Goal: Task Accomplishment & Management: Manage account settings

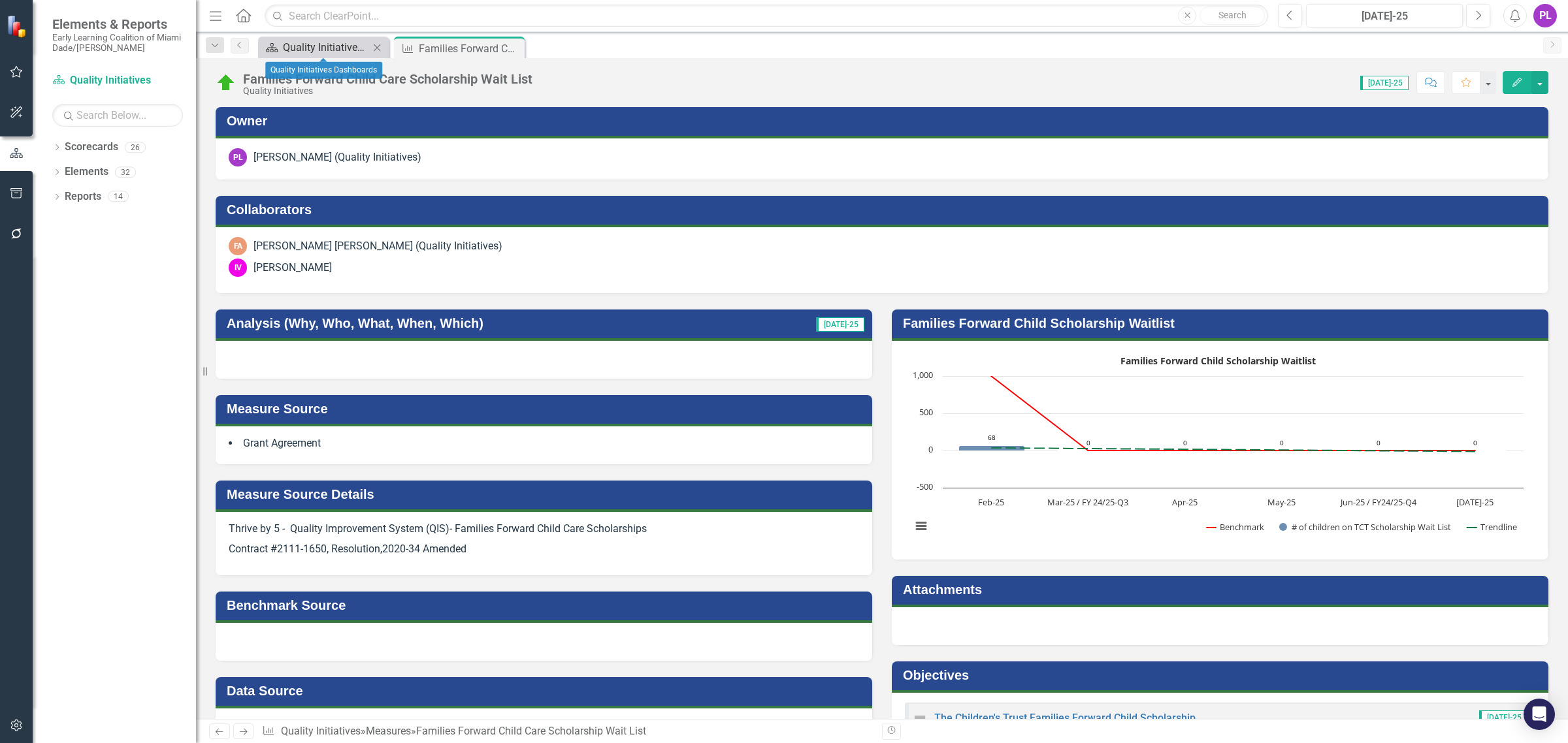
click at [339, 42] on div "Quality Initiatives Dashboards" at bounding box center [326, 47] width 87 height 17
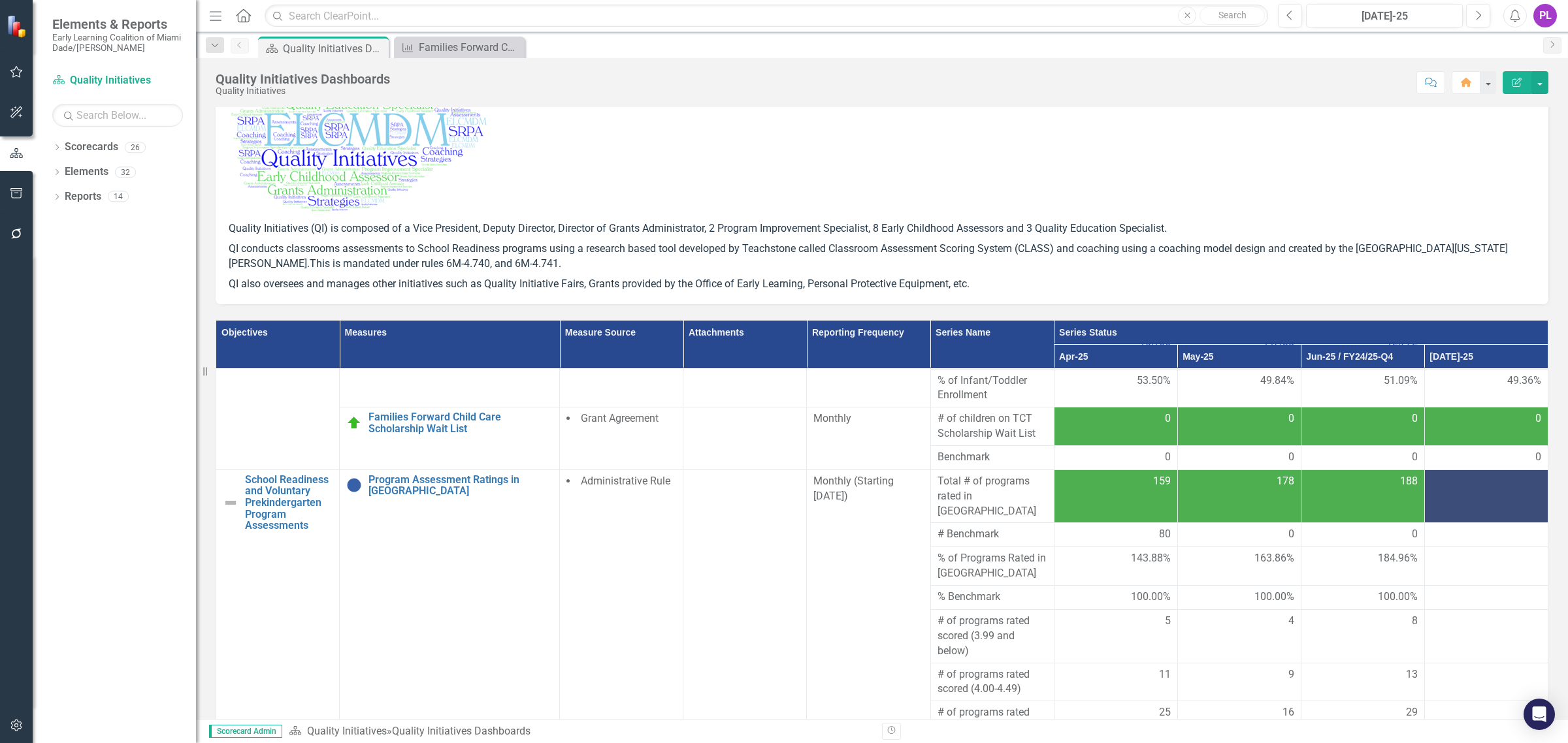
scroll to position [326, 0]
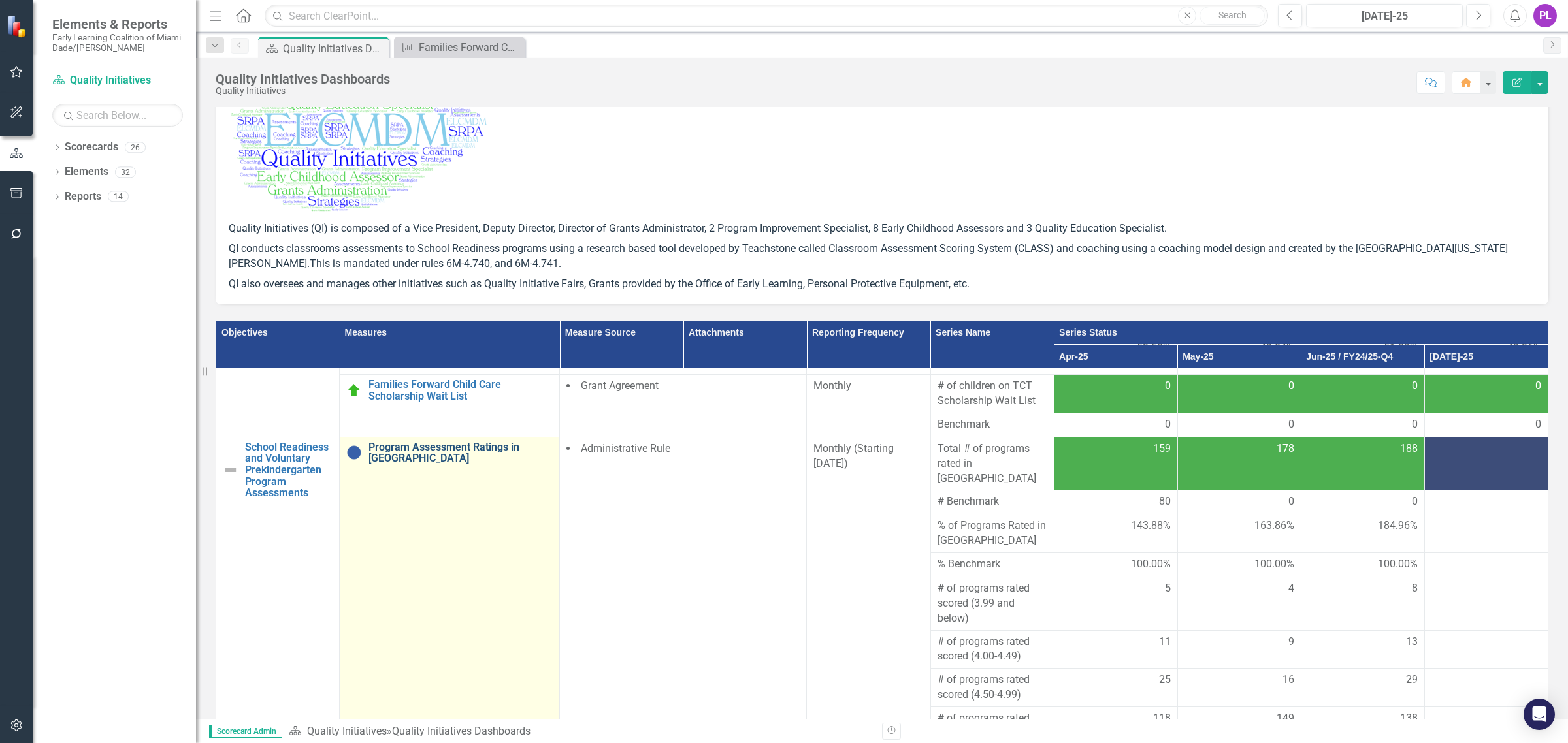
click at [456, 443] on link "Program Assessment Ratings in [GEOGRAPHIC_DATA]" at bounding box center [460, 453] width 184 height 23
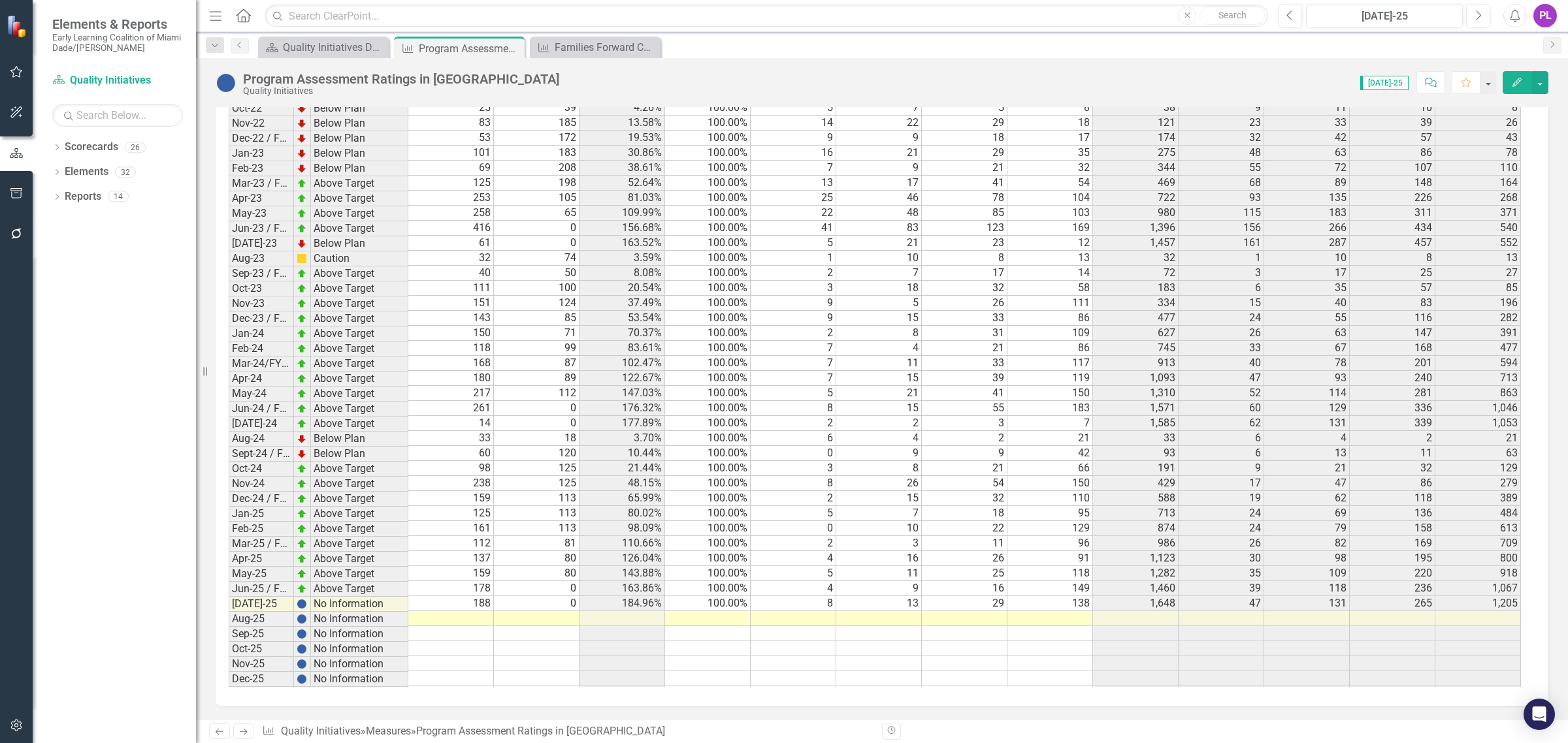
scroll to position [2572, 0]
click at [242, 598] on td "[DATE]-25" at bounding box center [261, 604] width 65 height 15
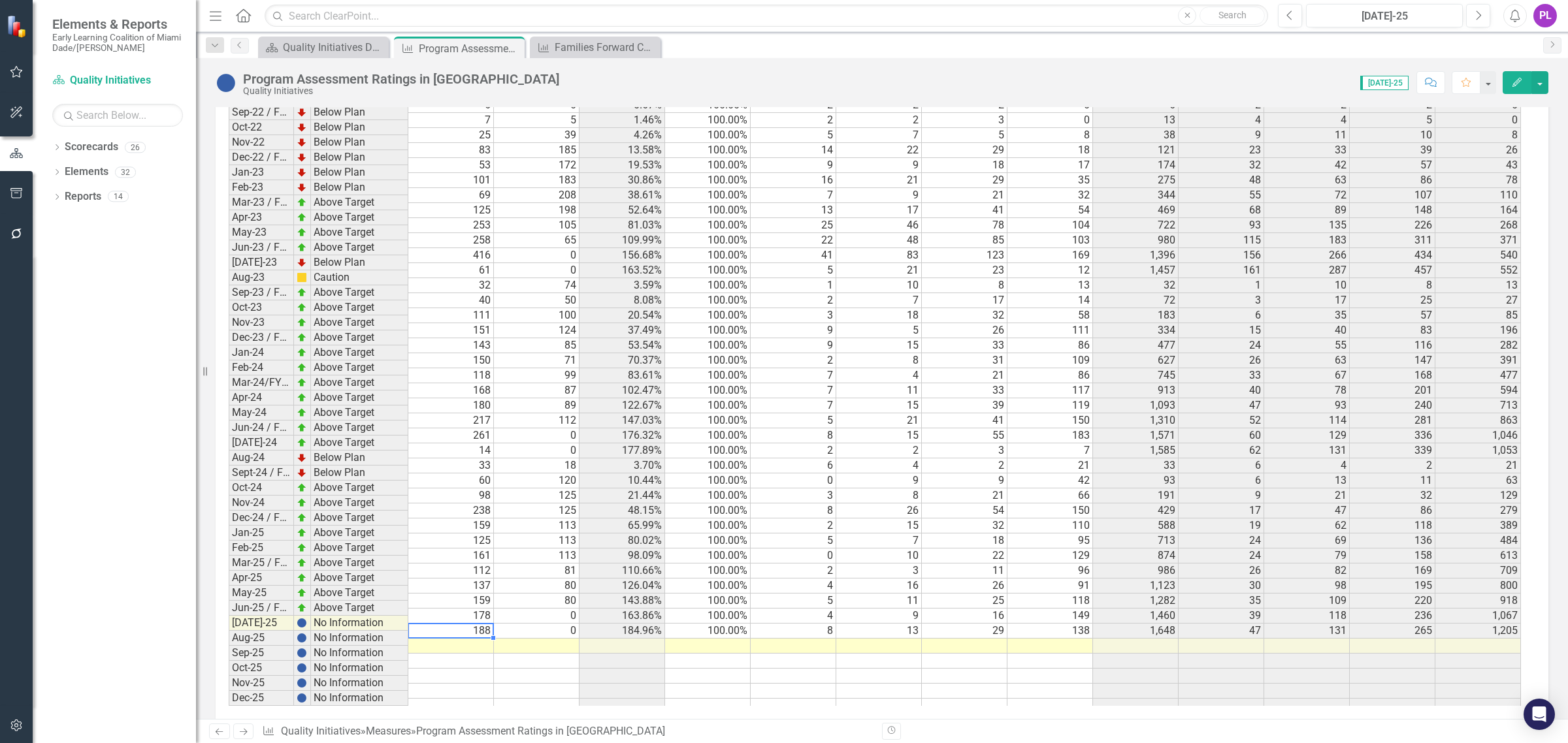
scroll to position [2571, 0]
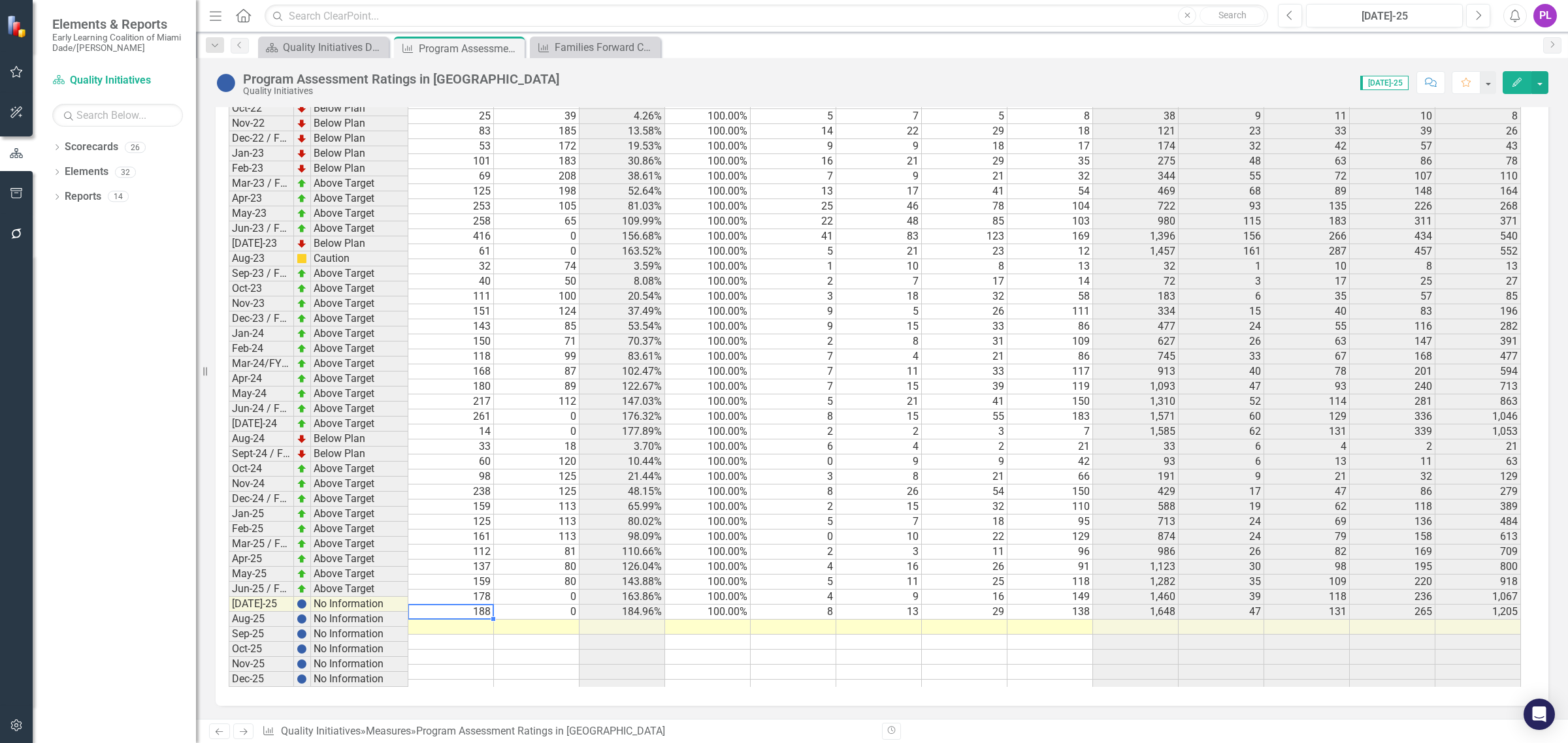
click at [467, 620] on td at bounding box center [451, 627] width 86 height 15
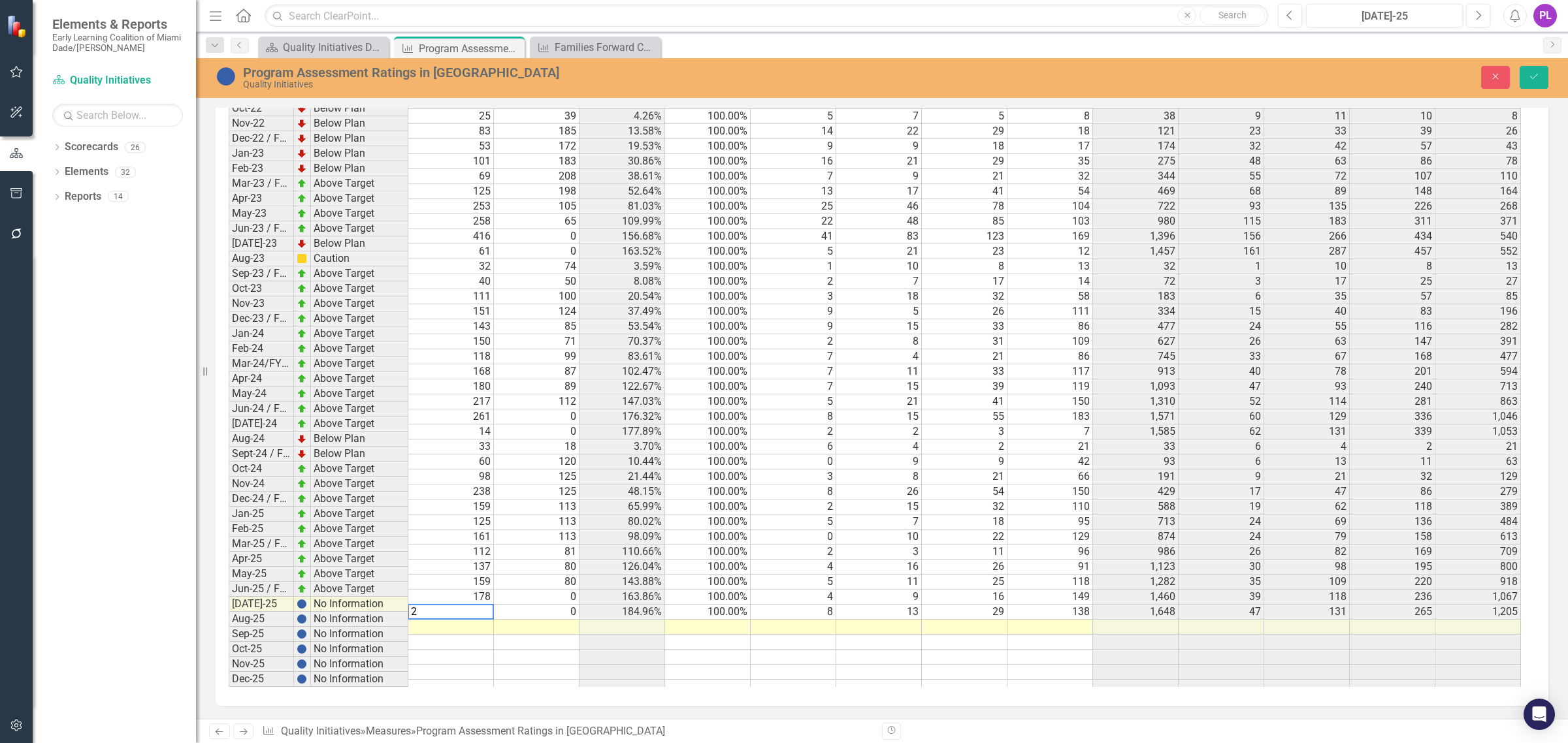
type textarea "24"
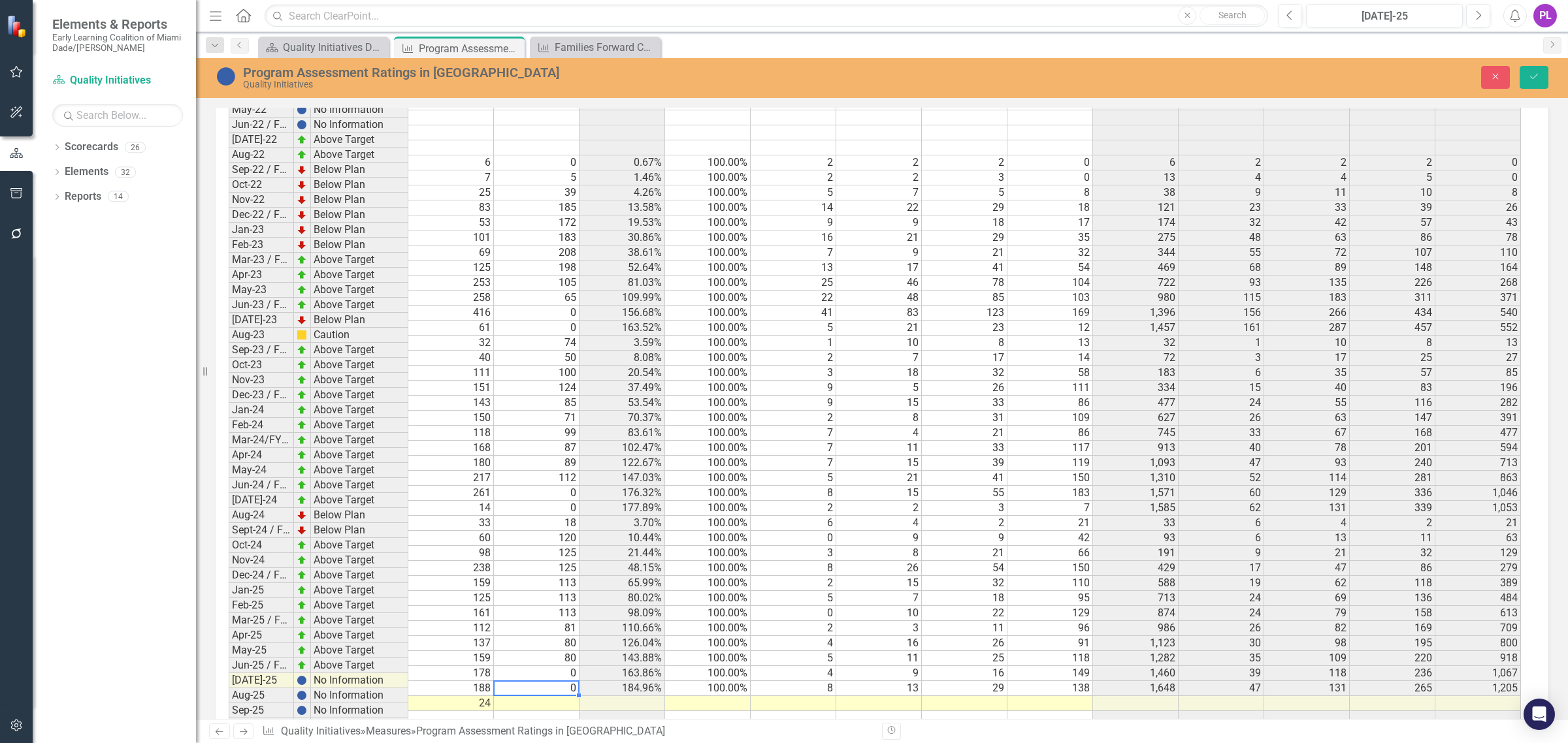
scroll to position [9, 0]
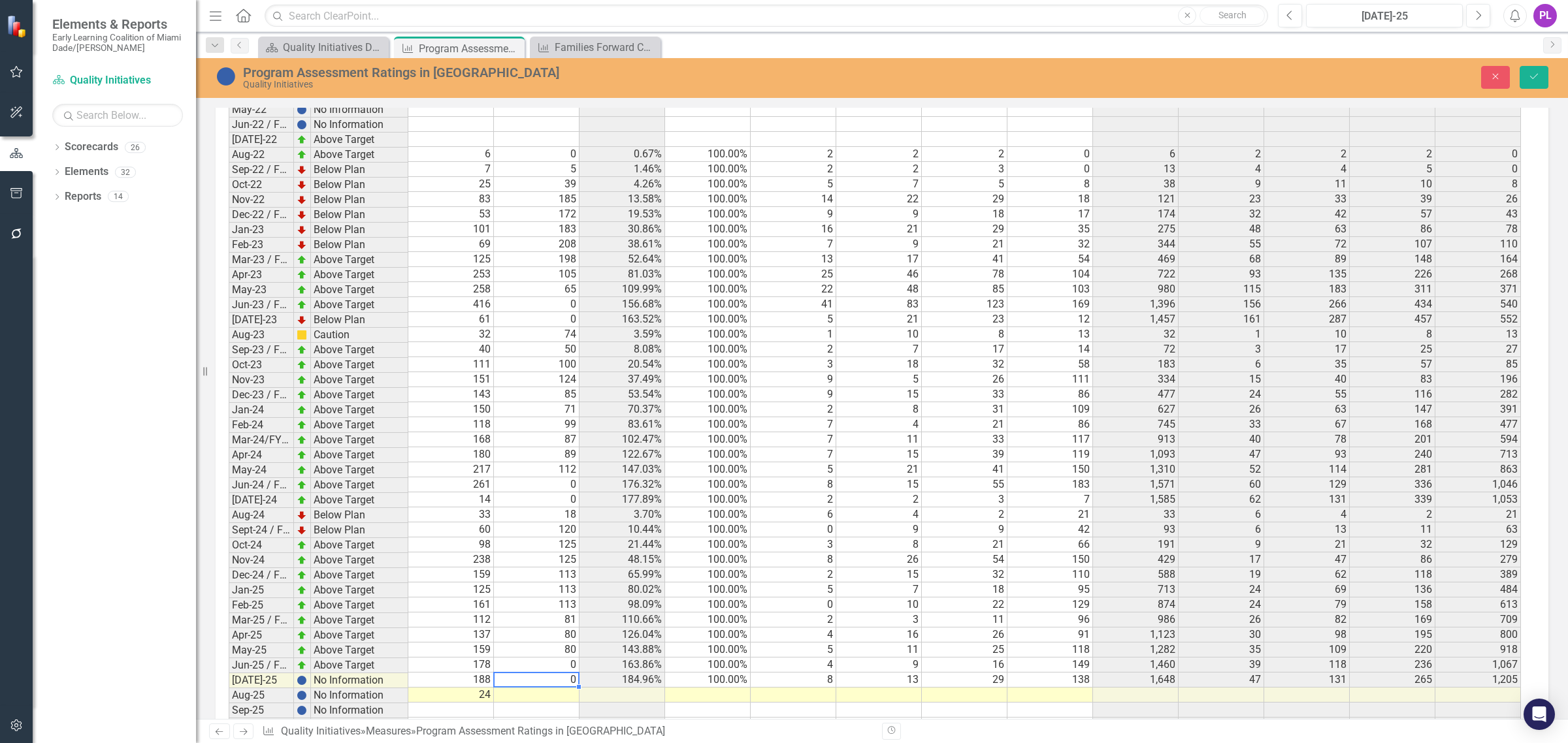
click at [229, 670] on div "Period Status Total # of programs rated in Miami-Dade # Benchmark % of Programs…" at bounding box center [229, 341] width 0 height 873
type textarea "100"
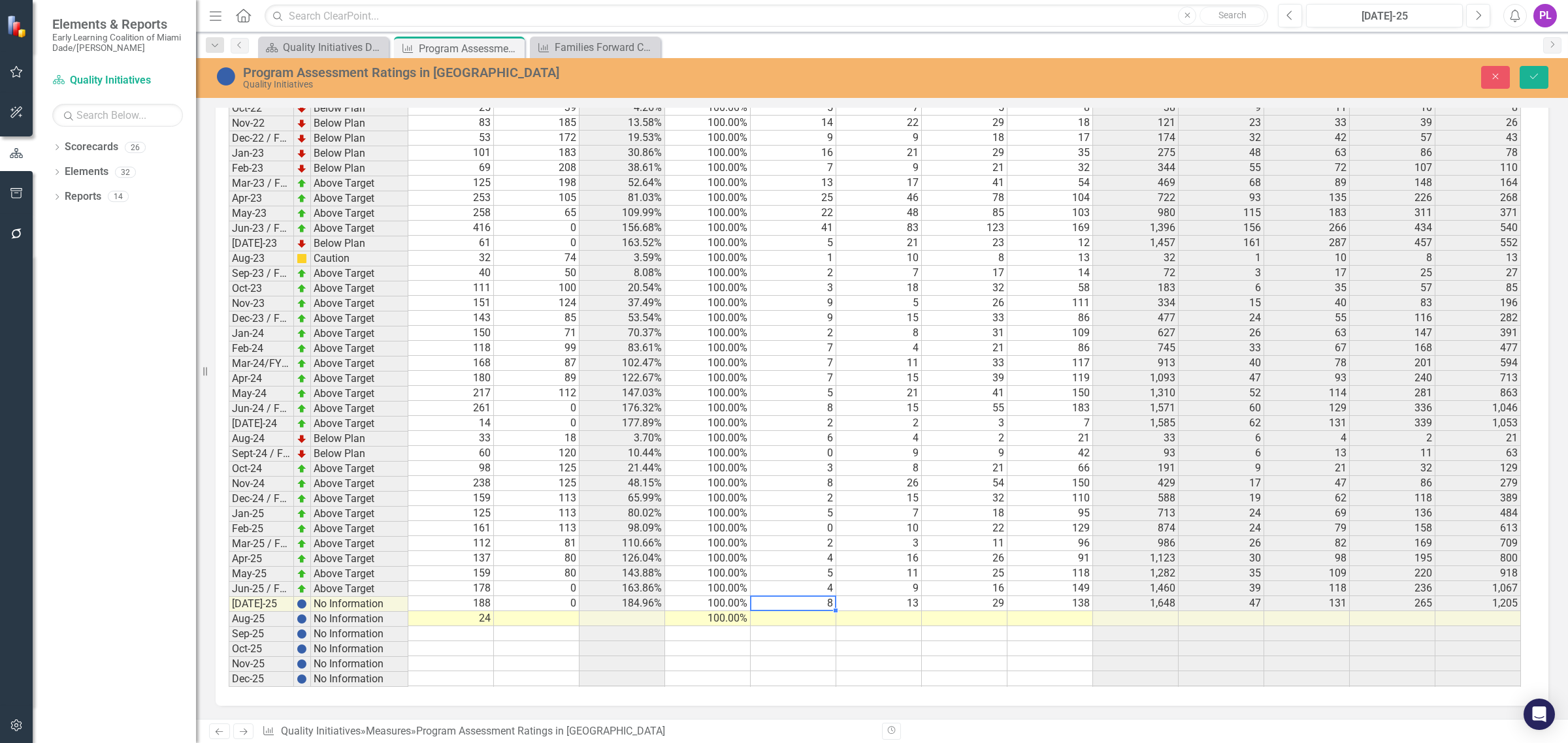
scroll to position [2572, 0]
click at [786, 612] on td at bounding box center [793, 619] width 86 height 15
type textarea "3"
click at [876, 612] on td at bounding box center [879, 619] width 86 height 15
click at [890, 612] on td at bounding box center [879, 619] width 86 height 15
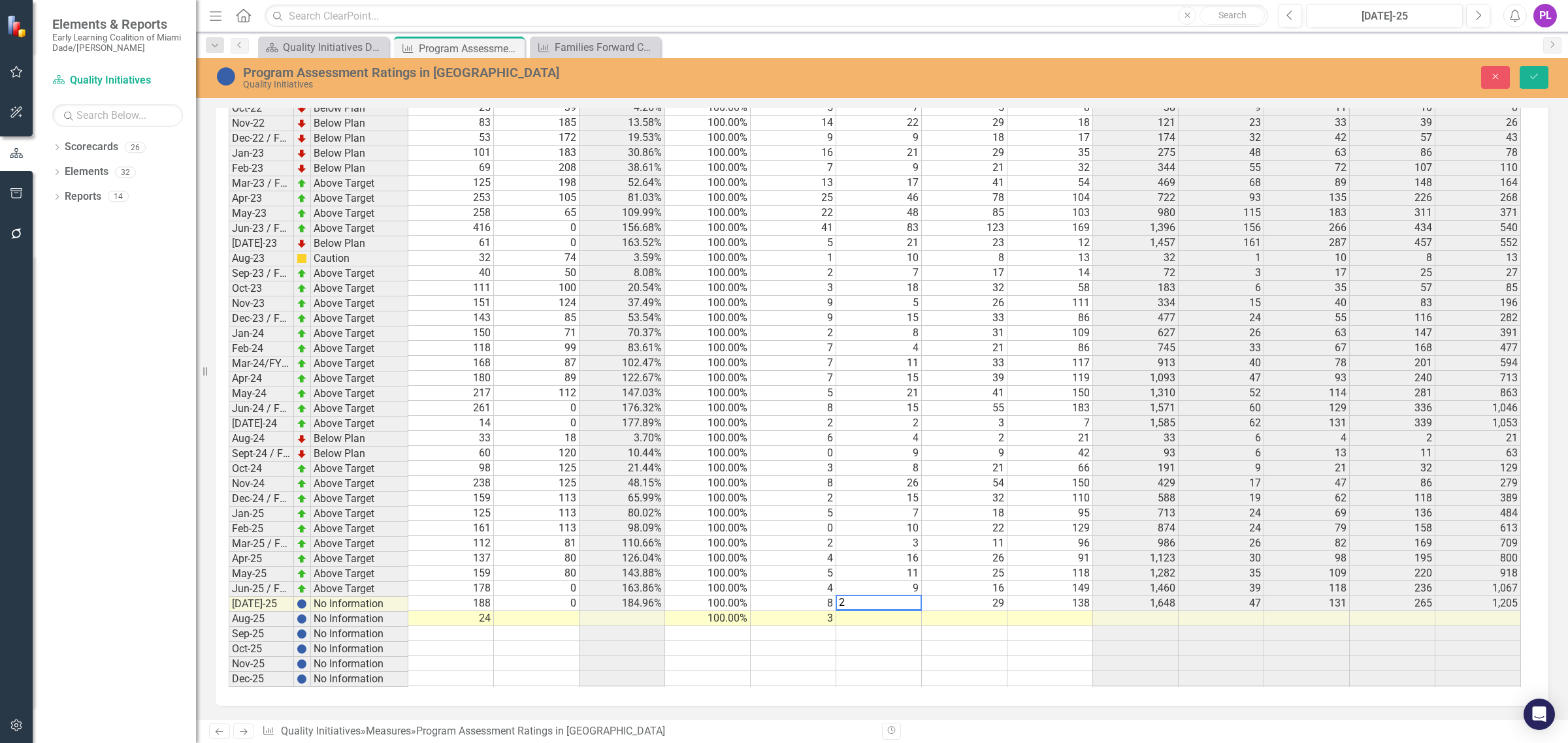
type textarea "2"
click at [972, 612] on td at bounding box center [964, 619] width 86 height 15
type textarea "5"
click at [1061, 612] on td at bounding box center [1050, 619] width 86 height 15
click at [1028, 612] on td at bounding box center [1050, 619] width 86 height 15
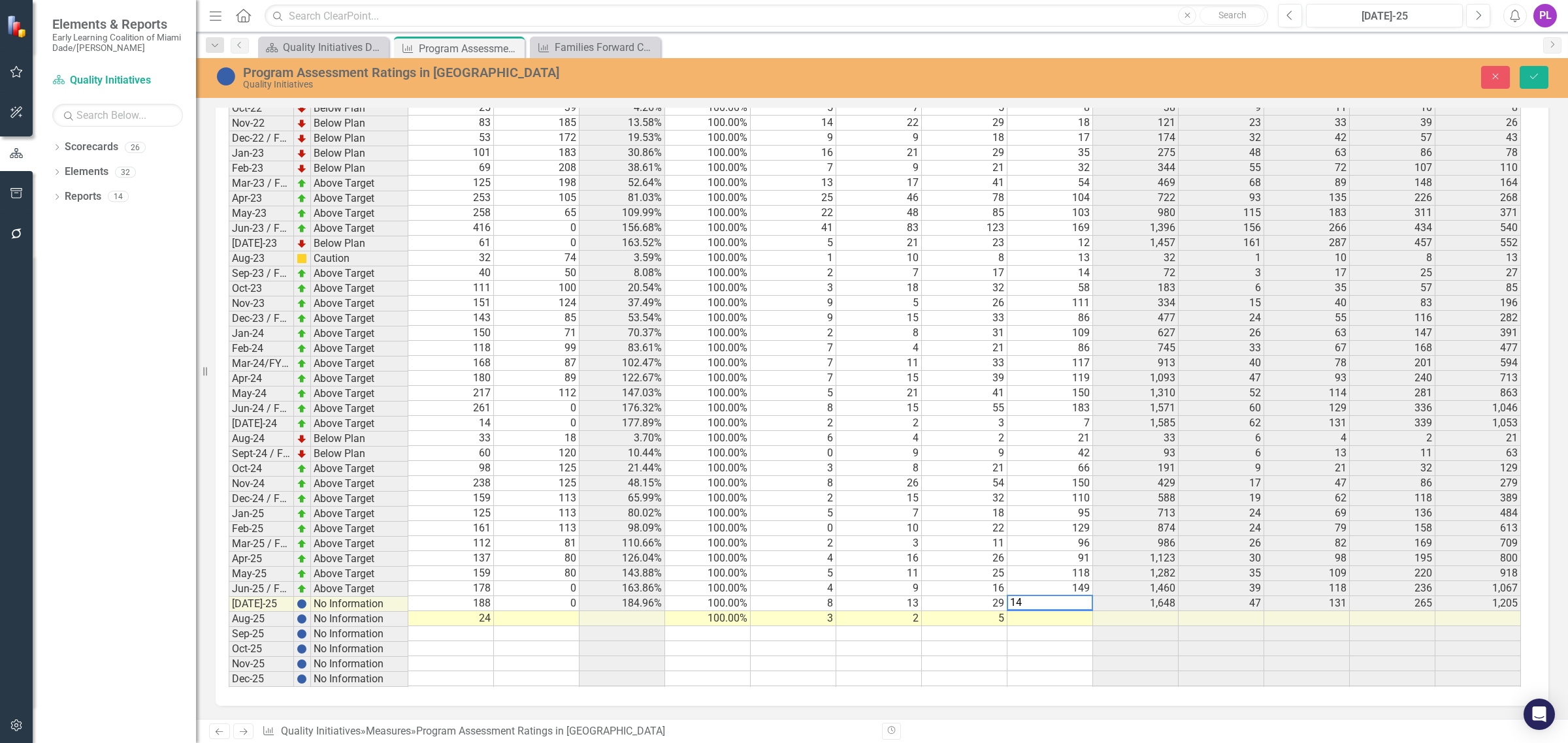
click at [1034, 506] on td "95" at bounding box center [1050, 513] width 86 height 15
click at [460, 626] on td at bounding box center [451, 633] width 86 height 15
click at [471, 626] on td at bounding box center [451, 633] width 86 height 15
type textarea "29"
click at [229, 631] on div "Period Status Total # of programs rated in Miami-Dade # Benchmark % of Programs…" at bounding box center [229, 265] width 0 height 873
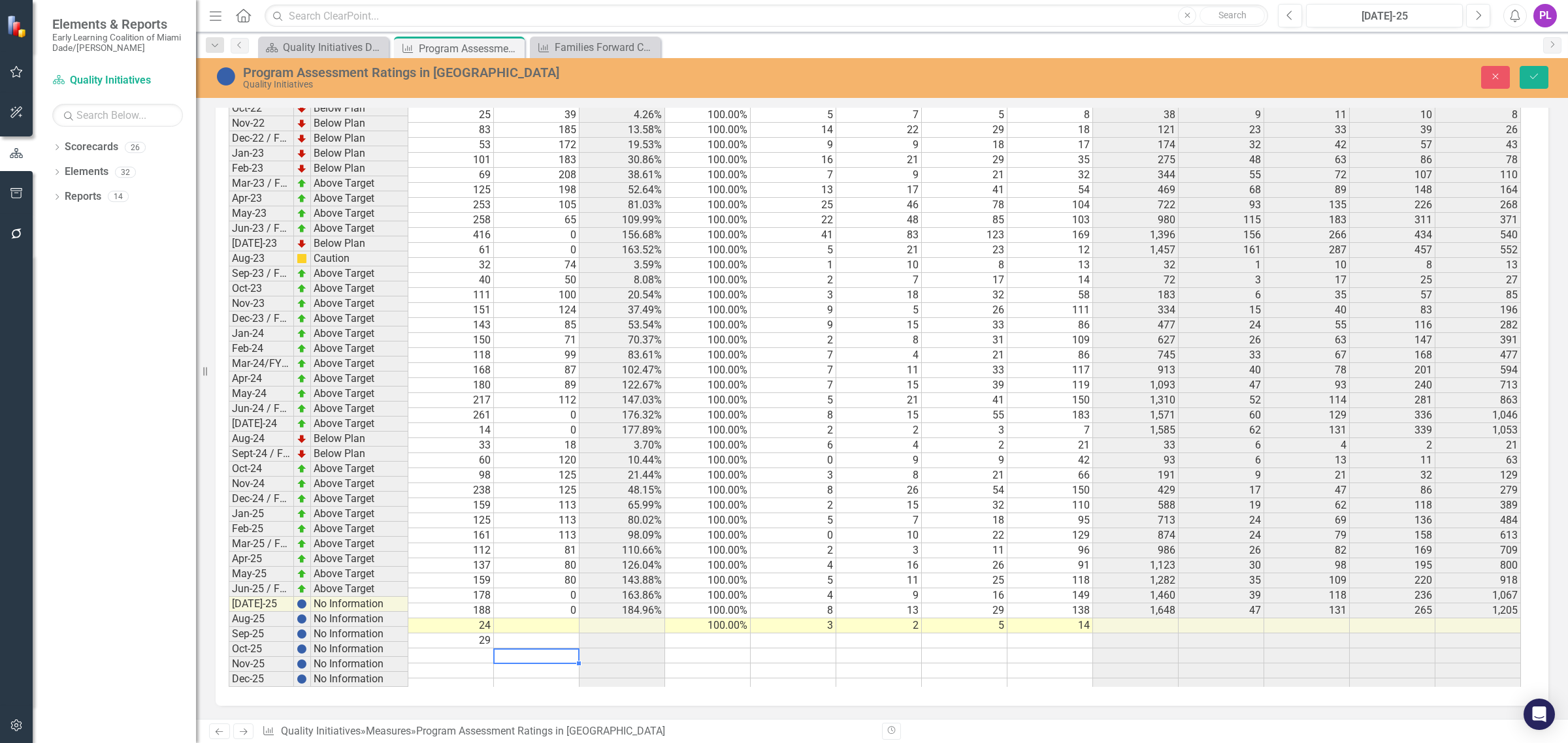
scroll to position [0, 0]
click at [1522, 69] on button "Save" at bounding box center [1534, 77] width 29 height 23
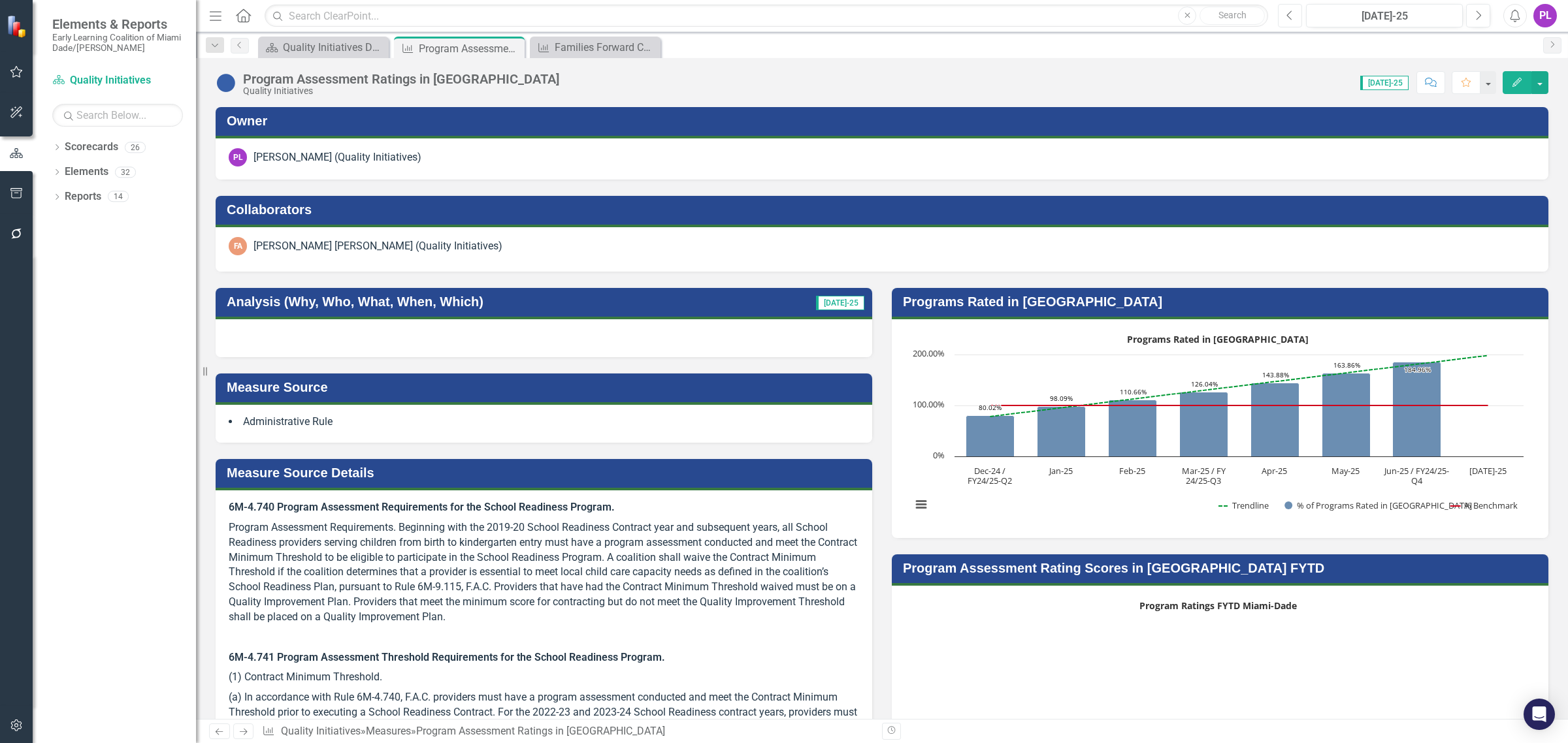
click at [1291, 18] on icon "Previous" at bounding box center [1289, 16] width 7 height 12
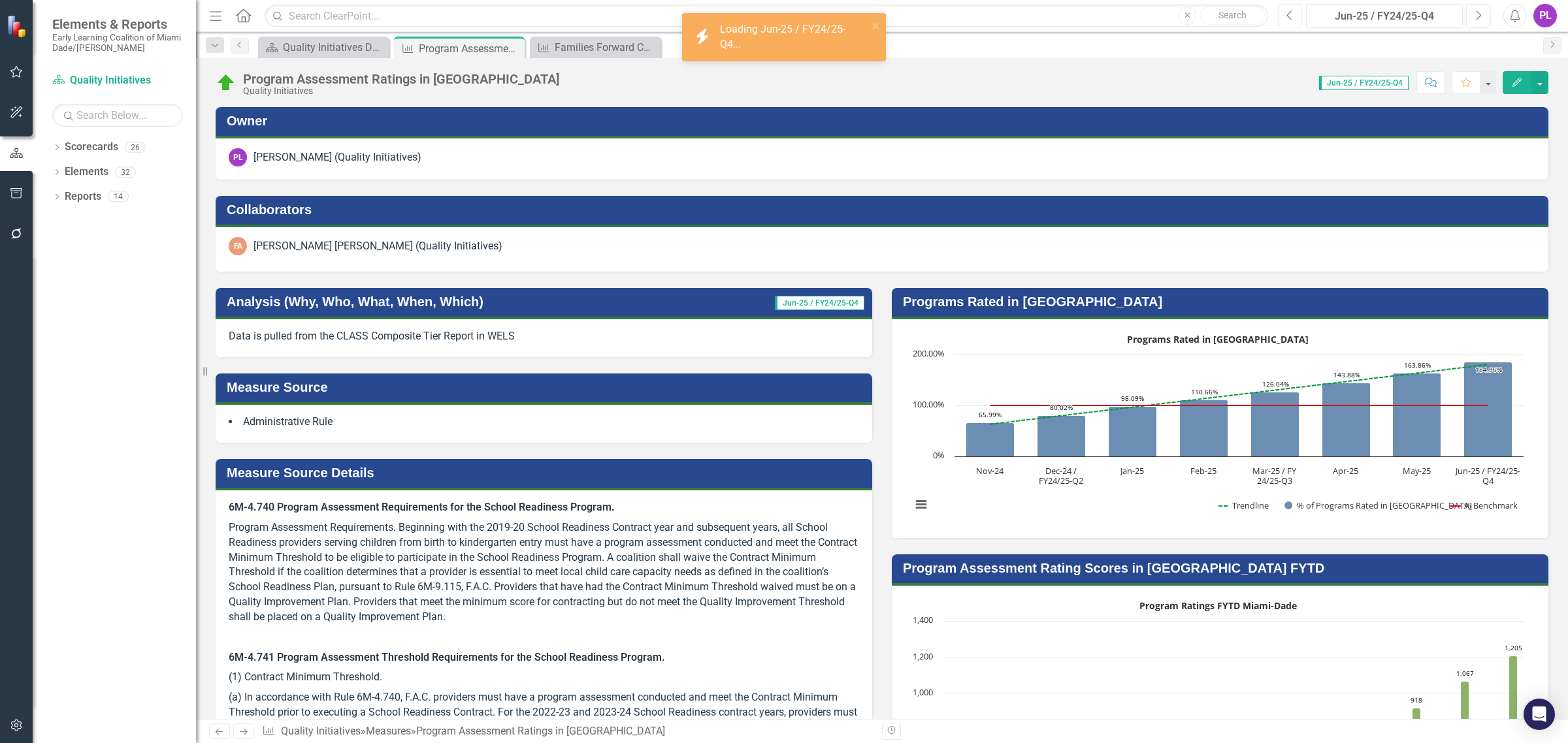
click at [1291, 18] on icon "Previous" at bounding box center [1289, 16] width 7 height 12
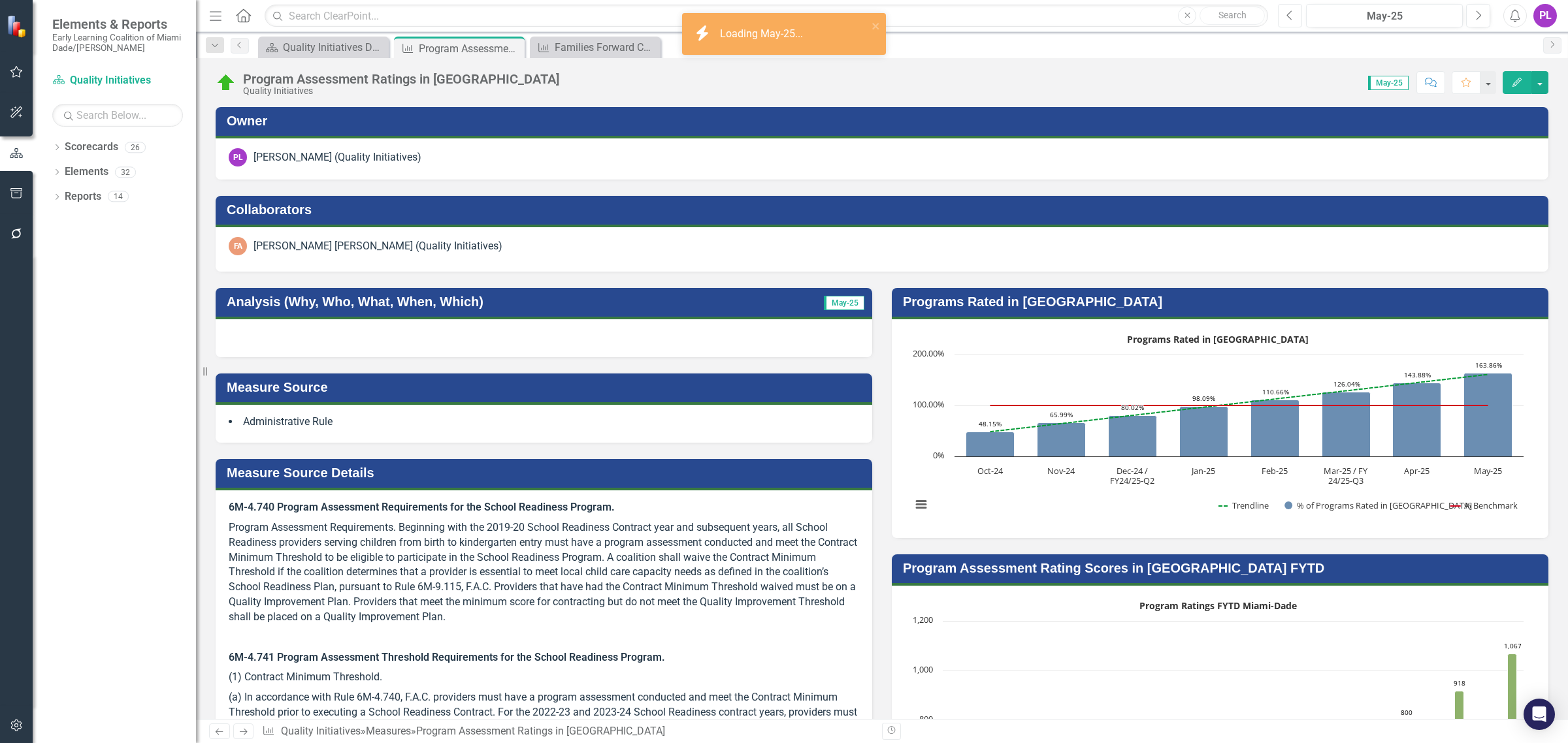
click at [1291, 18] on icon "Previous" at bounding box center [1289, 16] width 7 height 12
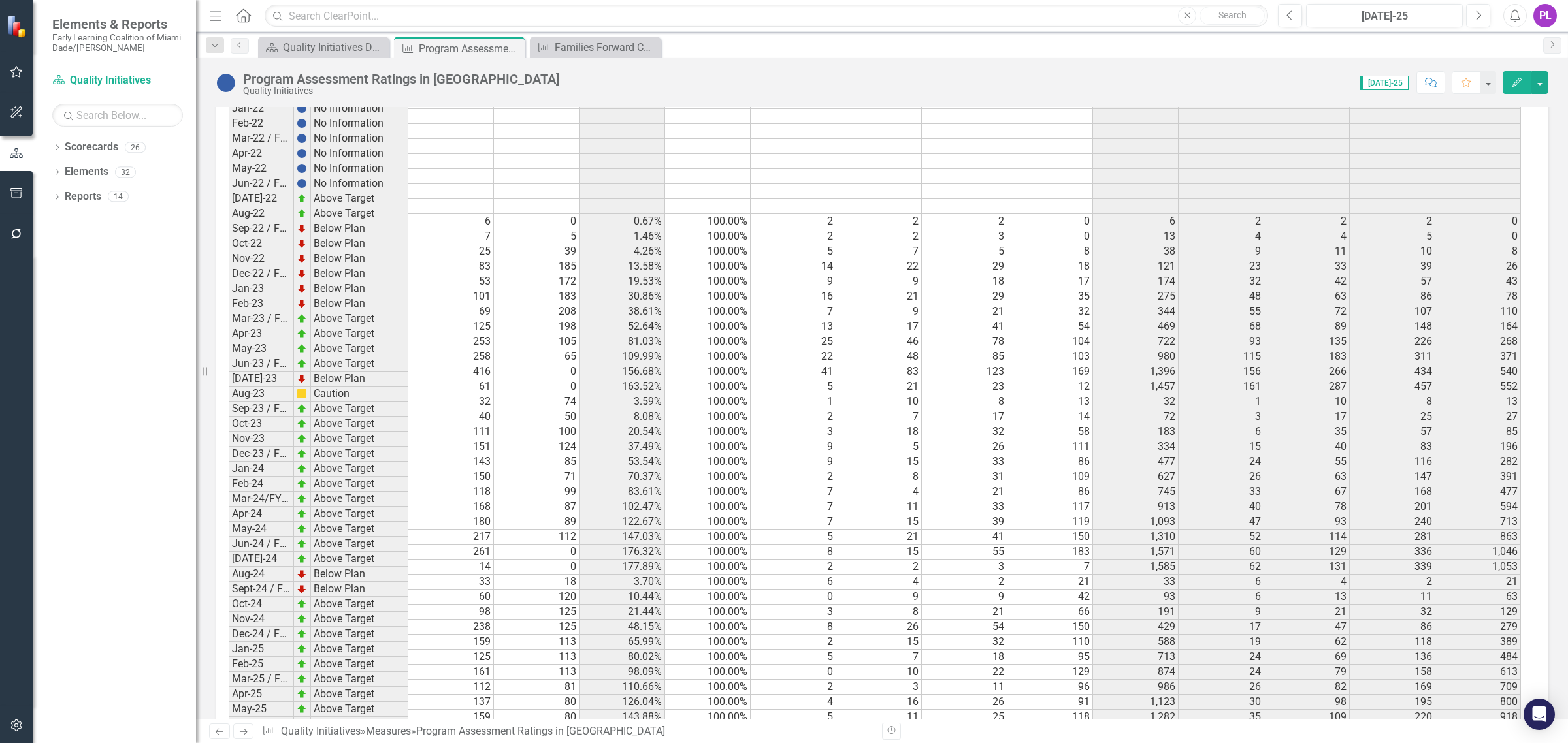
scroll to position [2571, 0]
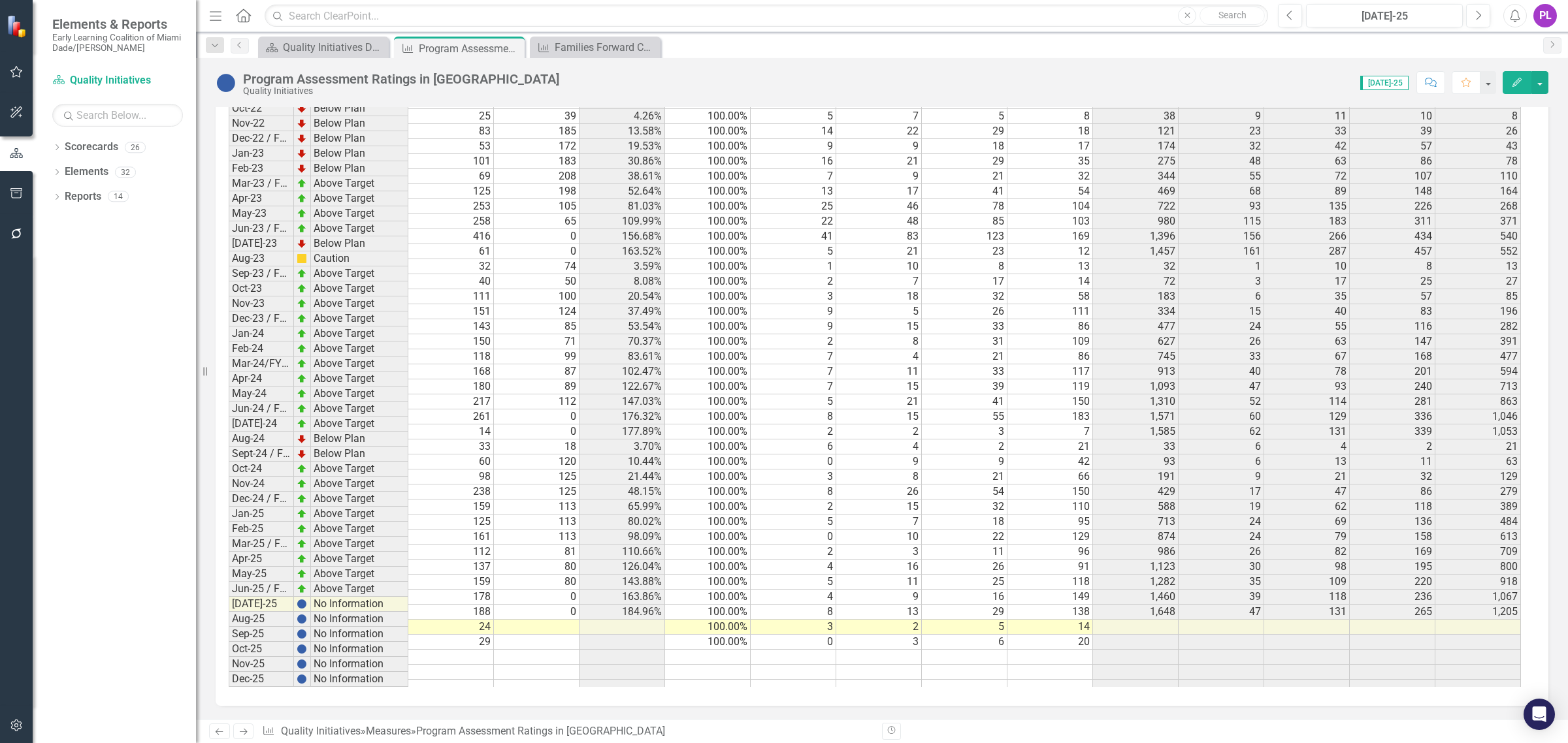
click at [483, 635] on td "29" at bounding box center [451, 642] width 86 height 15
click at [345, 40] on div "Quality Initiatives Dashboards" at bounding box center [326, 47] width 87 height 17
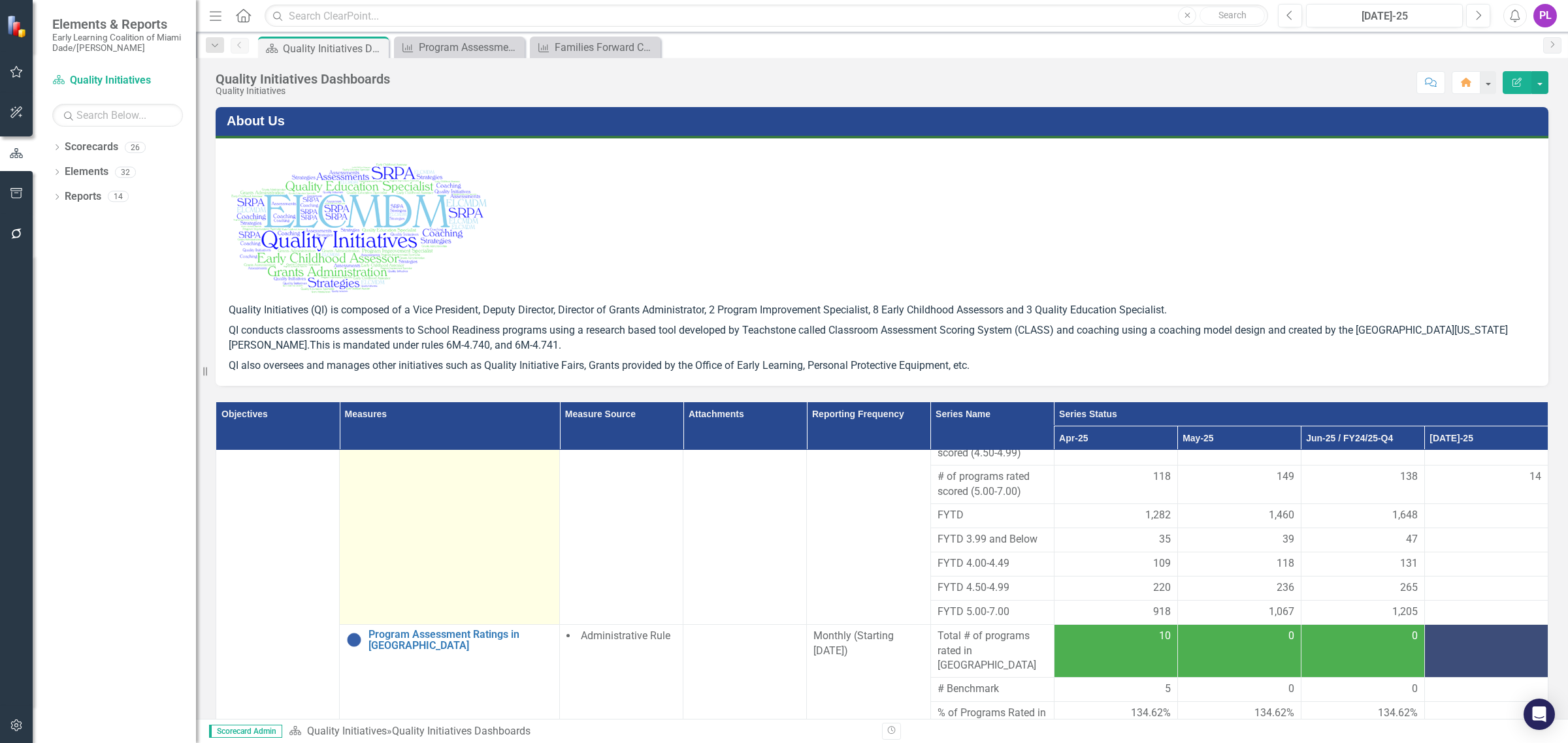
scroll to position [653, 0]
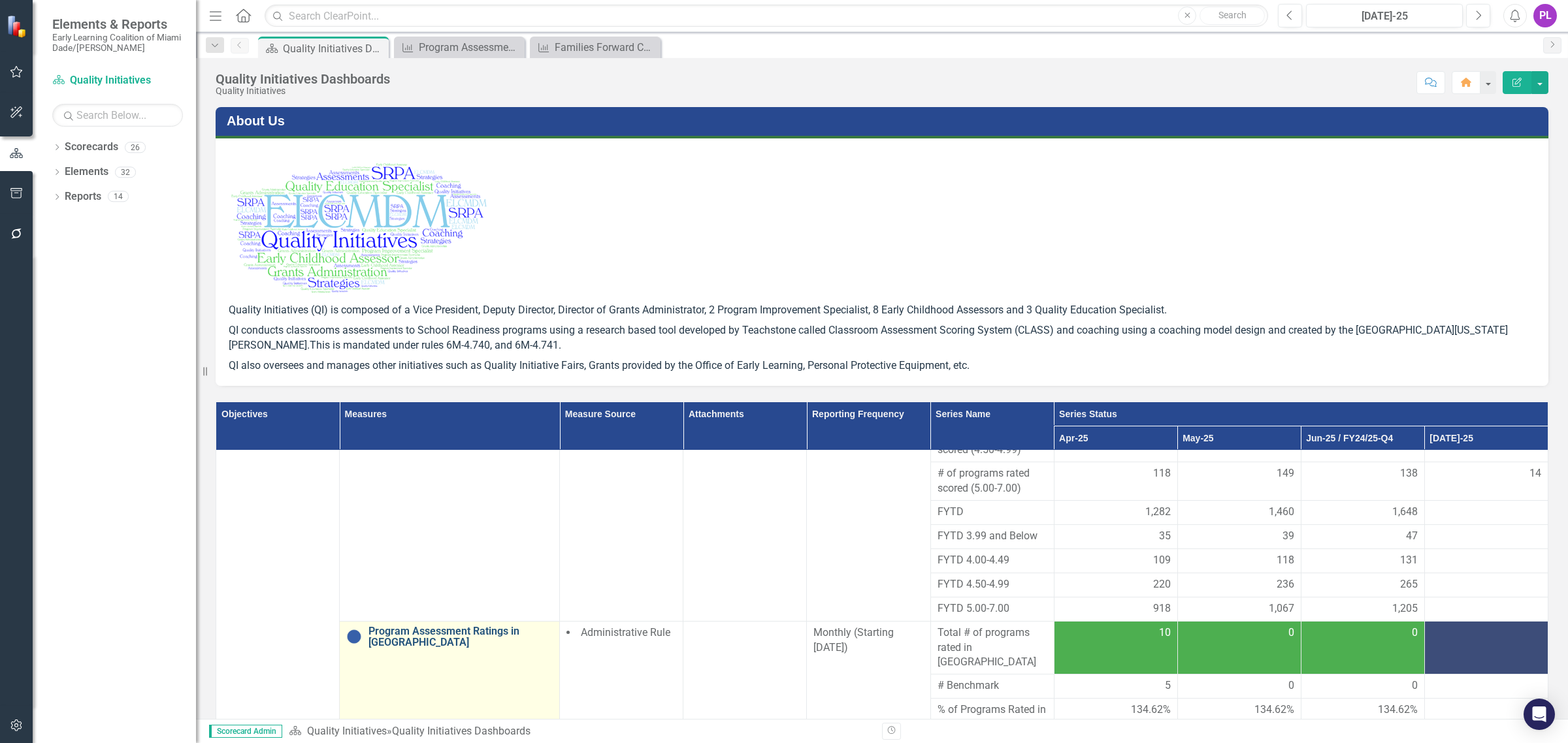
click at [441, 625] on link "Program Assessment Ratings in [GEOGRAPHIC_DATA]" at bounding box center [460, 637] width 184 height 23
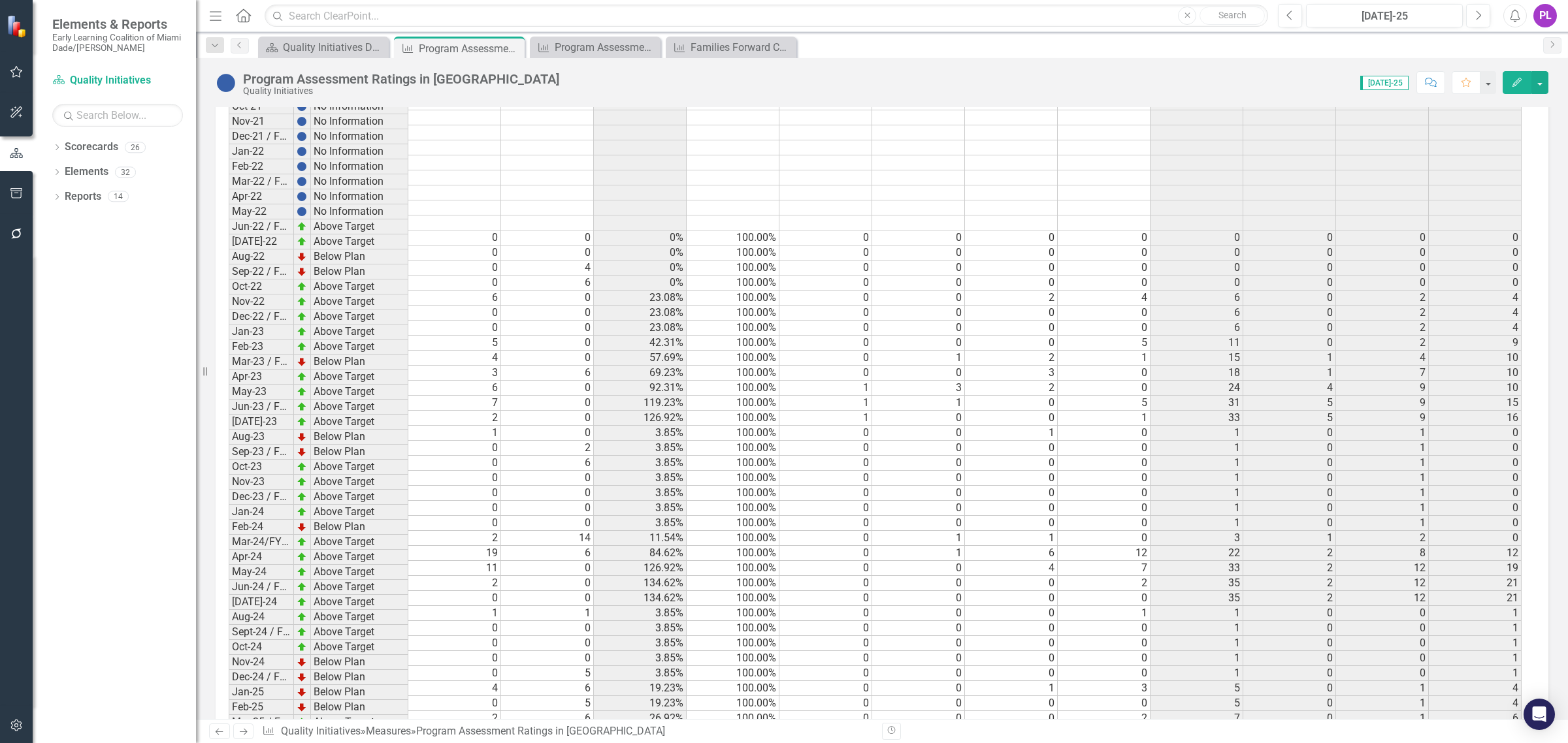
scroll to position [2571, 0]
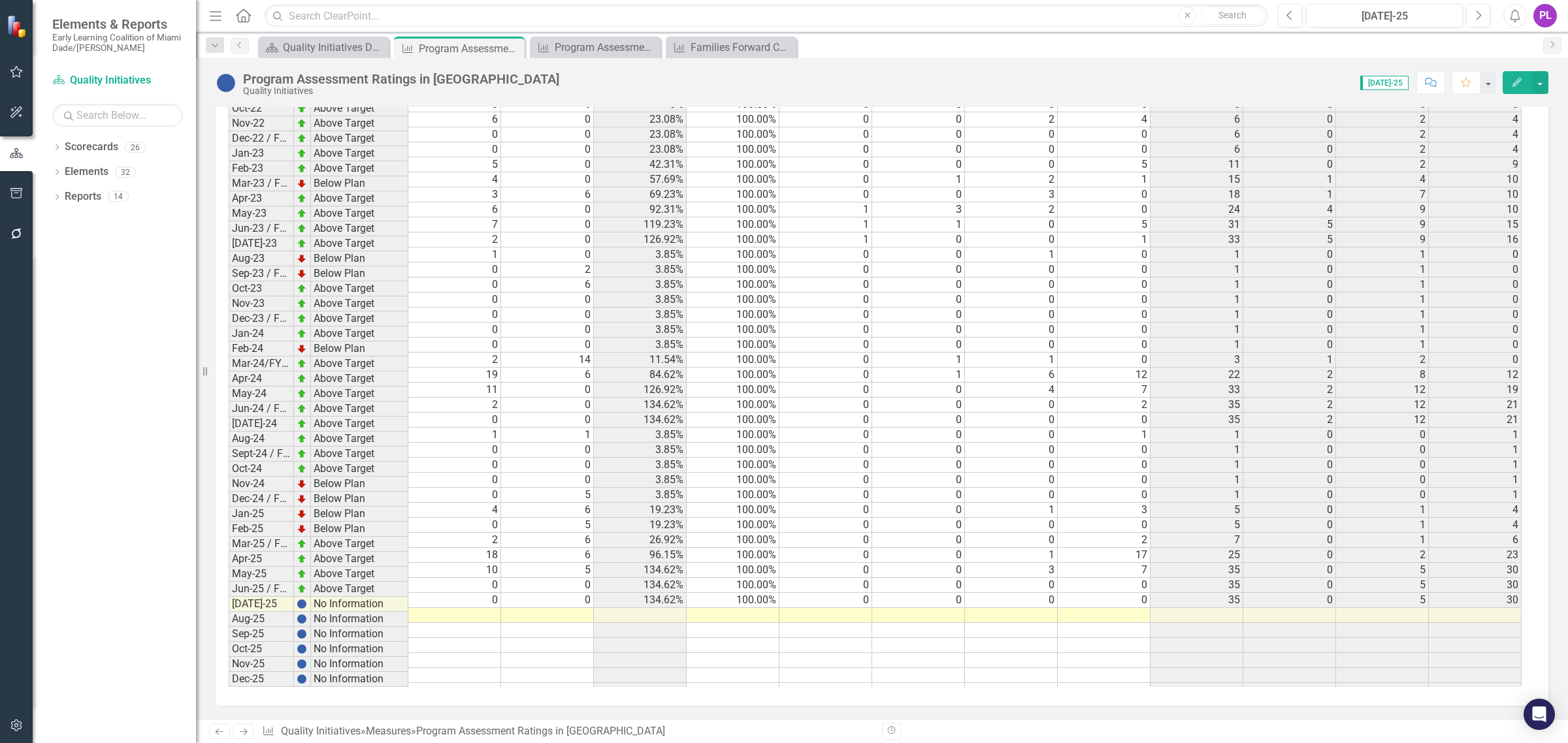
click at [459, 608] on td at bounding box center [454, 616] width 92 height 15
type textarea "1"
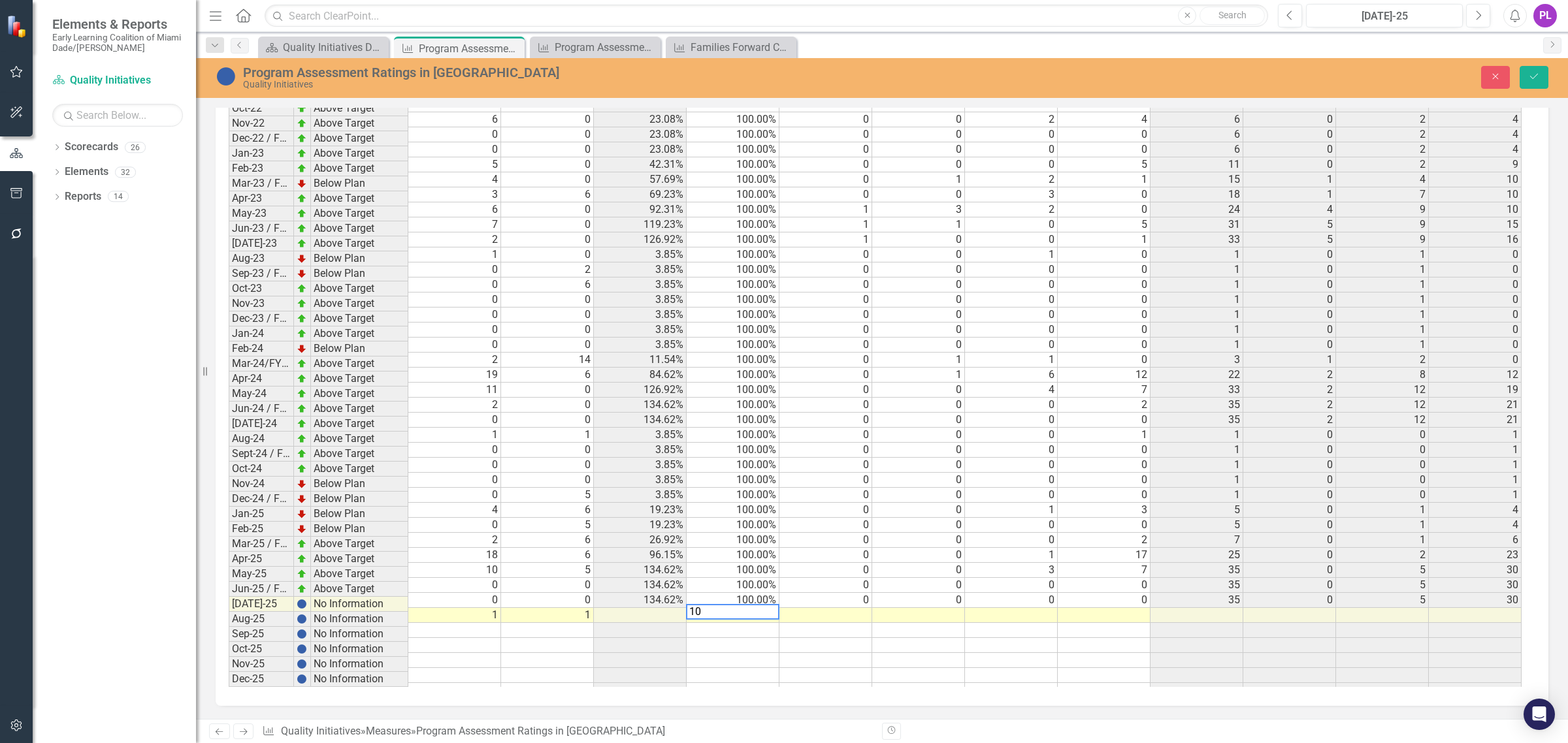
type textarea "100"
click at [229, 610] on div "Period Status Total # of programs rated in [GEOGRAPHIC_DATA] # Benchmark % of P…" at bounding box center [229, 267] width 0 height 861
type textarea "1"
type textarea "0"
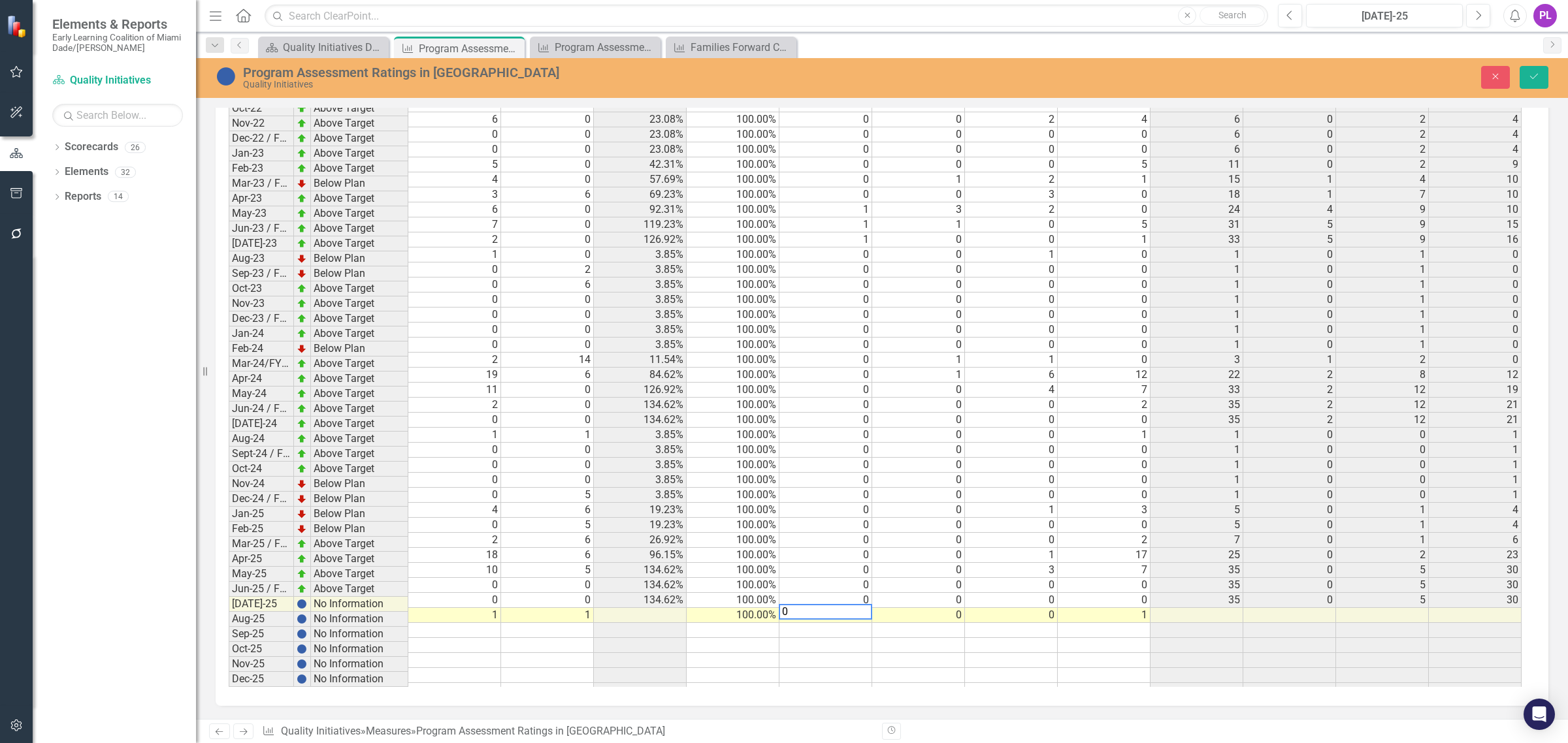
type textarea "0"
click at [1099, 638] on td at bounding box center [1104, 645] width 92 height 15
click at [493, 623] on td at bounding box center [454, 630] width 92 height 15
type textarea "0"
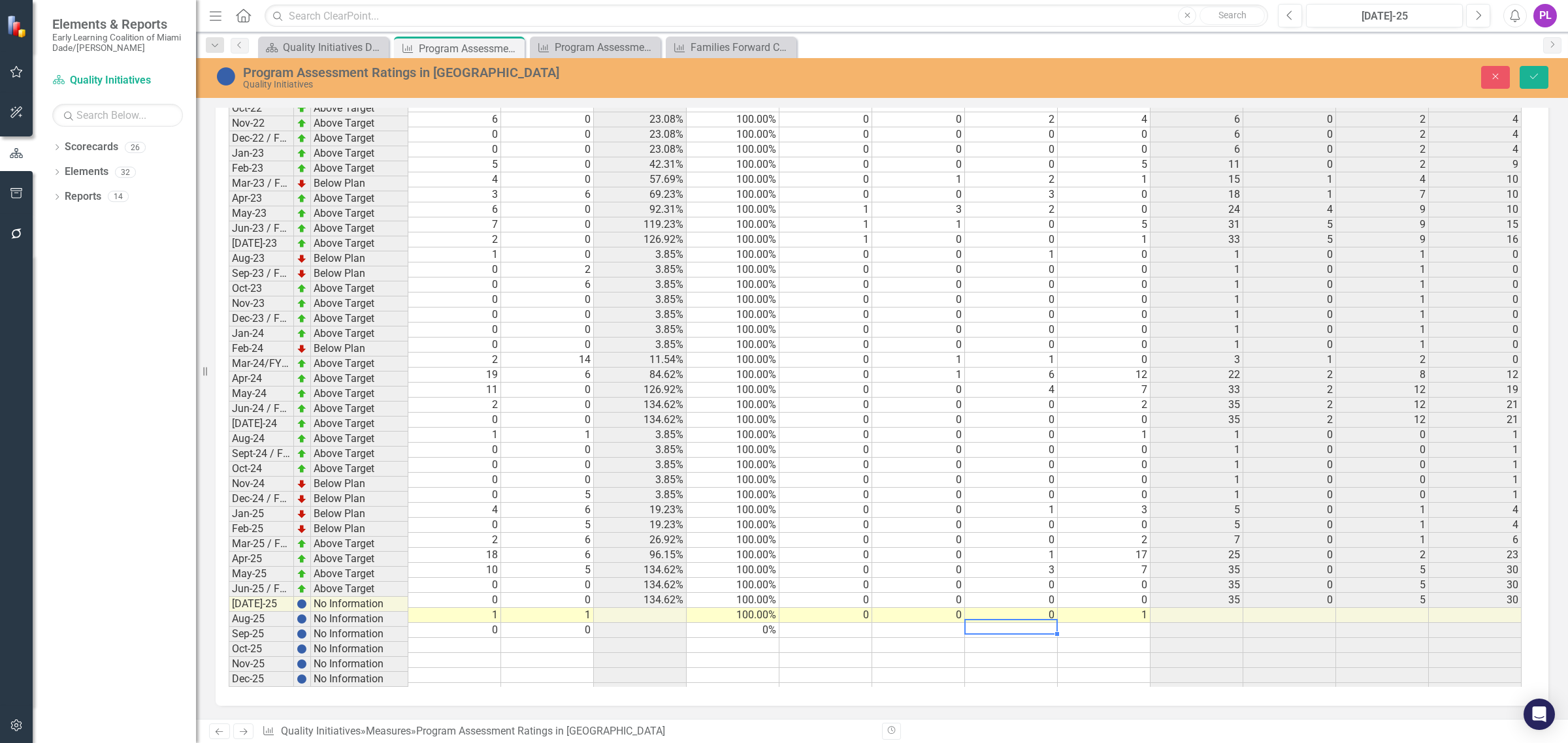
type textarea "0"
type textarea "100"
click at [1543, 79] on button "Save" at bounding box center [1534, 77] width 29 height 23
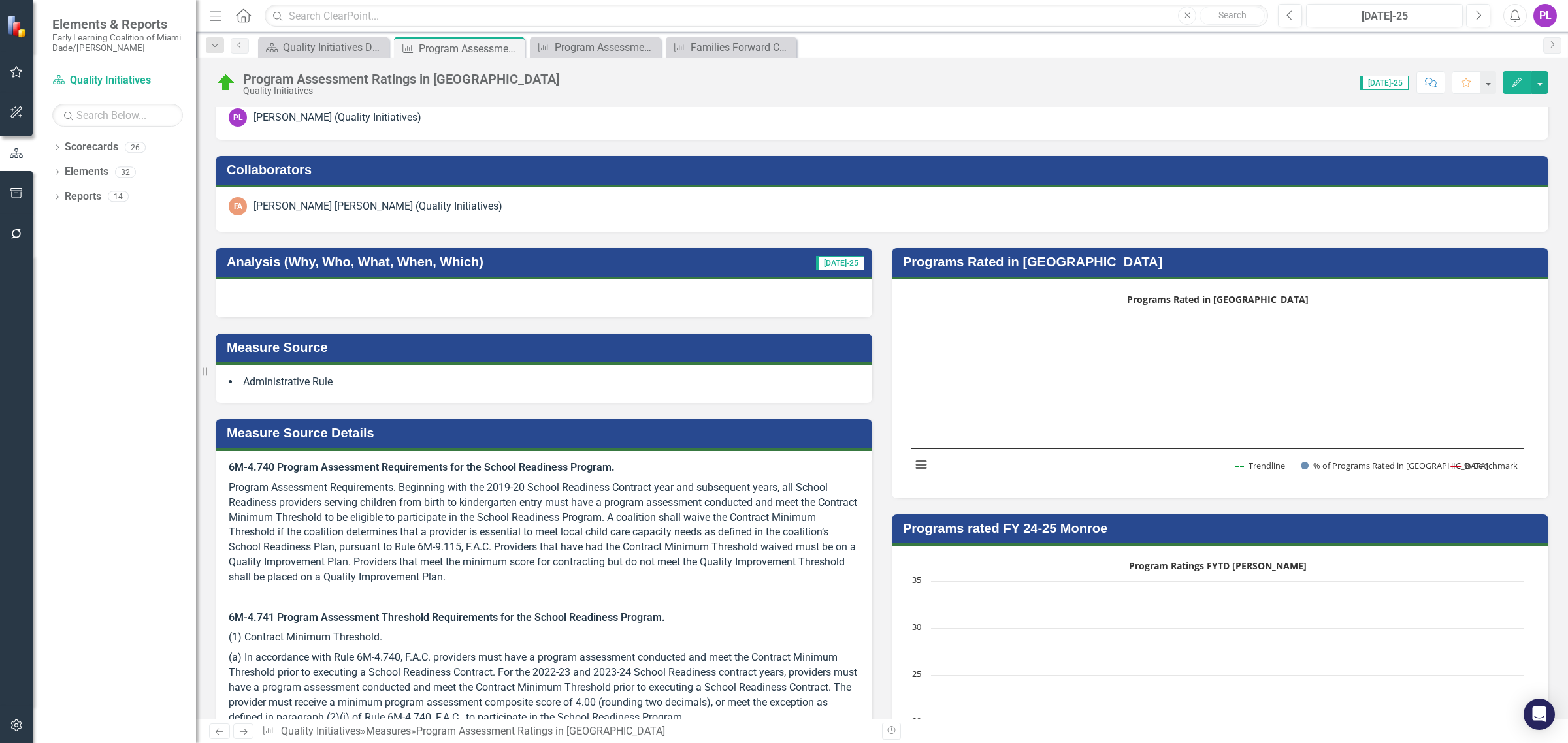
scroll to position [0, 0]
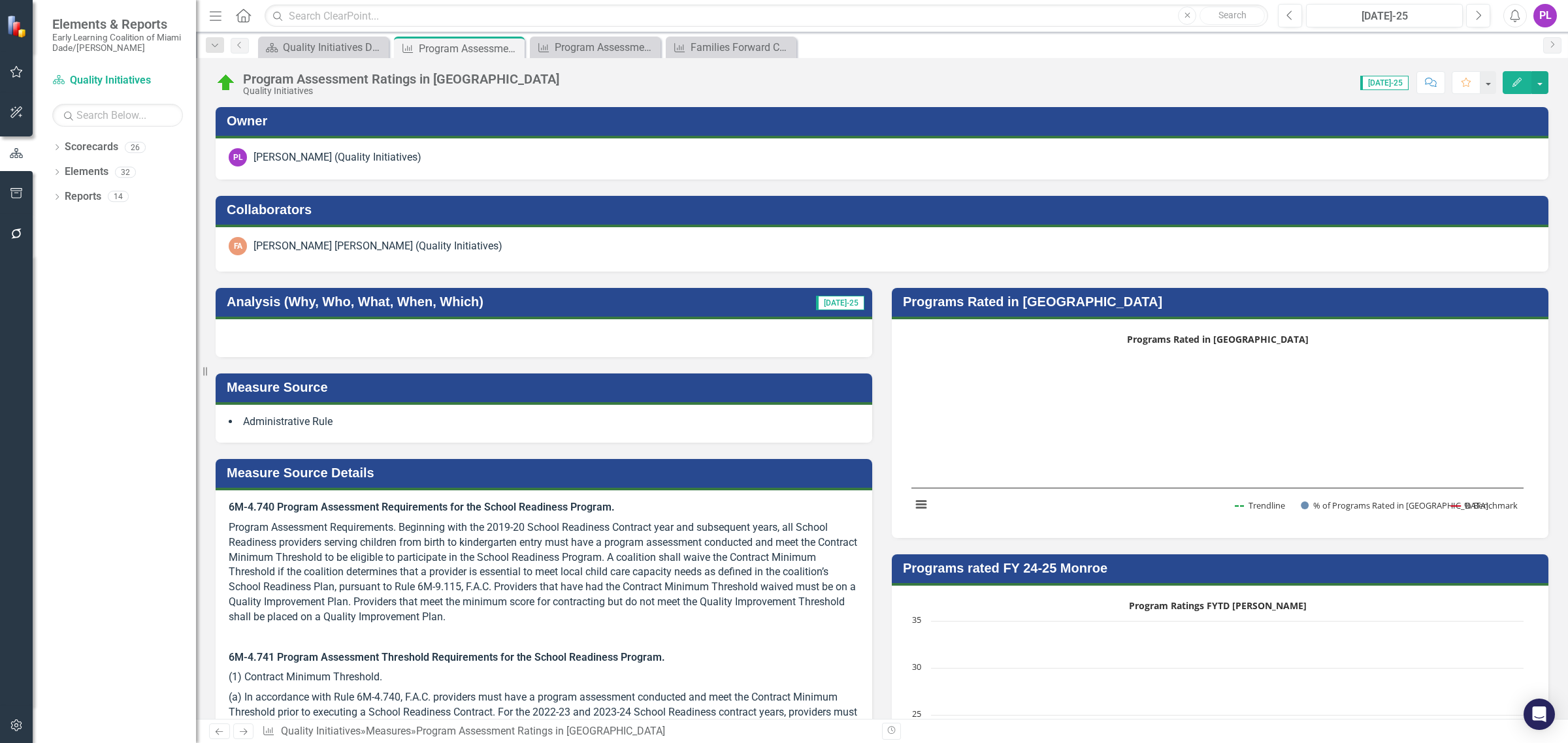
click at [1109, 306] on h3 "Programs Rated in [GEOGRAPHIC_DATA]" at bounding box center [1222, 302] width 639 height 15
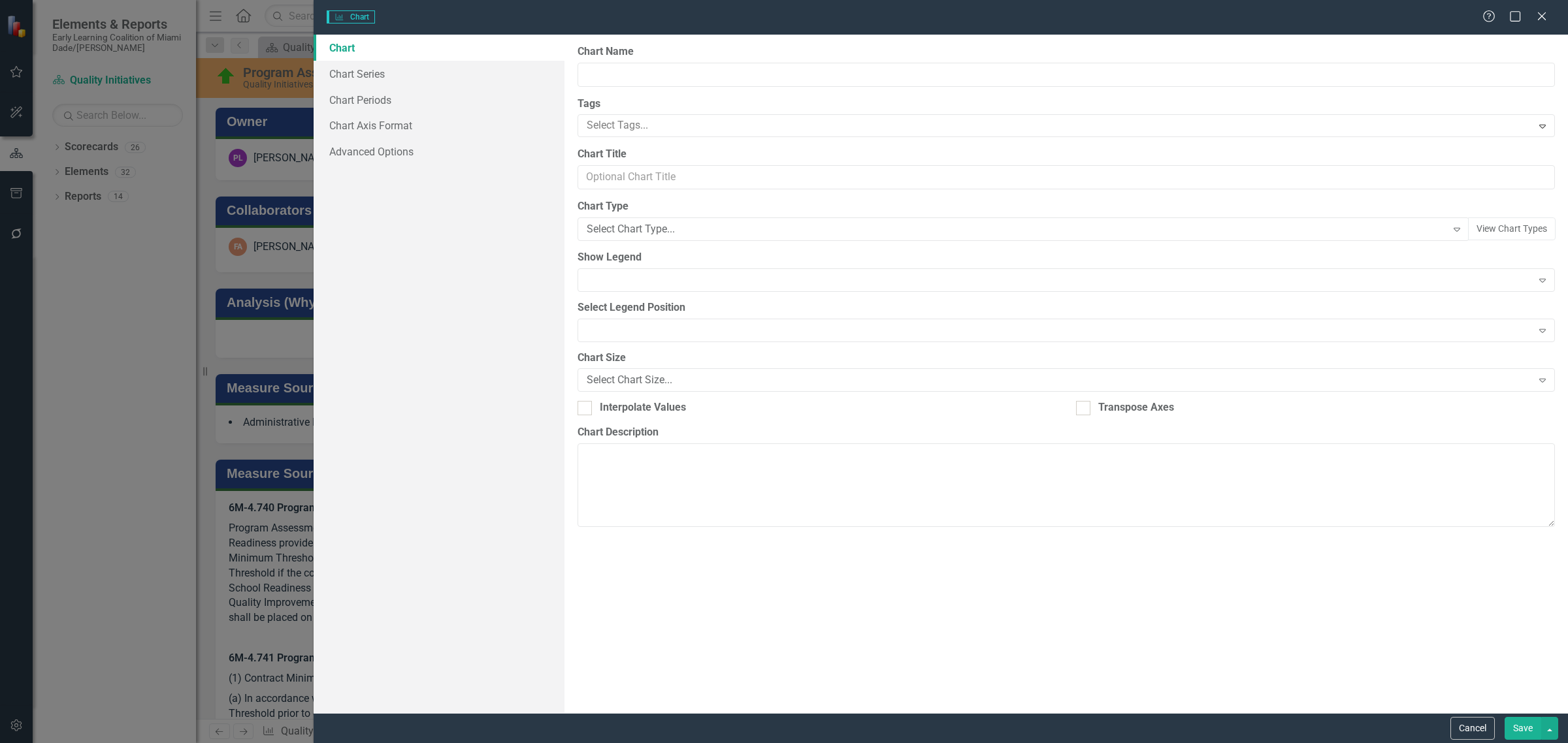
type input "Programs Rated in [GEOGRAPHIC_DATA]"
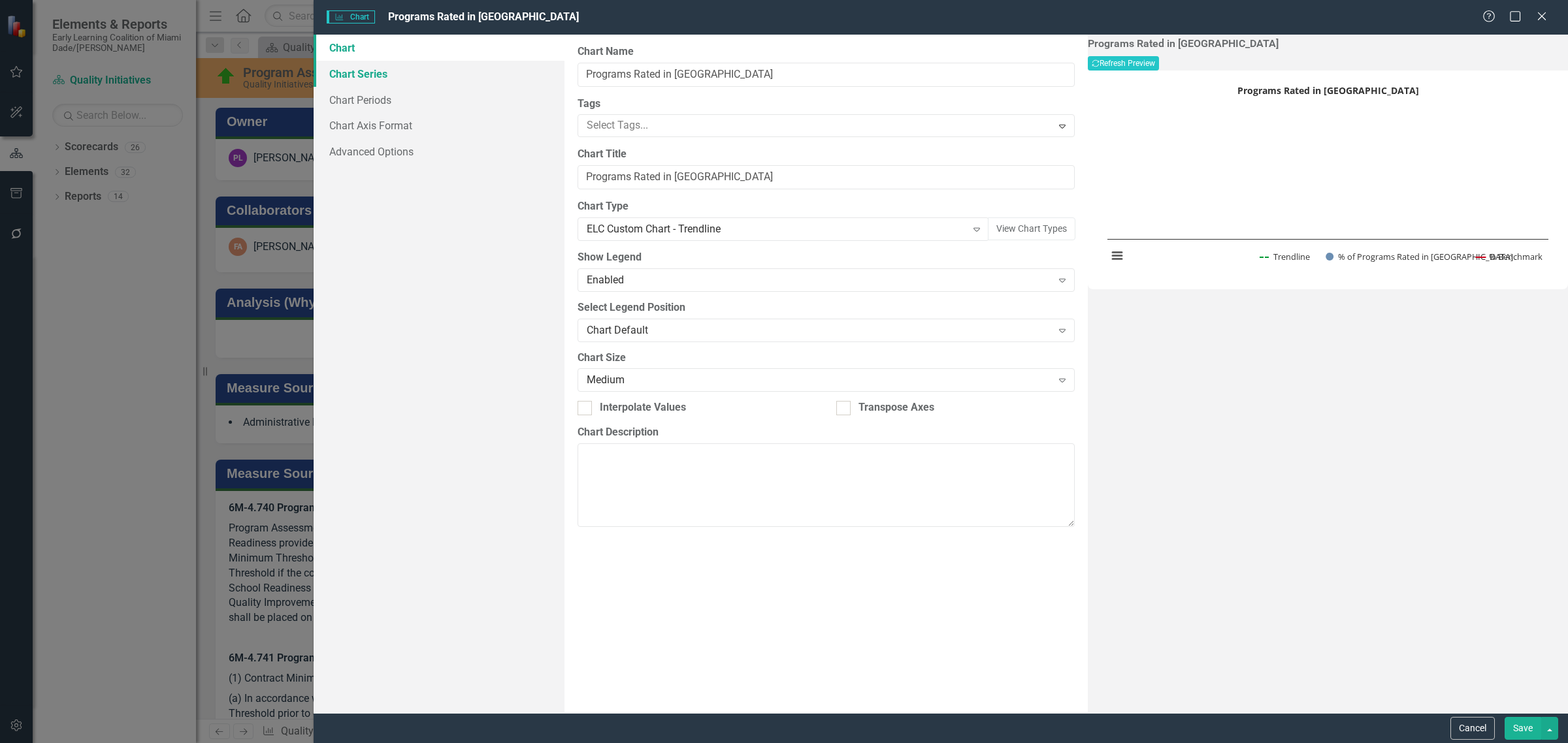
click at [382, 77] on link "Chart Series" at bounding box center [439, 74] width 251 height 26
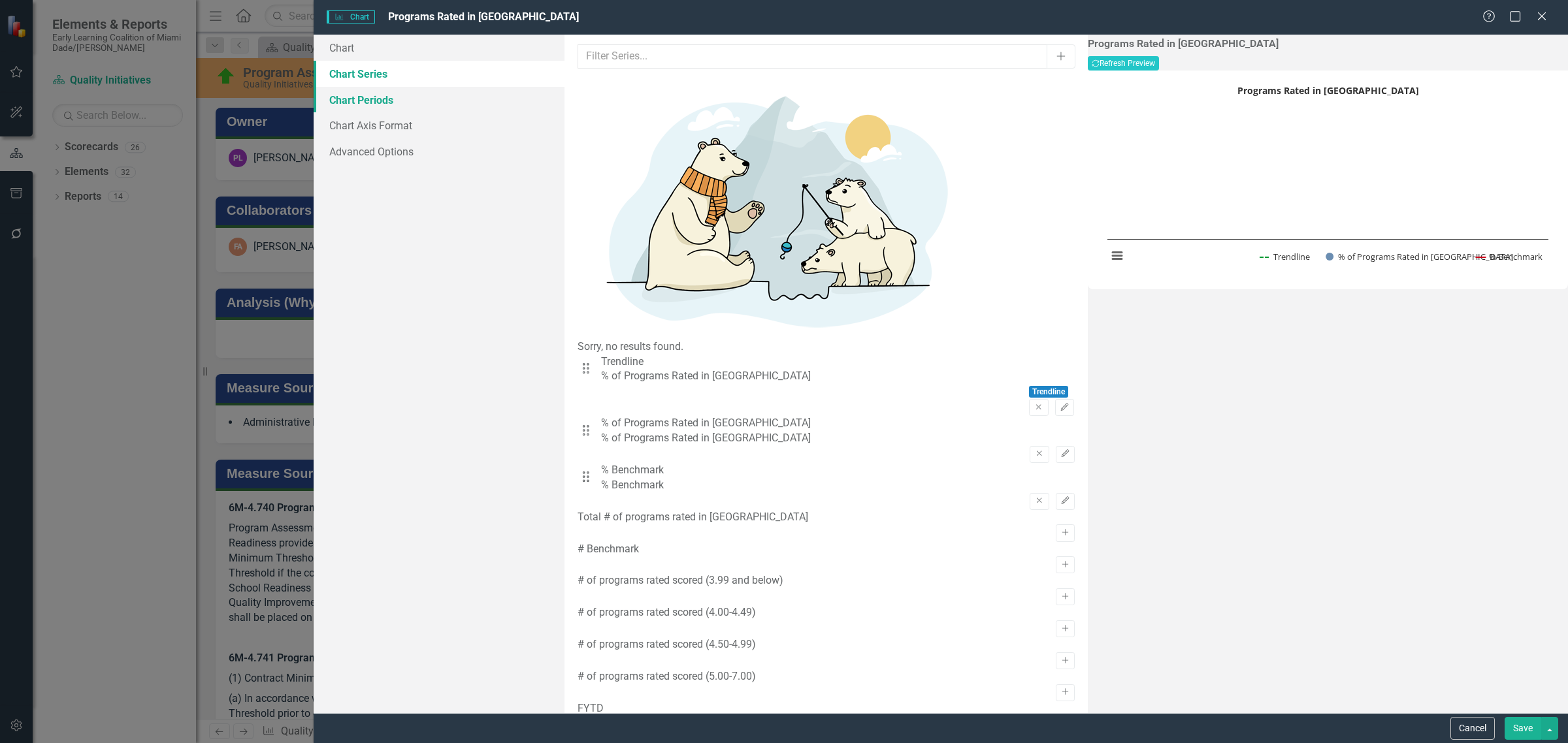
click at [386, 96] on link "Chart Periods" at bounding box center [439, 100] width 251 height 26
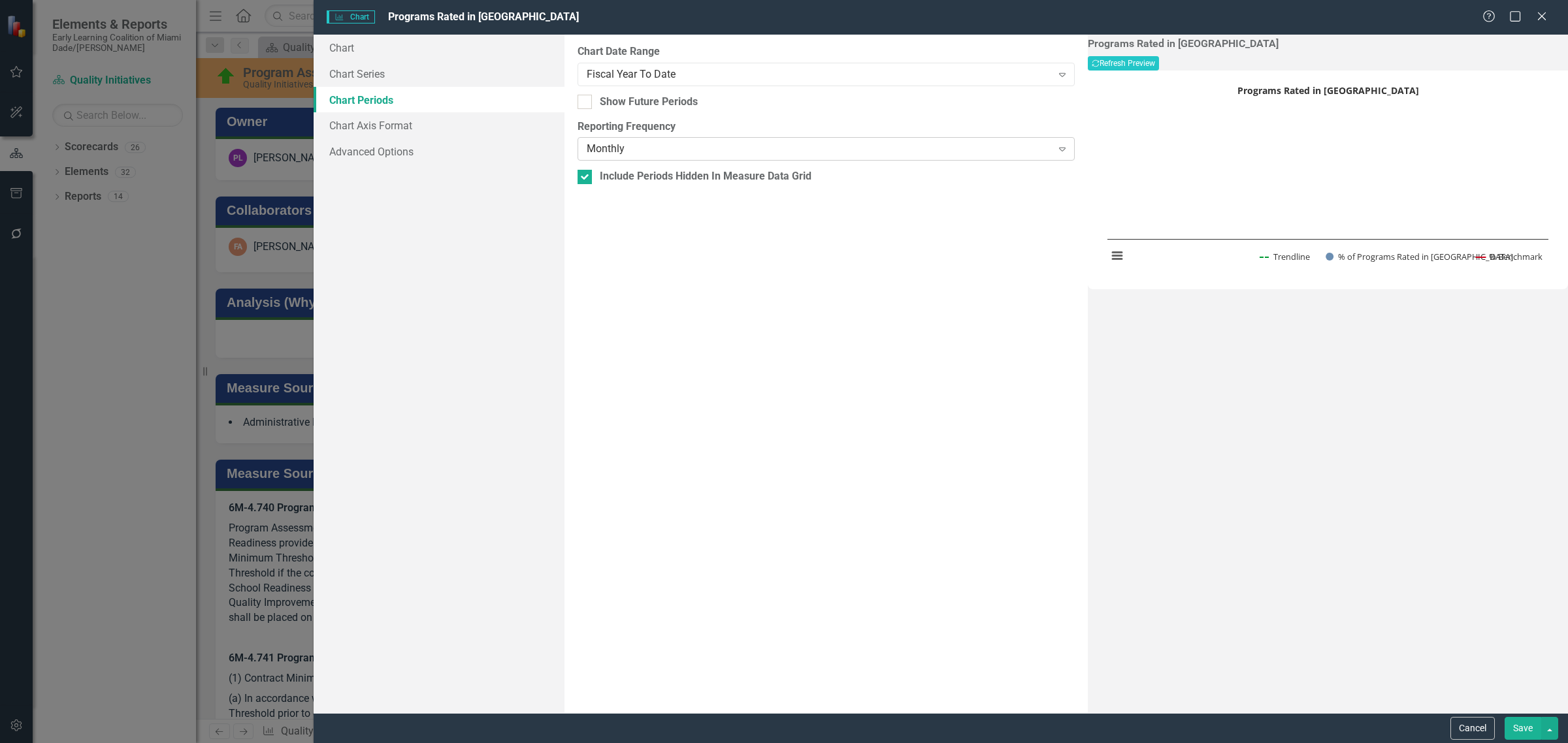
click at [701, 148] on div "Monthly" at bounding box center [819, 149] width 465 height 15
click at [1158, 69] on button "Recalculate Refresh Preview" at bounding box center [1123, 63] width 71 height 15
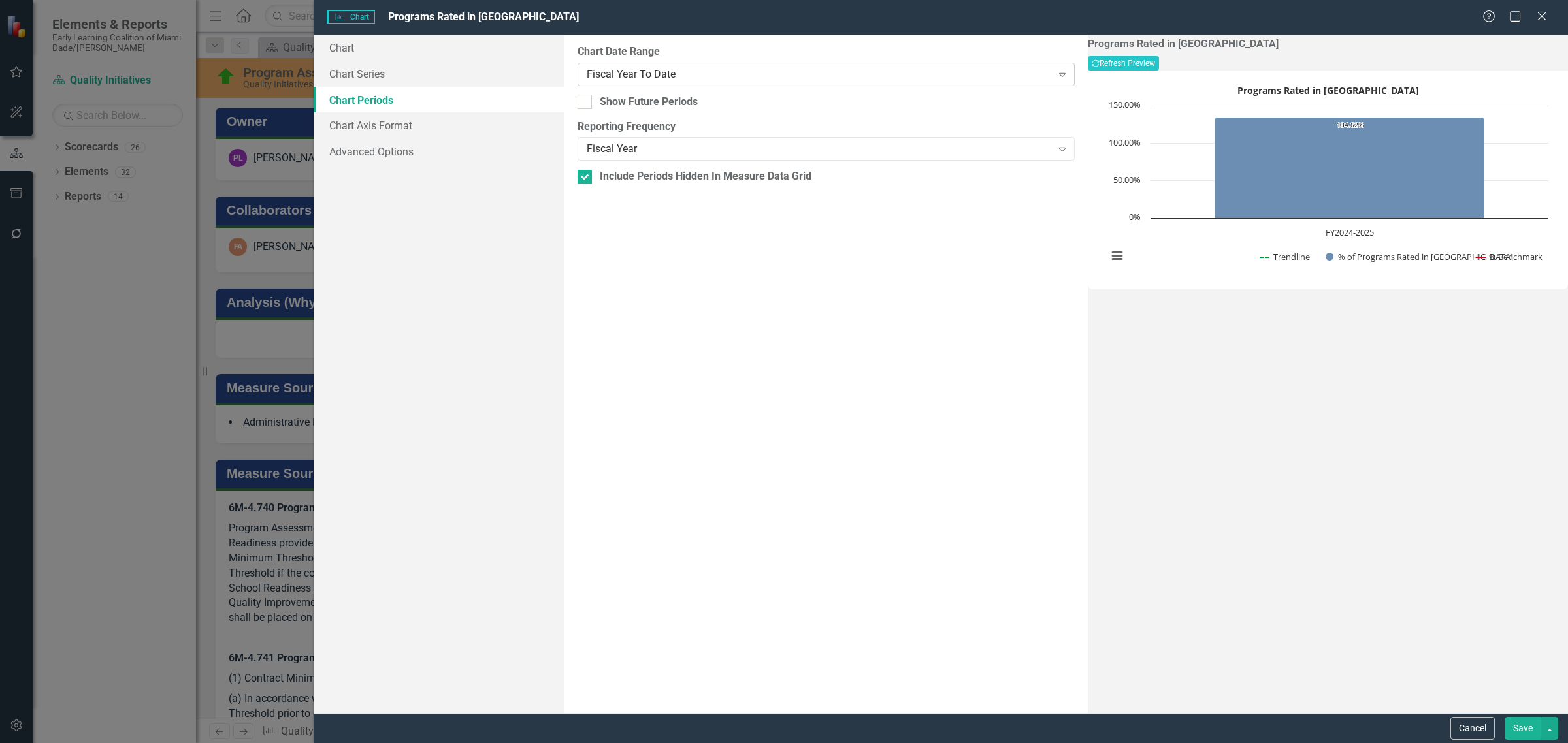
click at [662, 74] on div "Fiscal Year To Date" at bounding box center [819, 74] width 465 height 15
click at [1158, 57] on button "Recalculate Refresh Preview" at bounding box center [1123, 63] width 71 height 15
click at [1158, 59] on button "Recalculate Refresh Preview" at bounding box center [1123, 63] width 71 height 15
click at [712, 70] on div "Current Fiscal Year" at bounding box center [819, 74] width 465 height 15
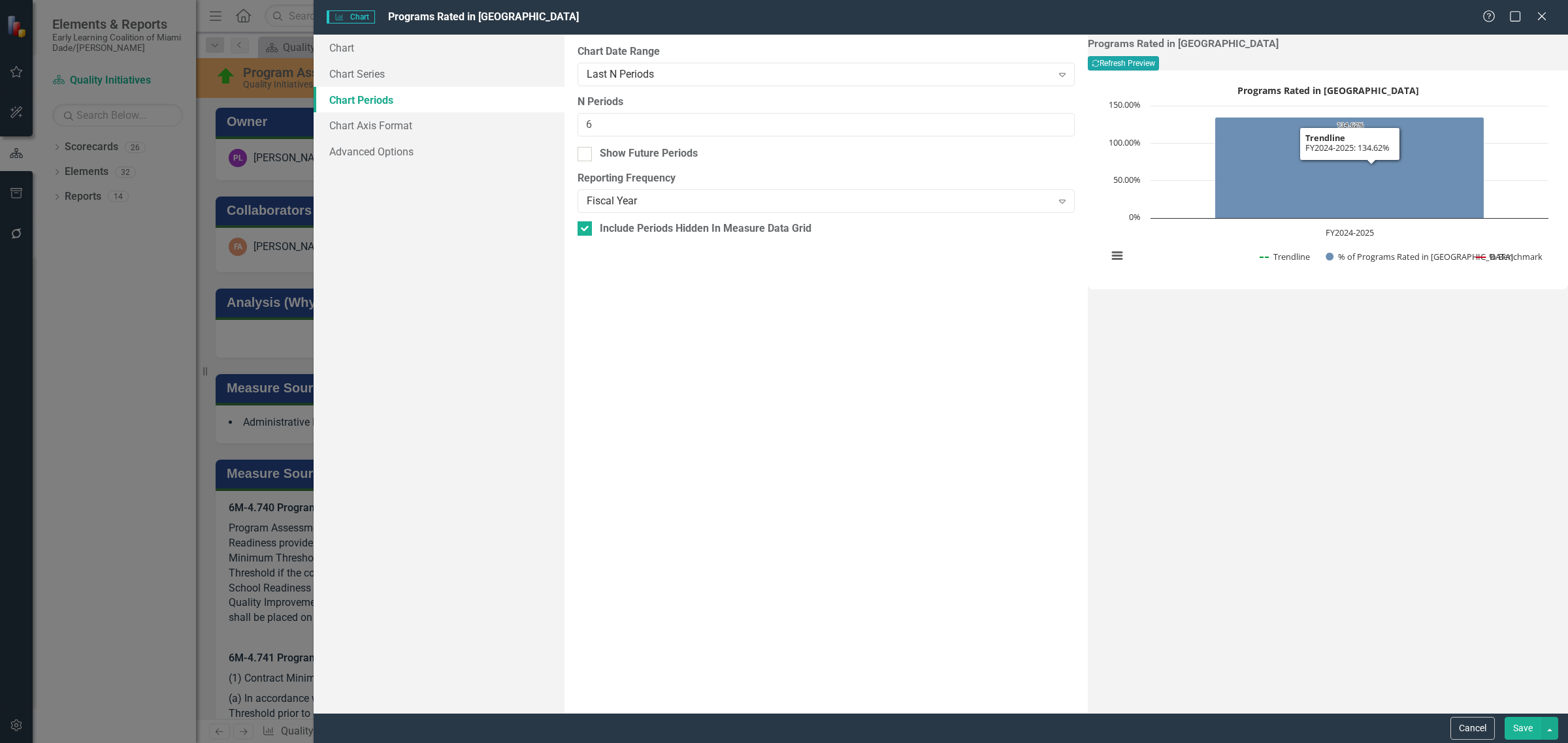
click at [1158, 63] on button "Recalculate Refresh Preview" at bounding box center [1123, 63] width 71 height 15
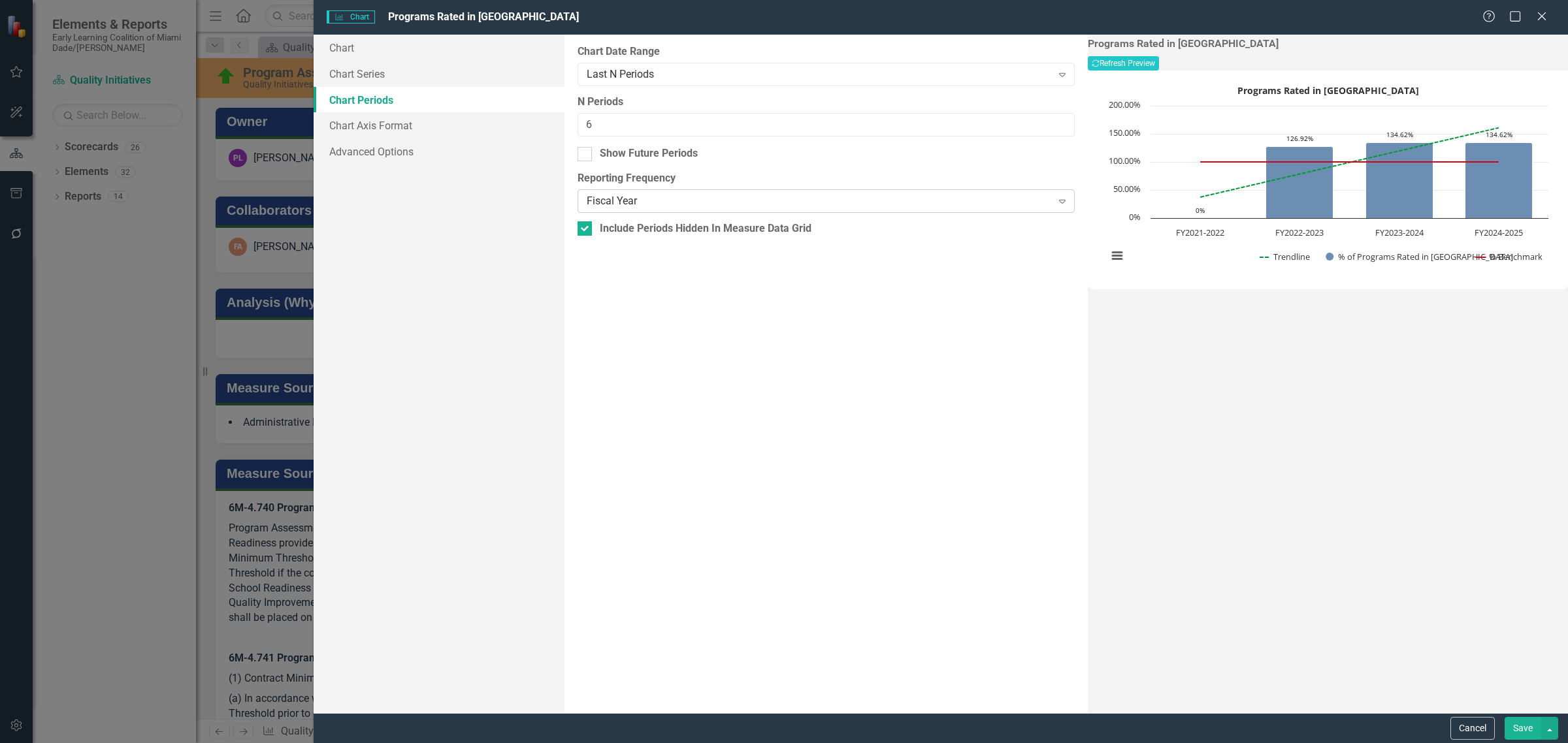
click at [845, 199] on div "Fiscal Year" at bounding box center [819, 201] width 465 height 15
click at [1158, 61] on button "Recalculate Refresh Preview" at bounding box center [1123, 63] width 71 height 15
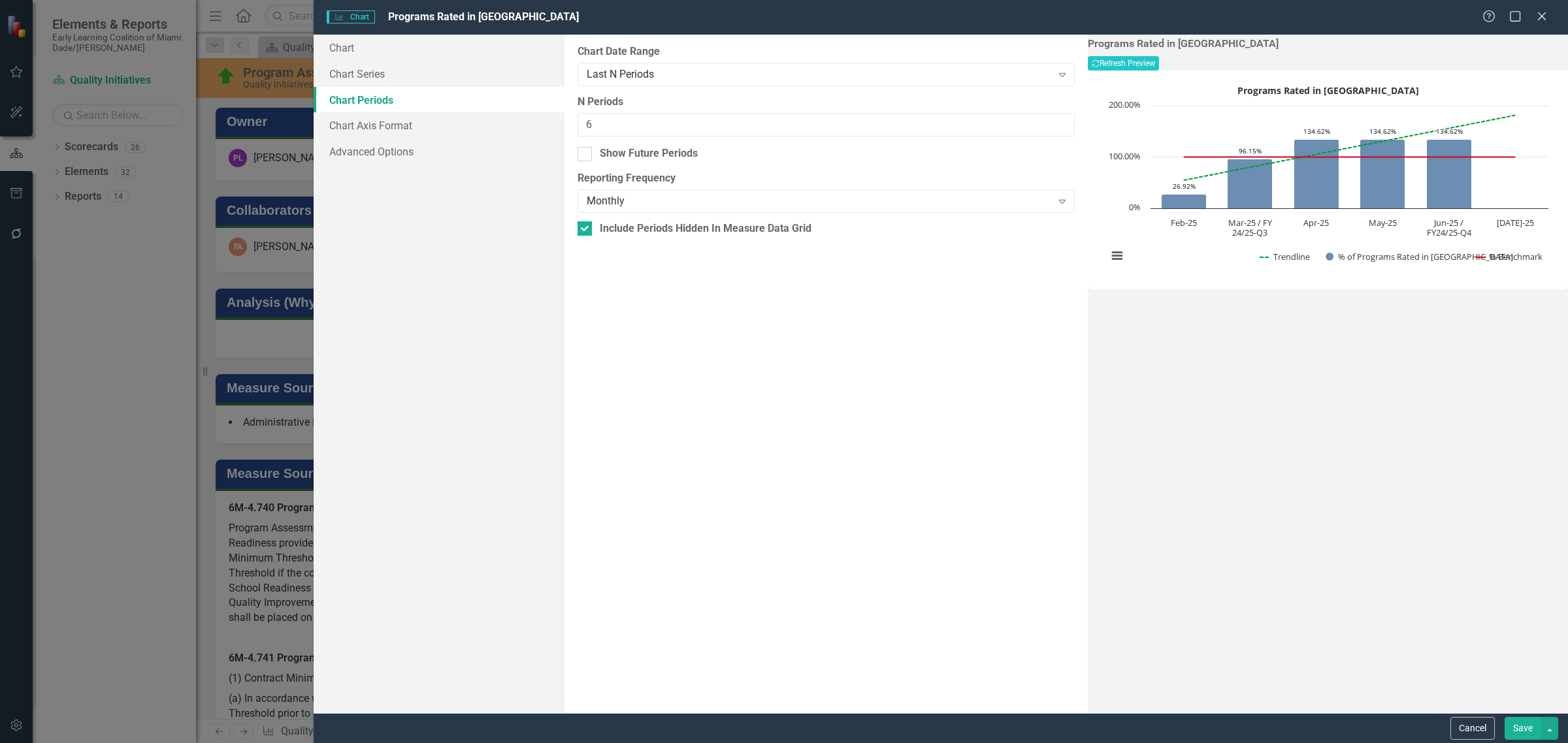
click at [1525, 729] on button "Save" at bounding box center [1522, 728] width 36 height 23
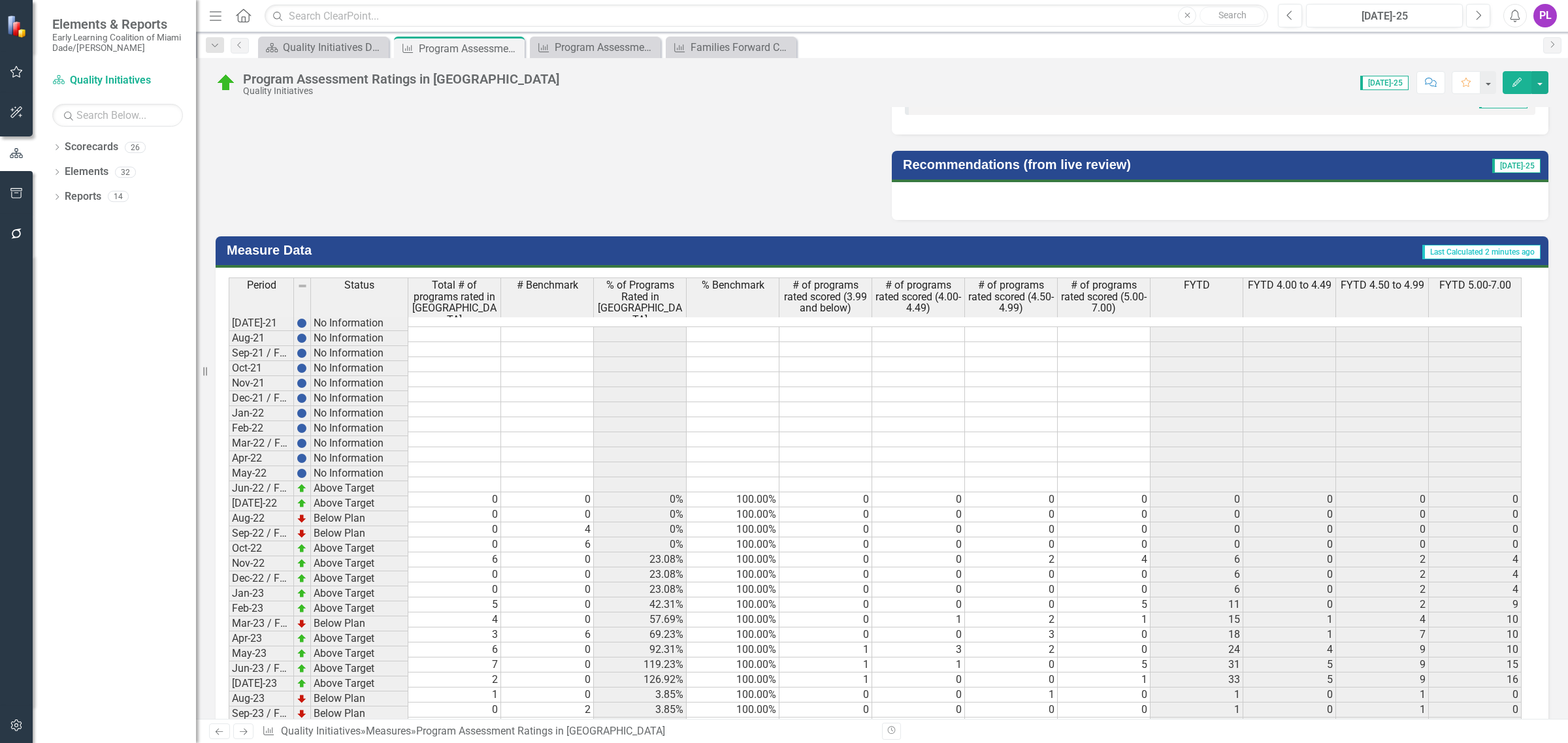
scroll to position [2081, 0]
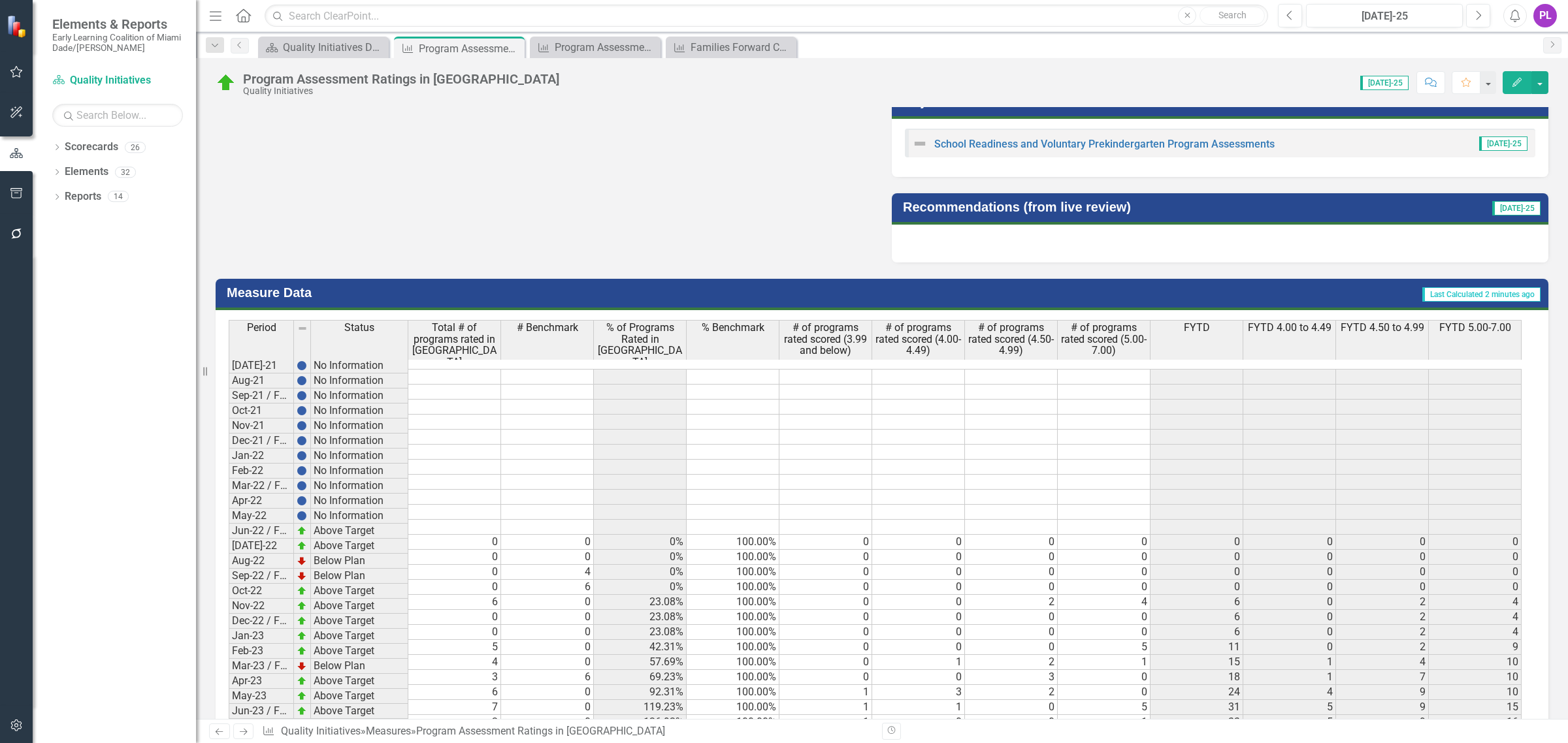
click at [657, 328] on span "% of Programs Rated in [GEOGRAPHIC_DATA]" at bounding box center [640, 345] width 87 height 46
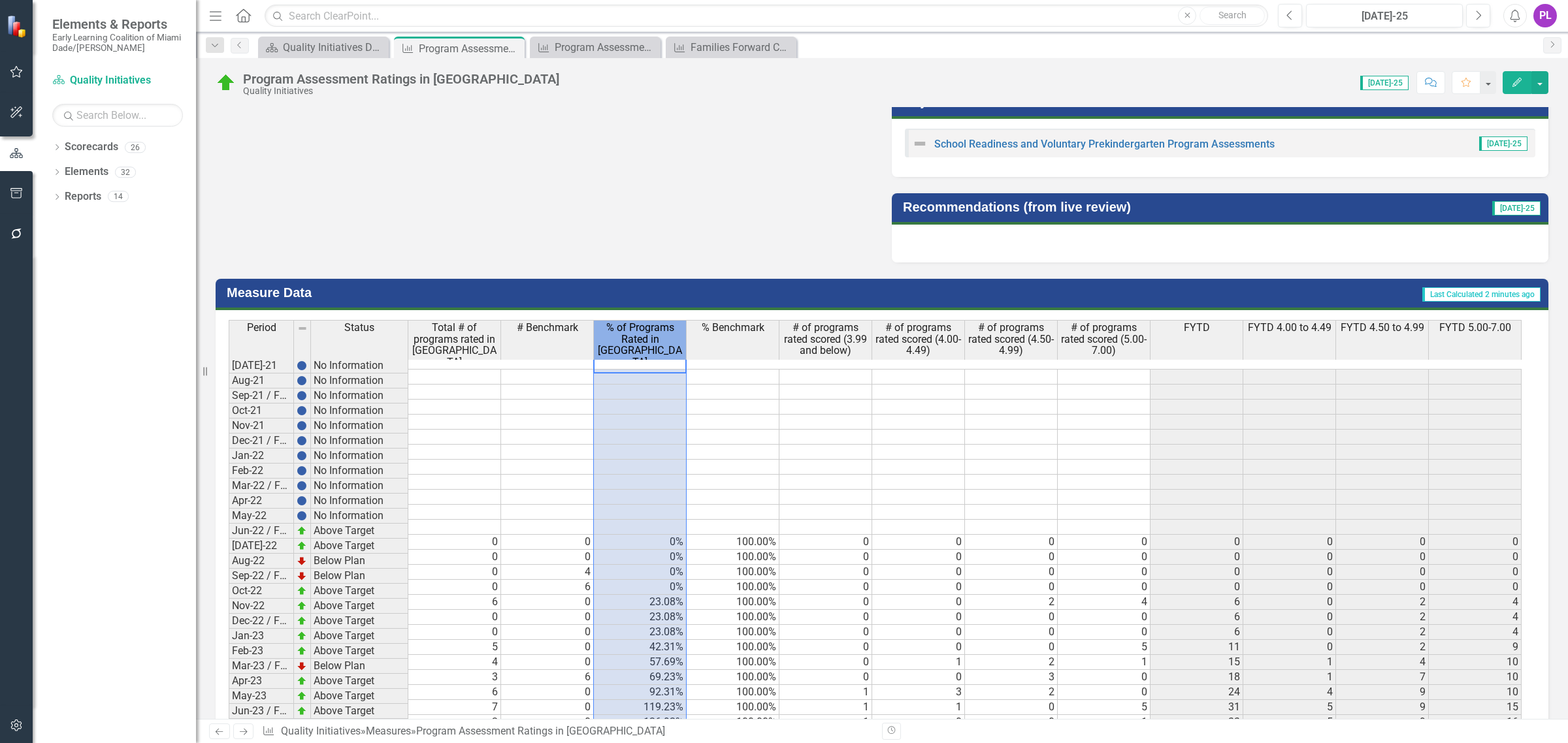
click at [657, 328] on span "% of Programs Rated in [GEOGRAPHIC_DATA]" at bounding box center [640, 345] width 87 height 46
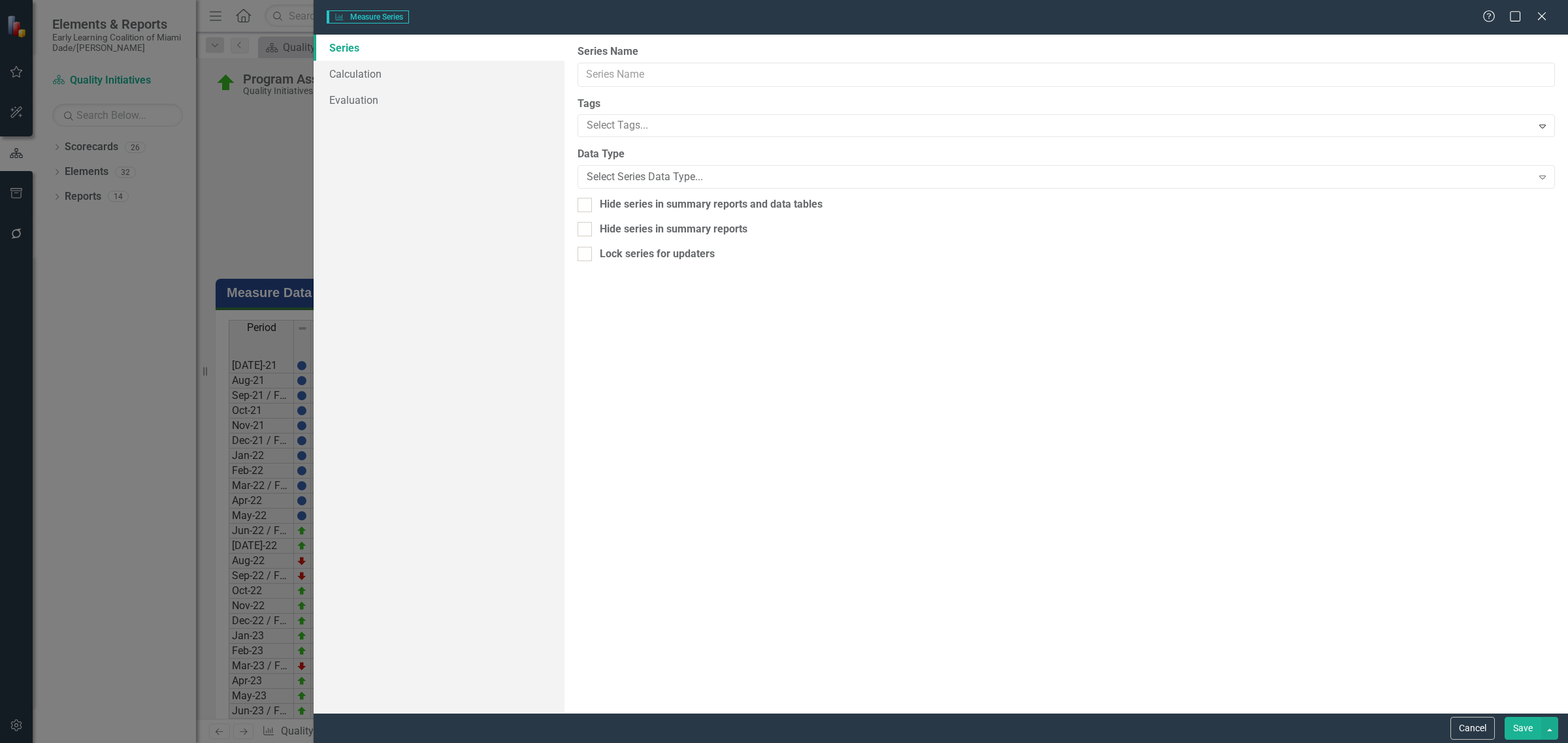
type input "% of Programs Rated in [GEOGRAPHIC_DATA]"
click at [408, 67] on link "Calculation" at bounding box center [439, 74] width 251 height 26
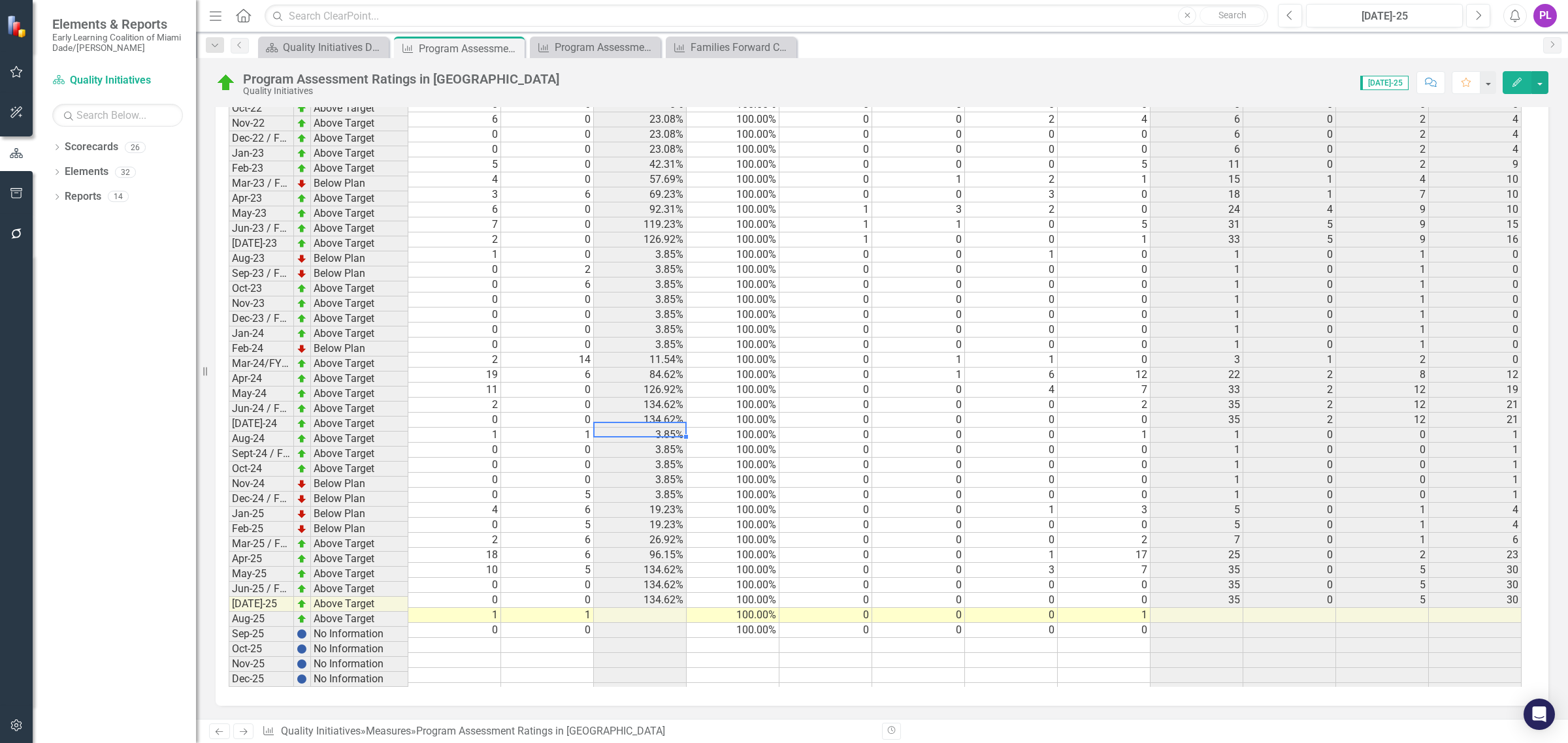
scroll to position [9, 0]
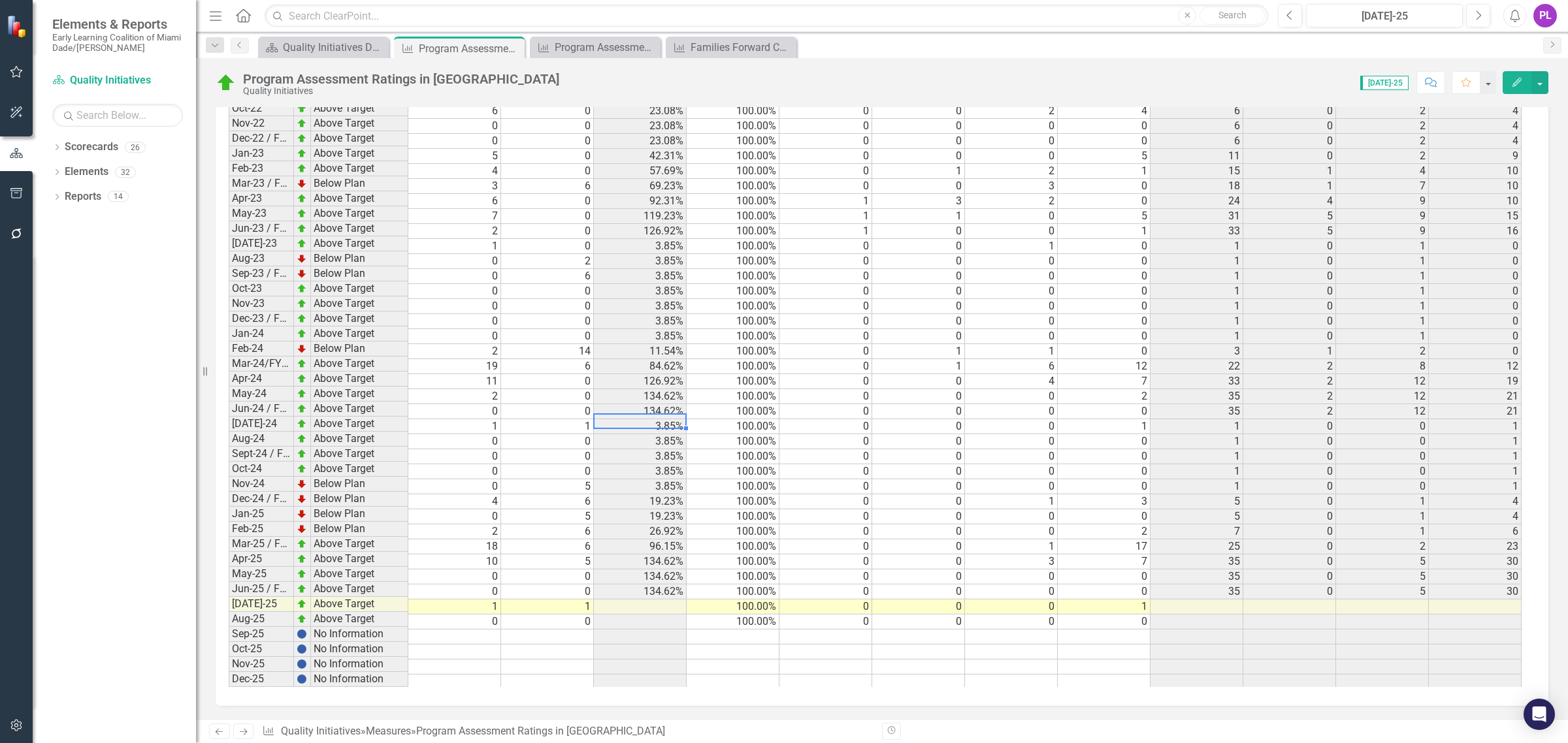
click at [483, 629] on td at bounding box center [454, 637] width 92 height 15
type textarea "0"
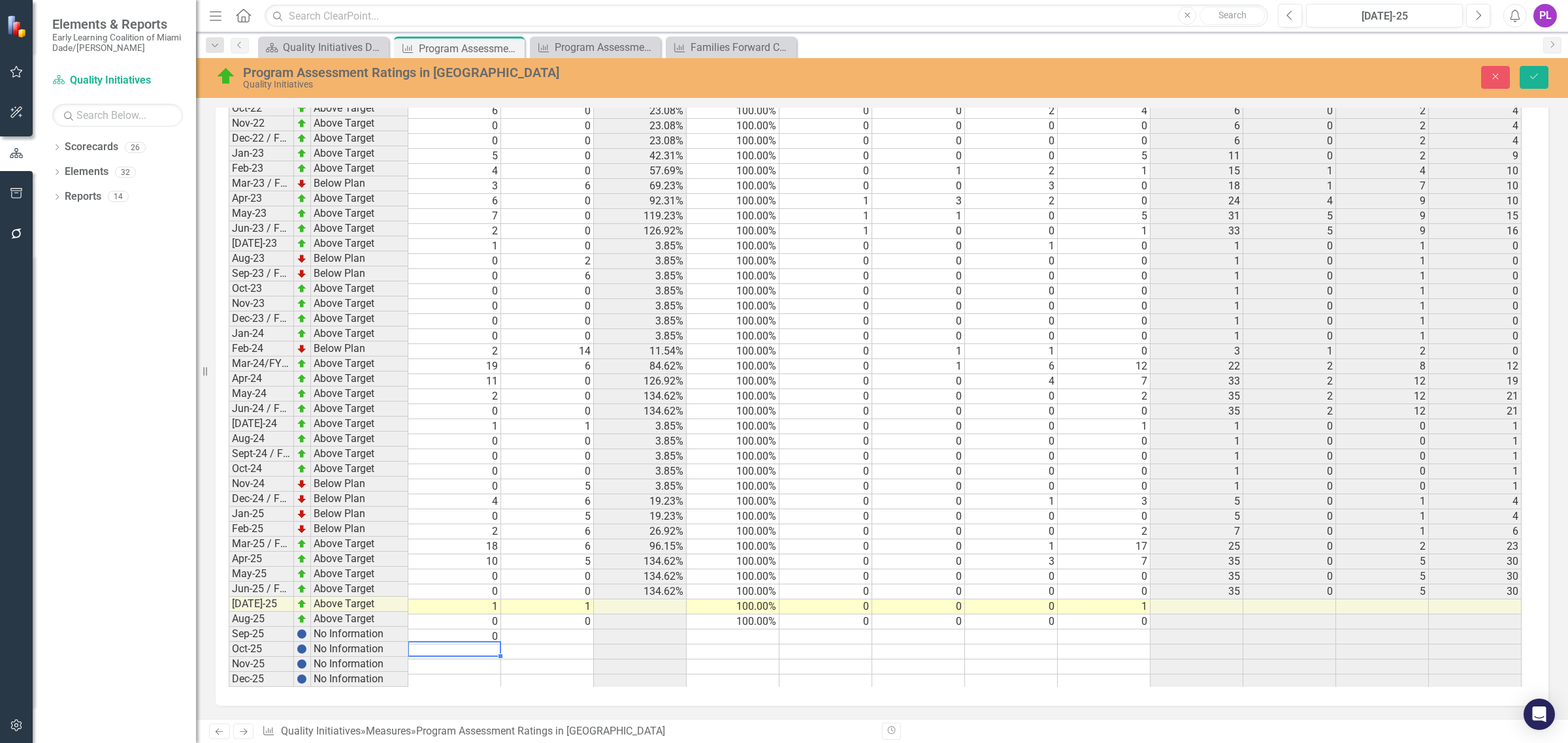
type textarea "0"
type textarea "11"
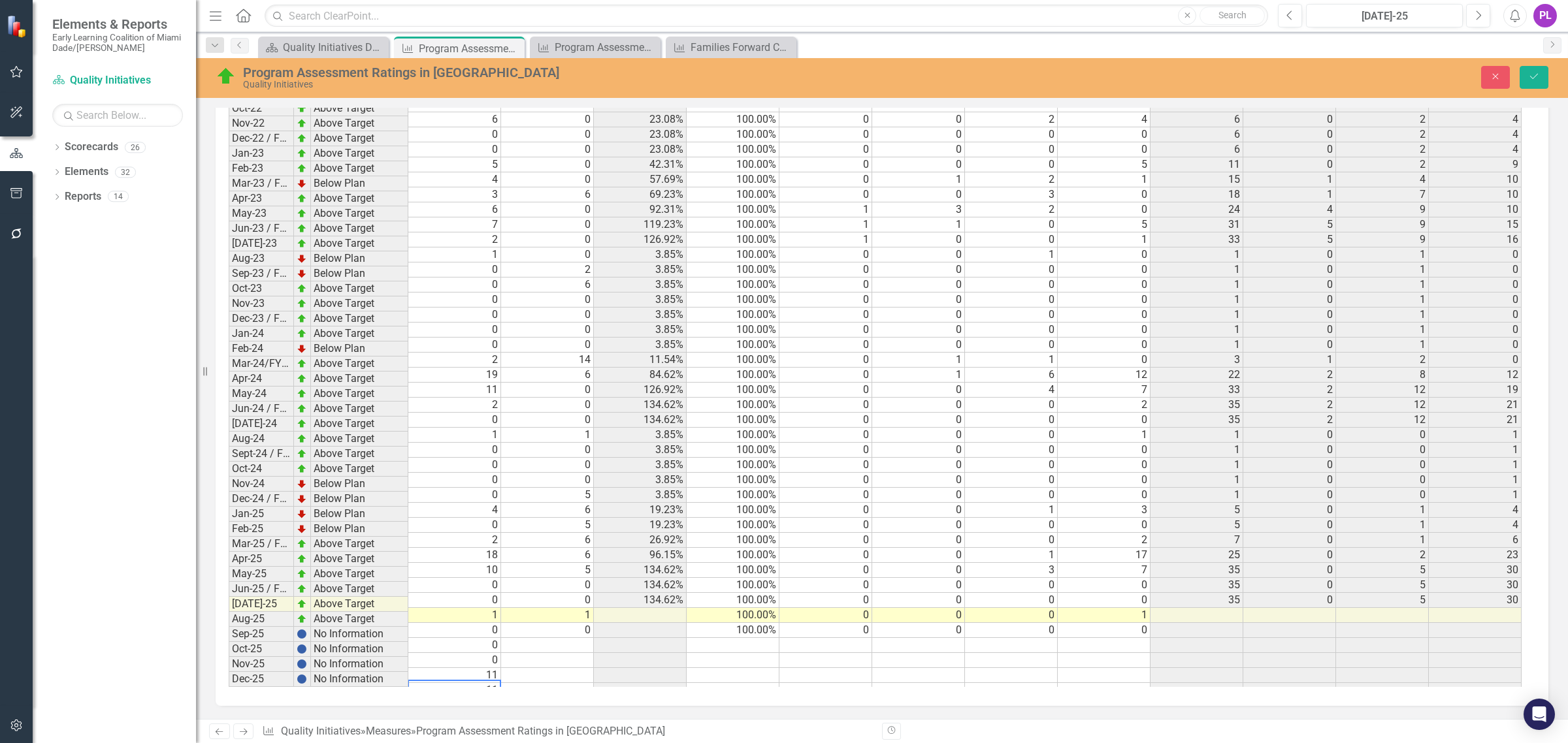
scroll to position [2572, 0]
click at [568, 638] on td at bounding box center [548, 645] width 92 height 15
type textarea "0"
type textarea "11"
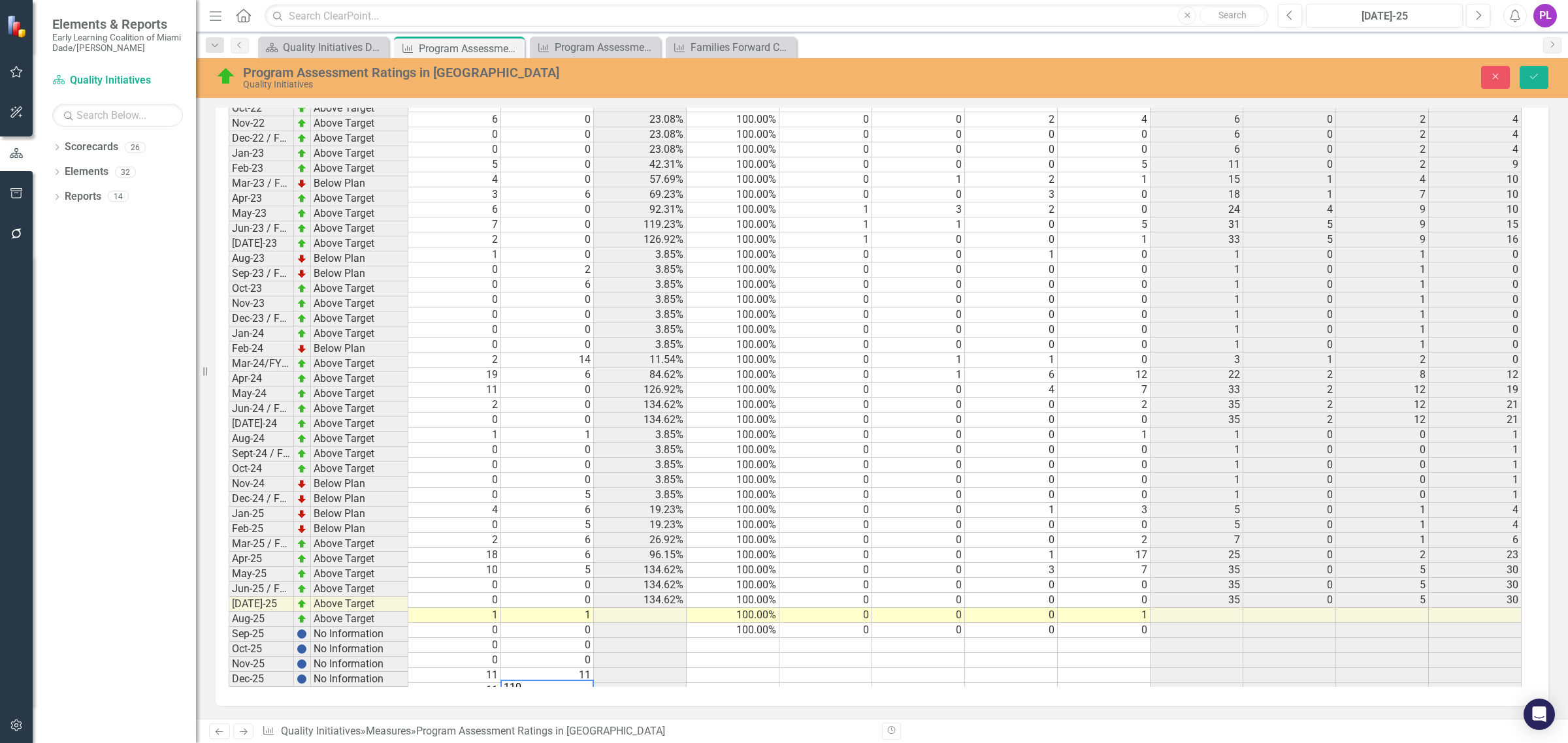
type textarea "11"
click at [475, 668] on td "11" at bounding box center [454, 676] width 92 height 15
click at [730, 623] on td "100.00%" at bounding box center [732, 630] width 92 height 15
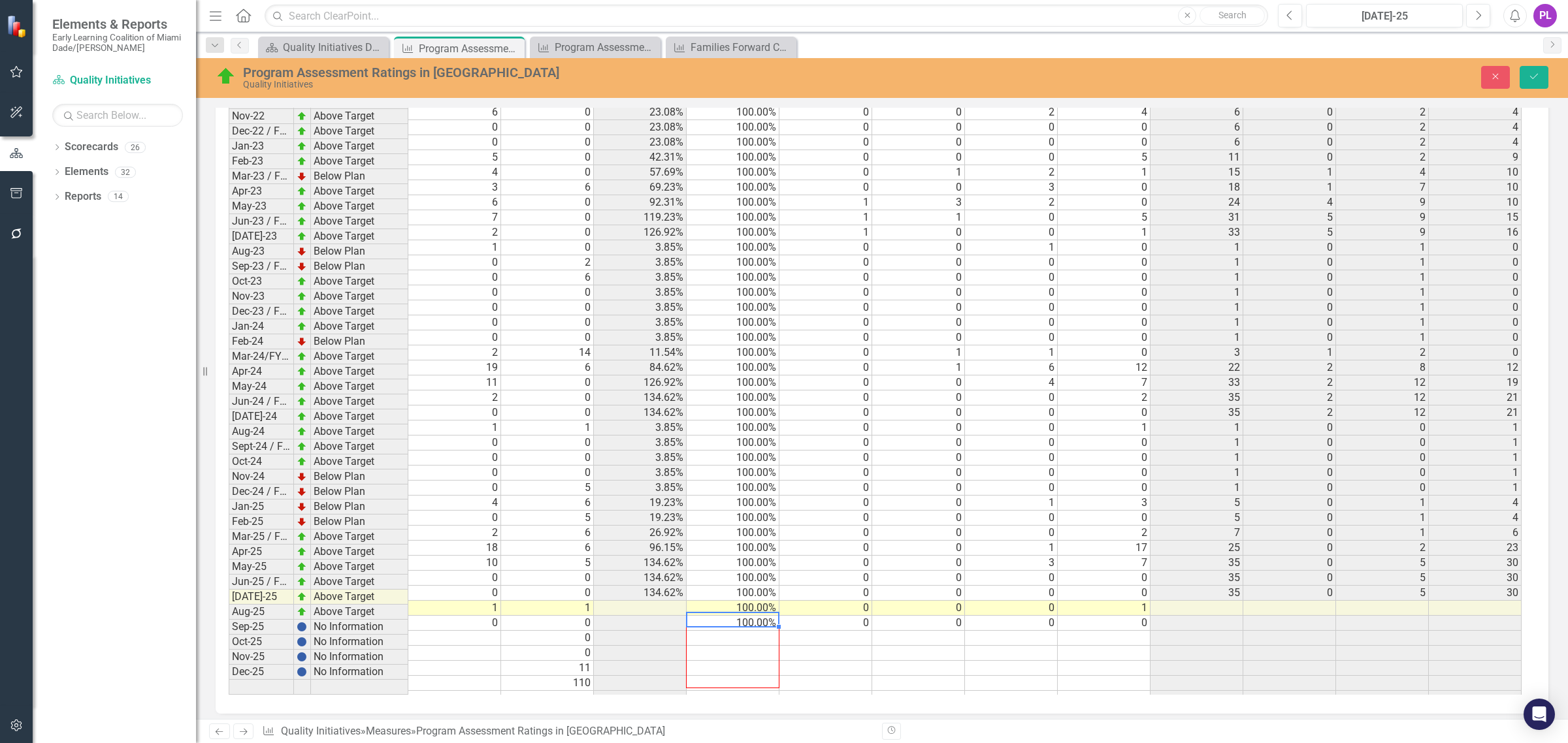
drag, startPoint x: 781, startPoint y: 622, endPoint x: 756, endPoint y: 672, distance: 55.9
click at [229, 677] on div "Period Status Total # of programs rated in [GEOGRAPHIC_DATA] # Benchmark % of P…" at bounding box center [229, 268] width 0 height 876
type textarea "100"
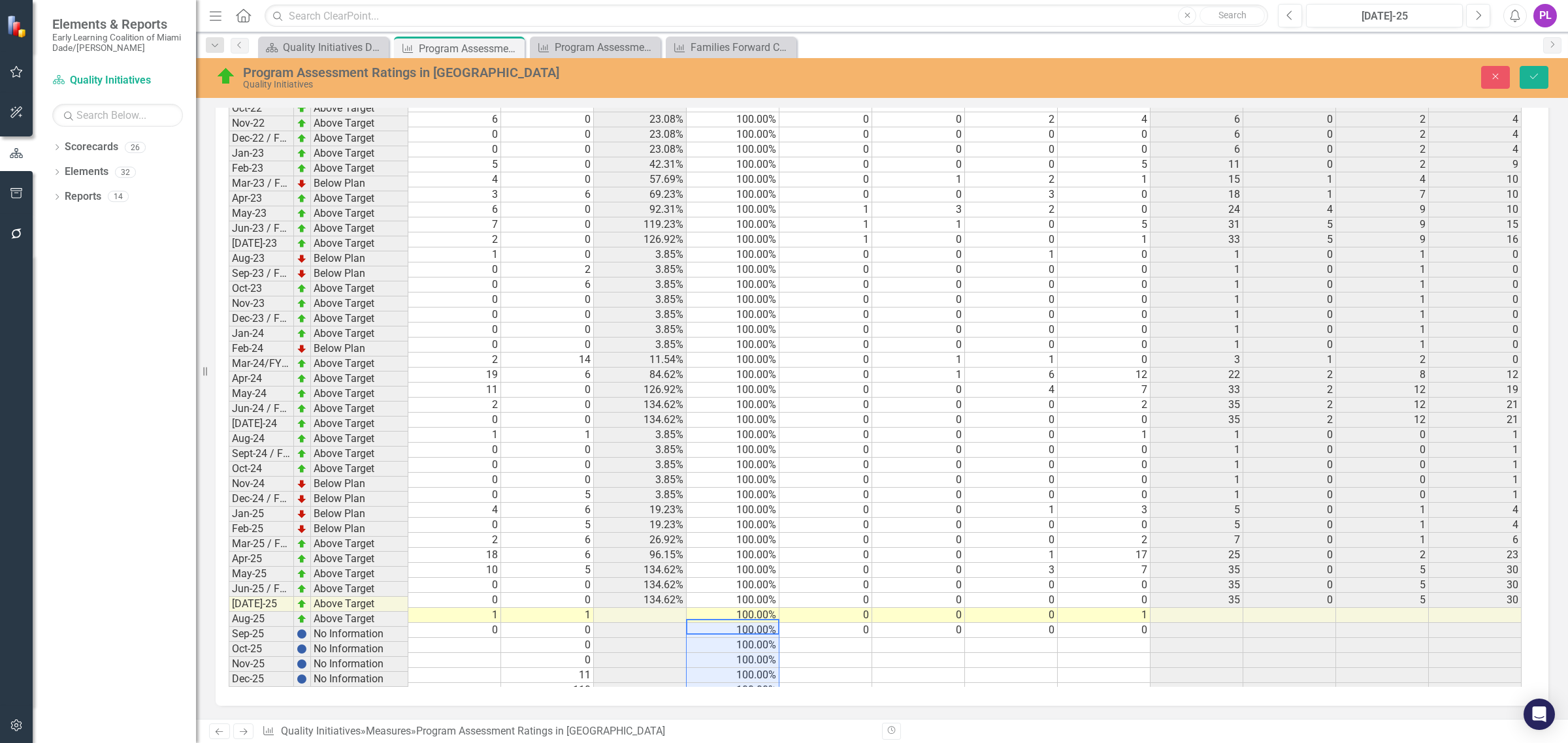
click at [863, 653] on td at bounding box center [826, 660] width 92 height 15
drag, startPoint x: 1526, startPoint y: 76, endPoint x: 1404, endPoint y: 125, distance: 131.5
click at [1523, 73] on button "Save" at bounding box center [1534, 77] width 29 height 23
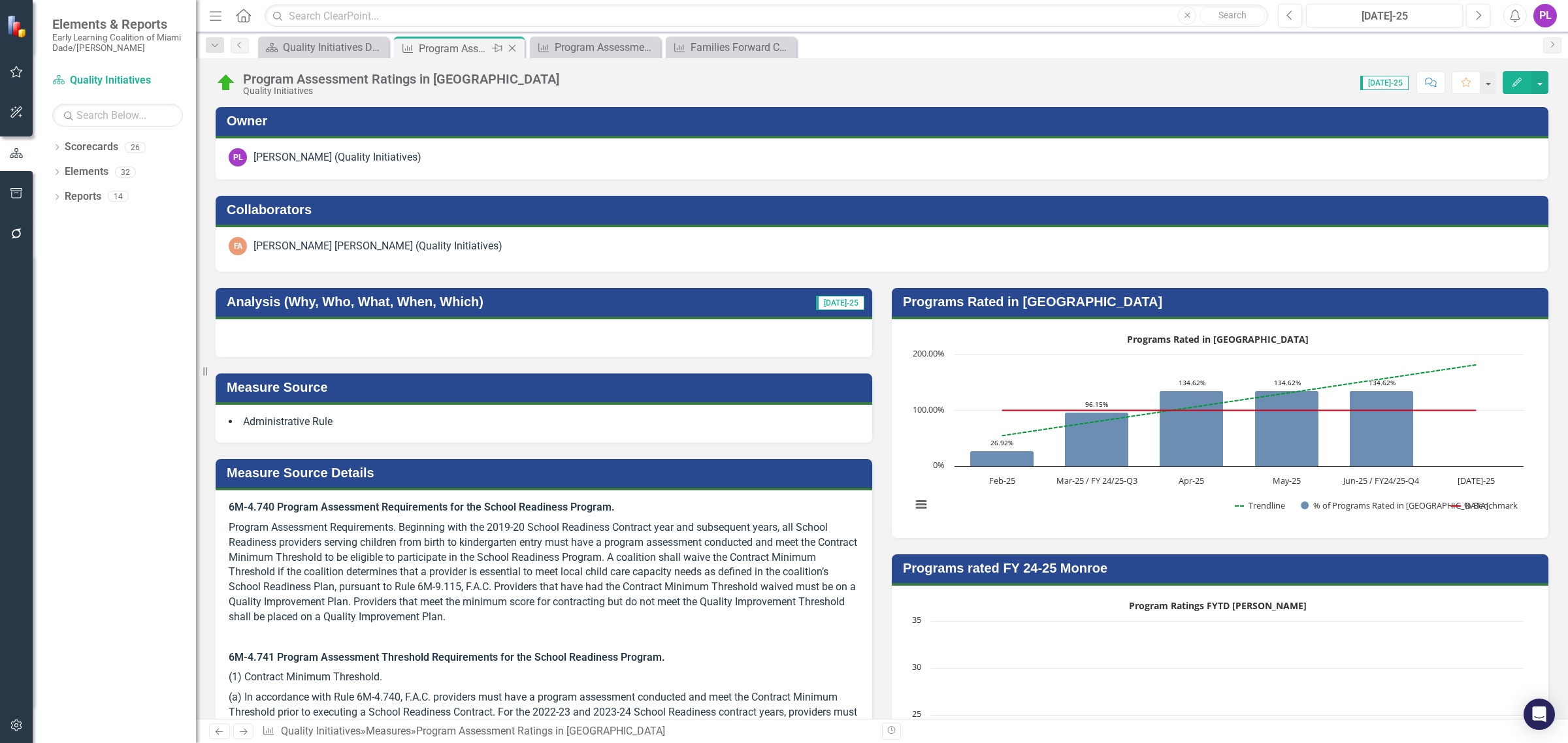
click at [513, 48] on icon "Close" at bounding box center [512, 48] width 13 height 11
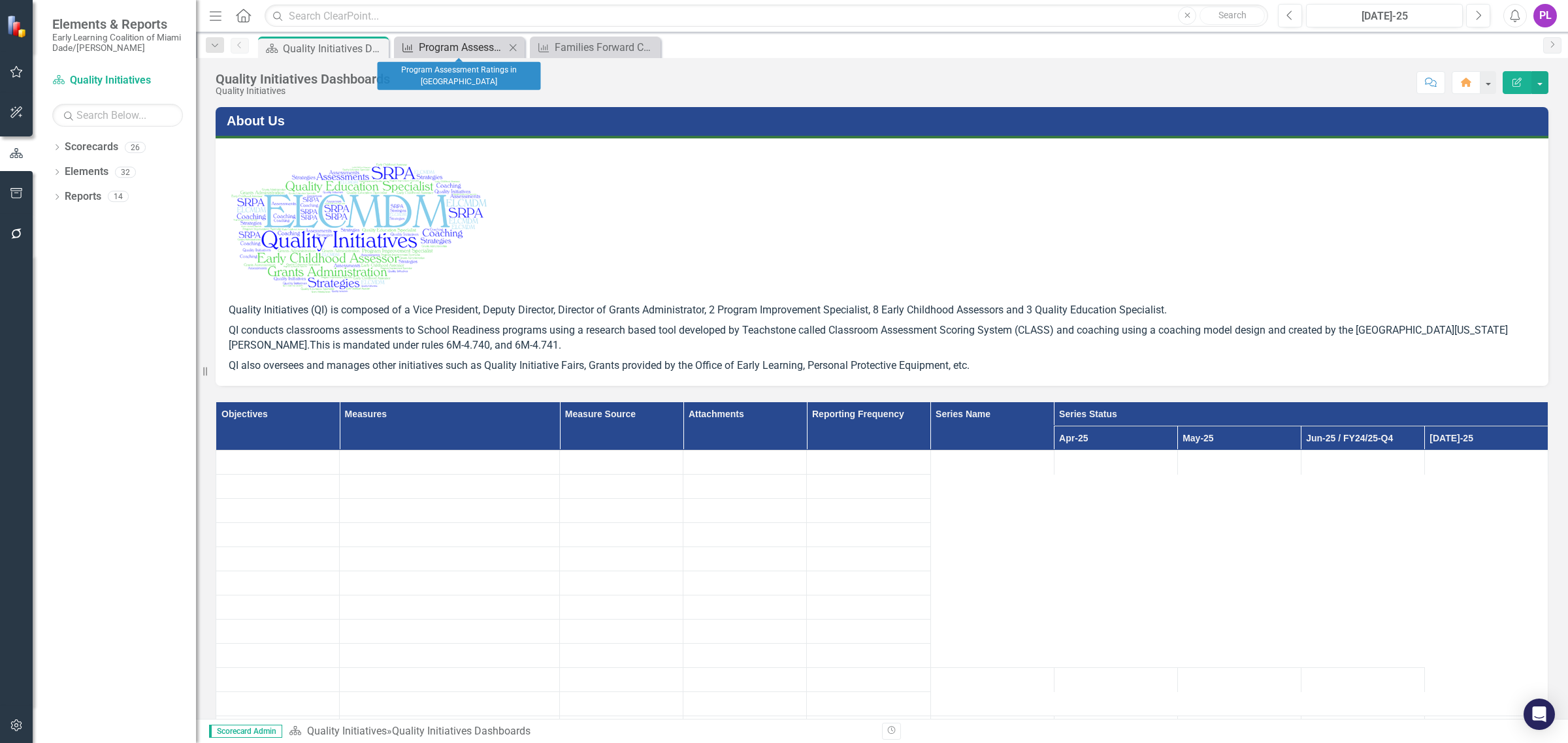
click at [491, 46] on div "Program Assessment Ratings in [GEOGRAPHIC_DATA]" at bounding box center [462, 47] width 87 height 17
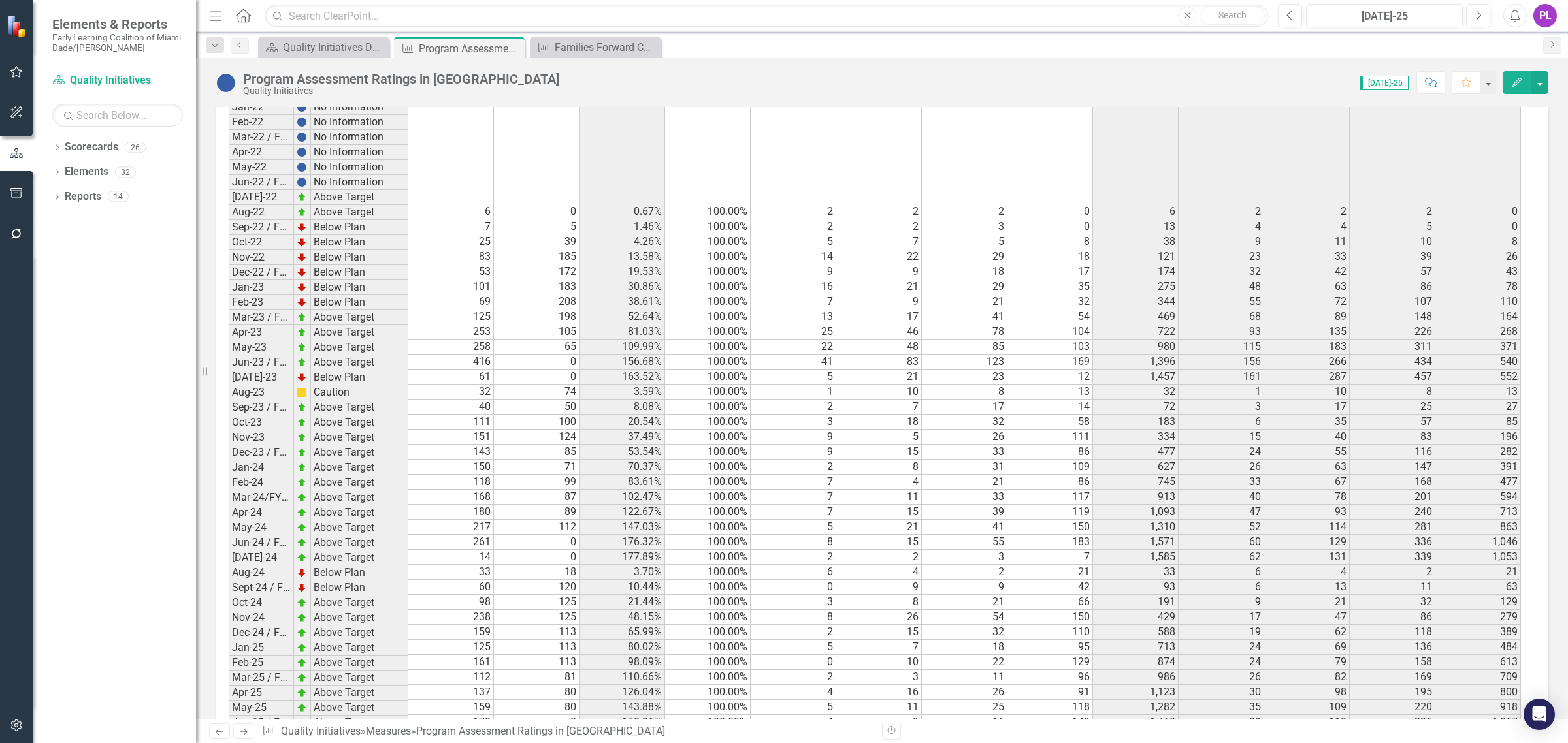
scroll to position [2572, 0]
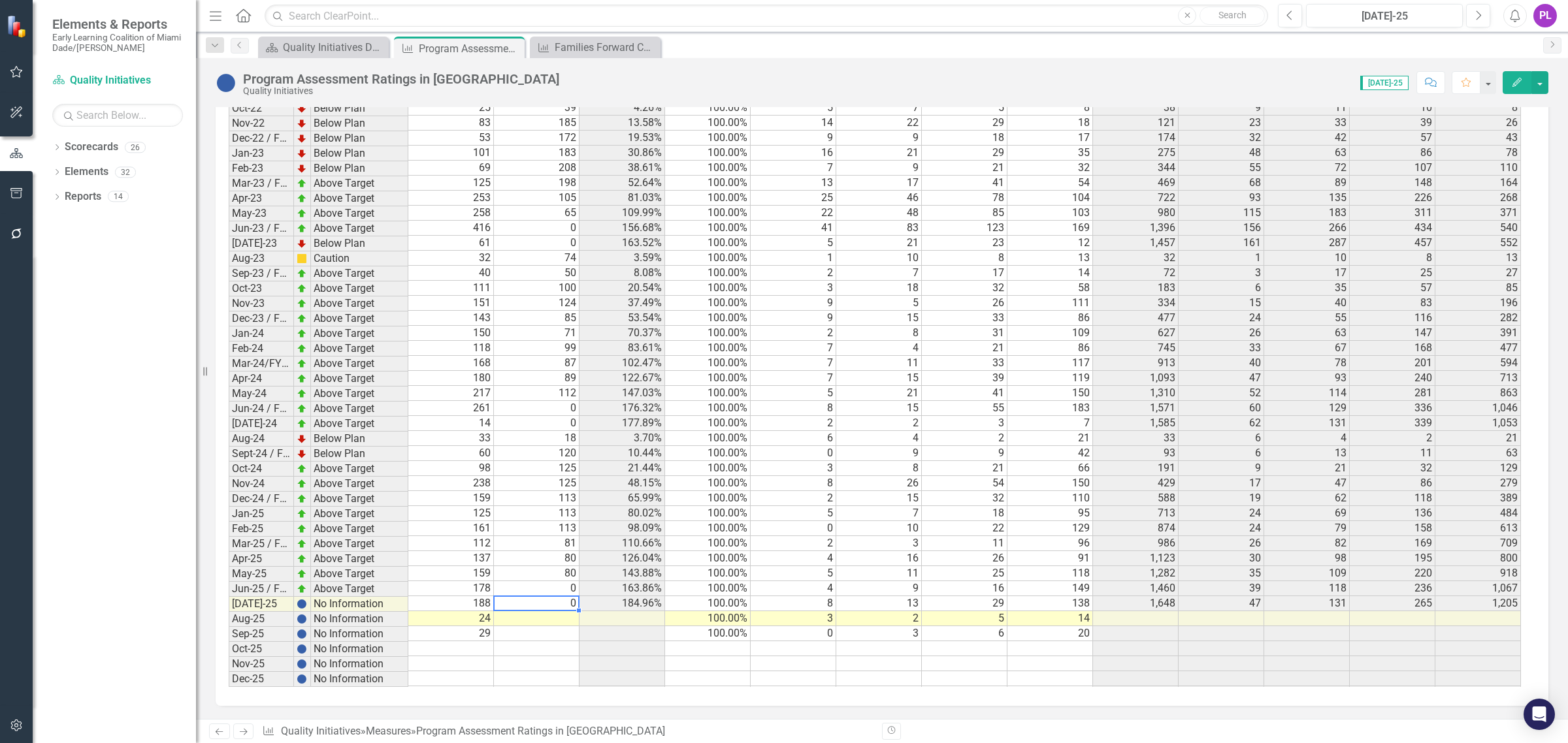
click at [546, 612] on td at bounding box center [537, 619] width 86 height 15
click at [271, 601] on td "[DATE]-25" at bounding box center [261, 604] width 65 height 15
type textarea "18"
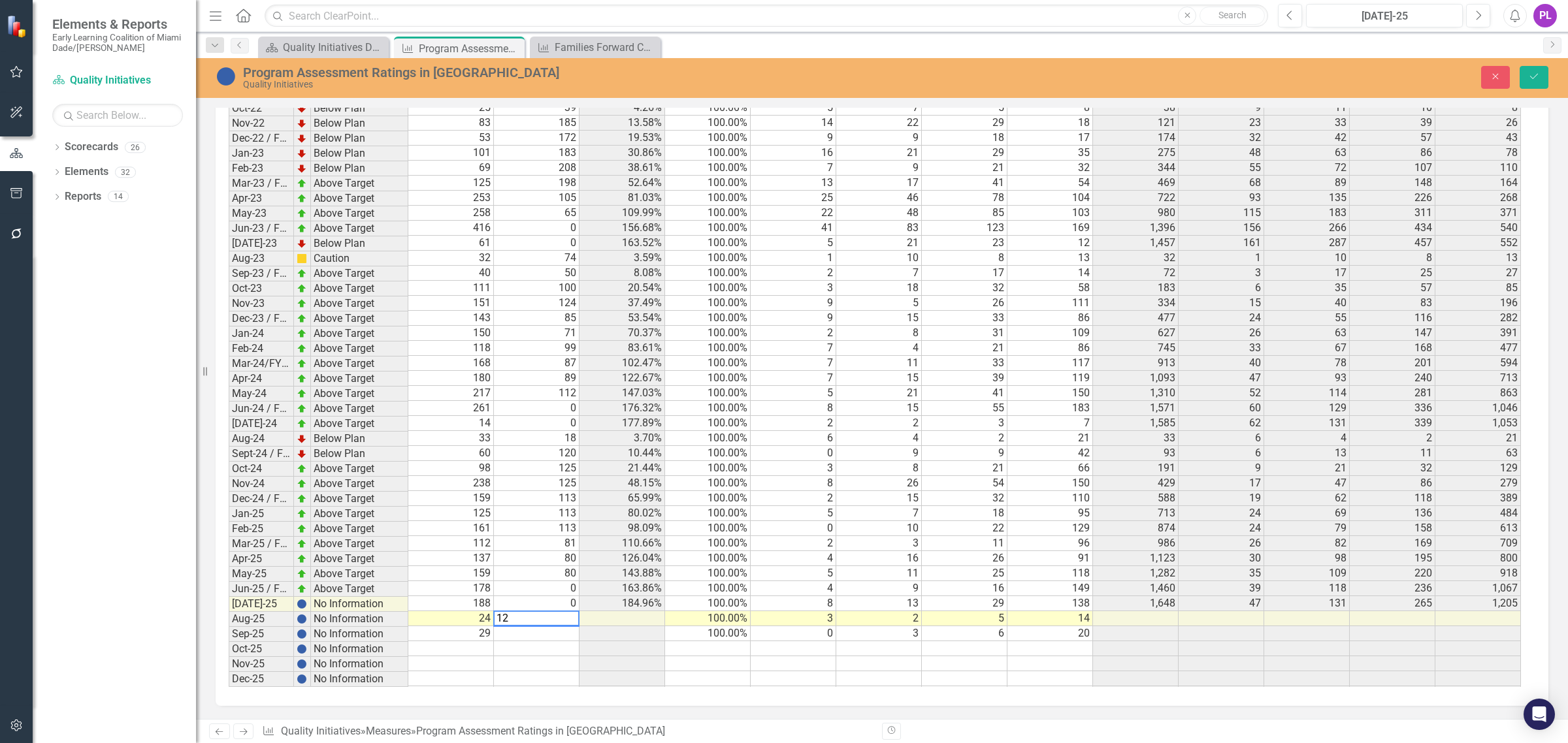
type textarea "120"
type textarea "125"
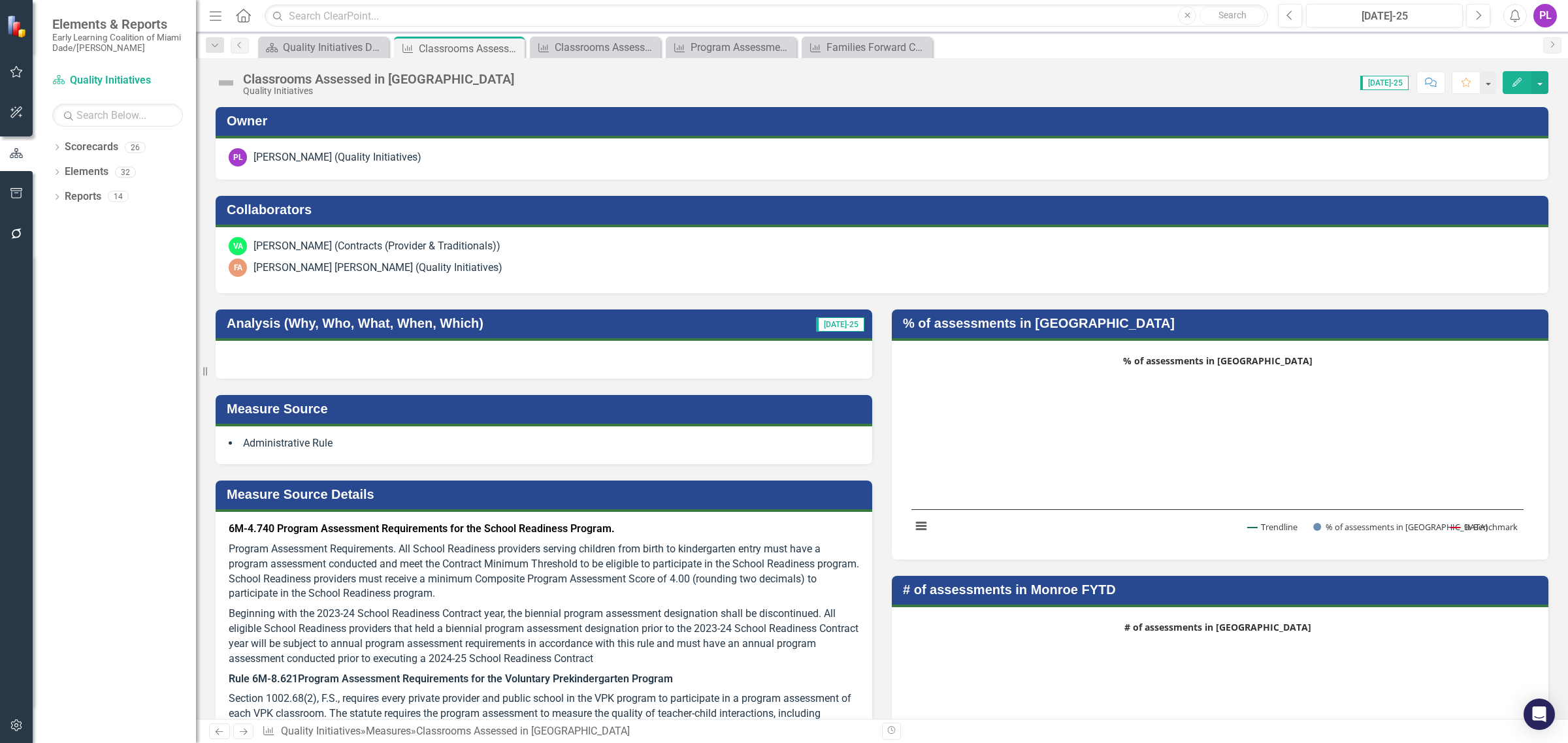
type textarea "0"
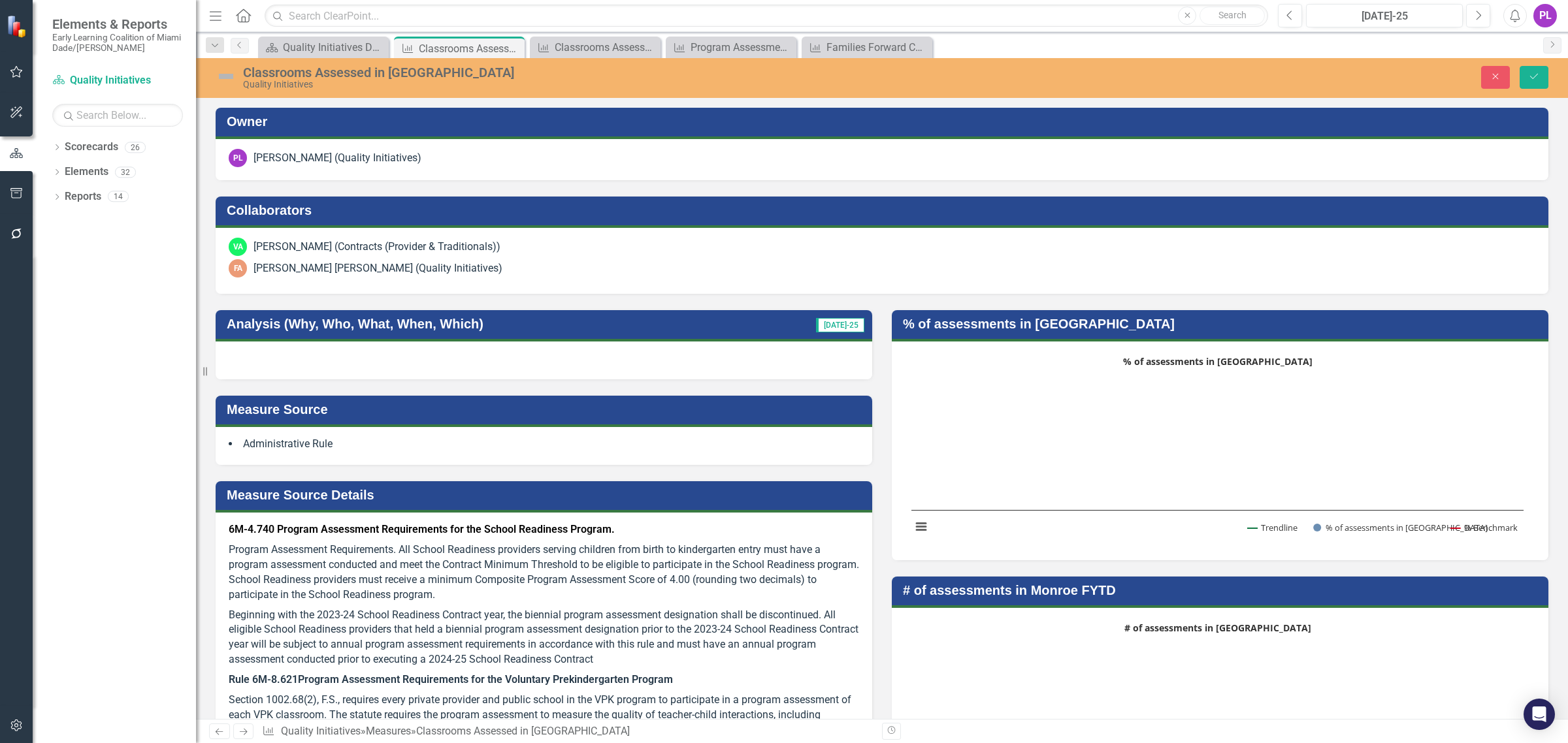
scroll to position [9, 0]
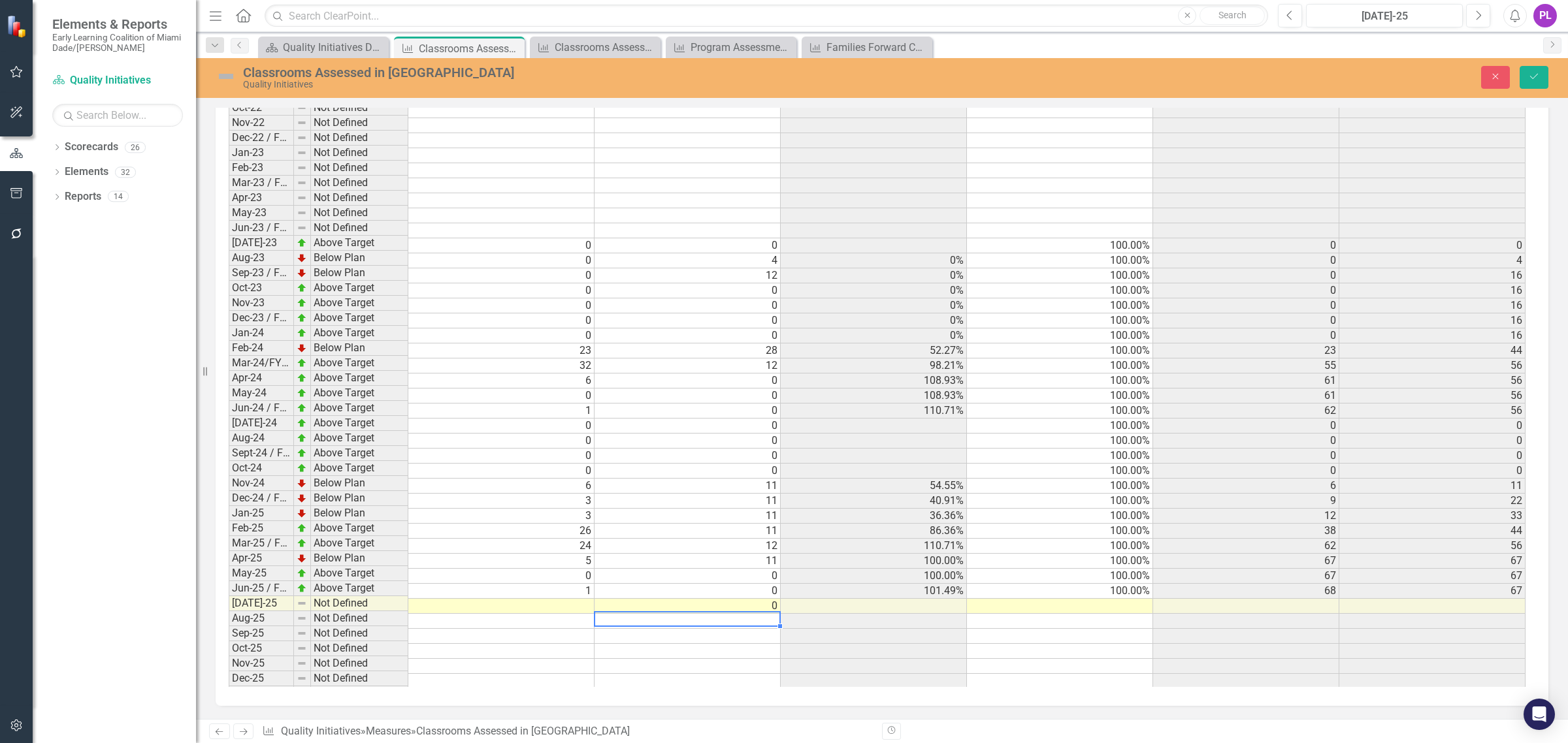
type textarea "0"
type textarea "11"
click at [746, 644] on td "11" at bounding box center [688, 651] width 186 height 15
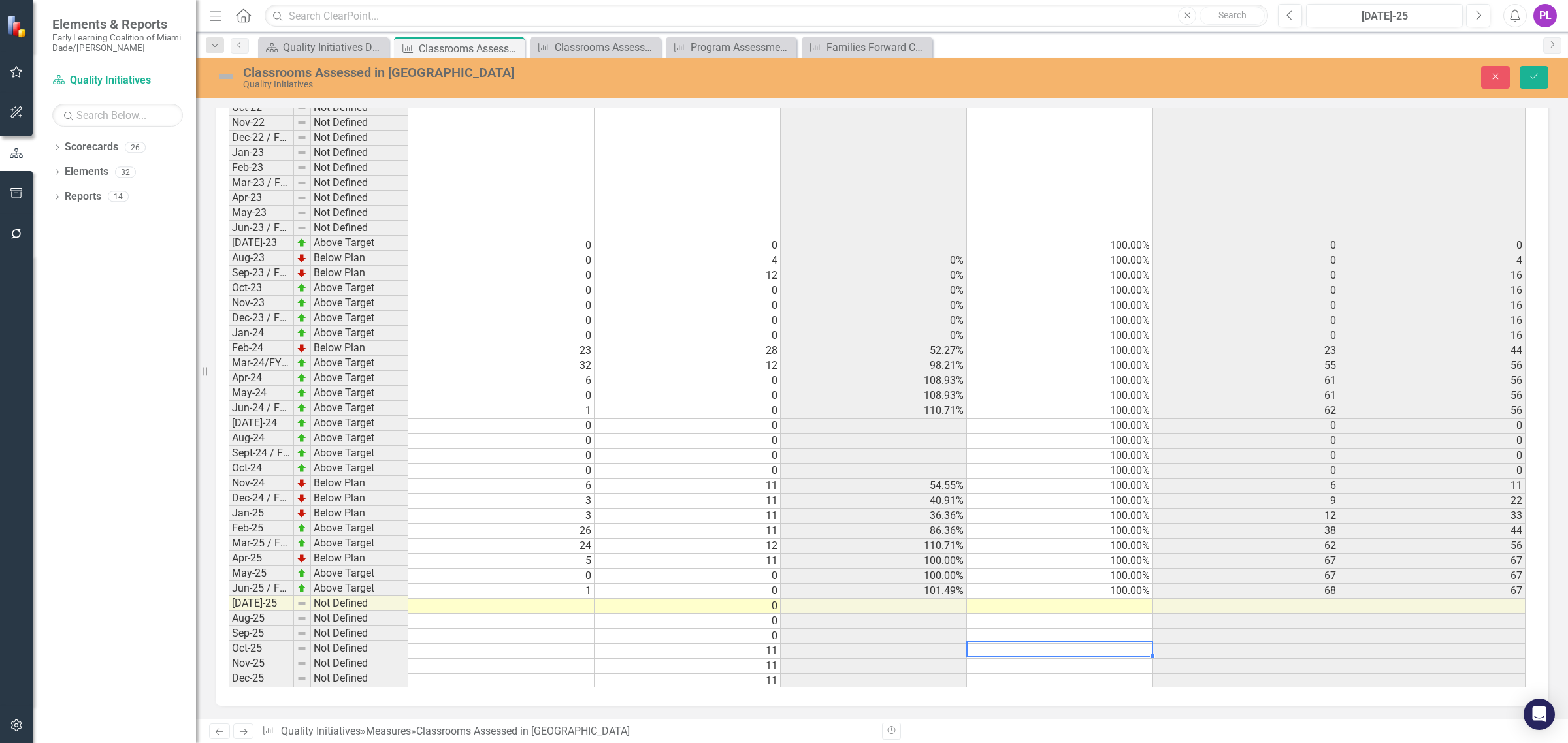
click at [1119, 584] on td "100.00%" at bounding box center [1060, 591] width 186 height 15
drag, startPoint x: 1153, startPoint y: 588, endPoint x: 1148, endPoint y: 670, distance: 82.2
click at [229, 670] on div "Period Status # of assessments in Monroe # Benchmark % of assessments in Monroe…" at bounding box center [229, 270] width 0 height 839
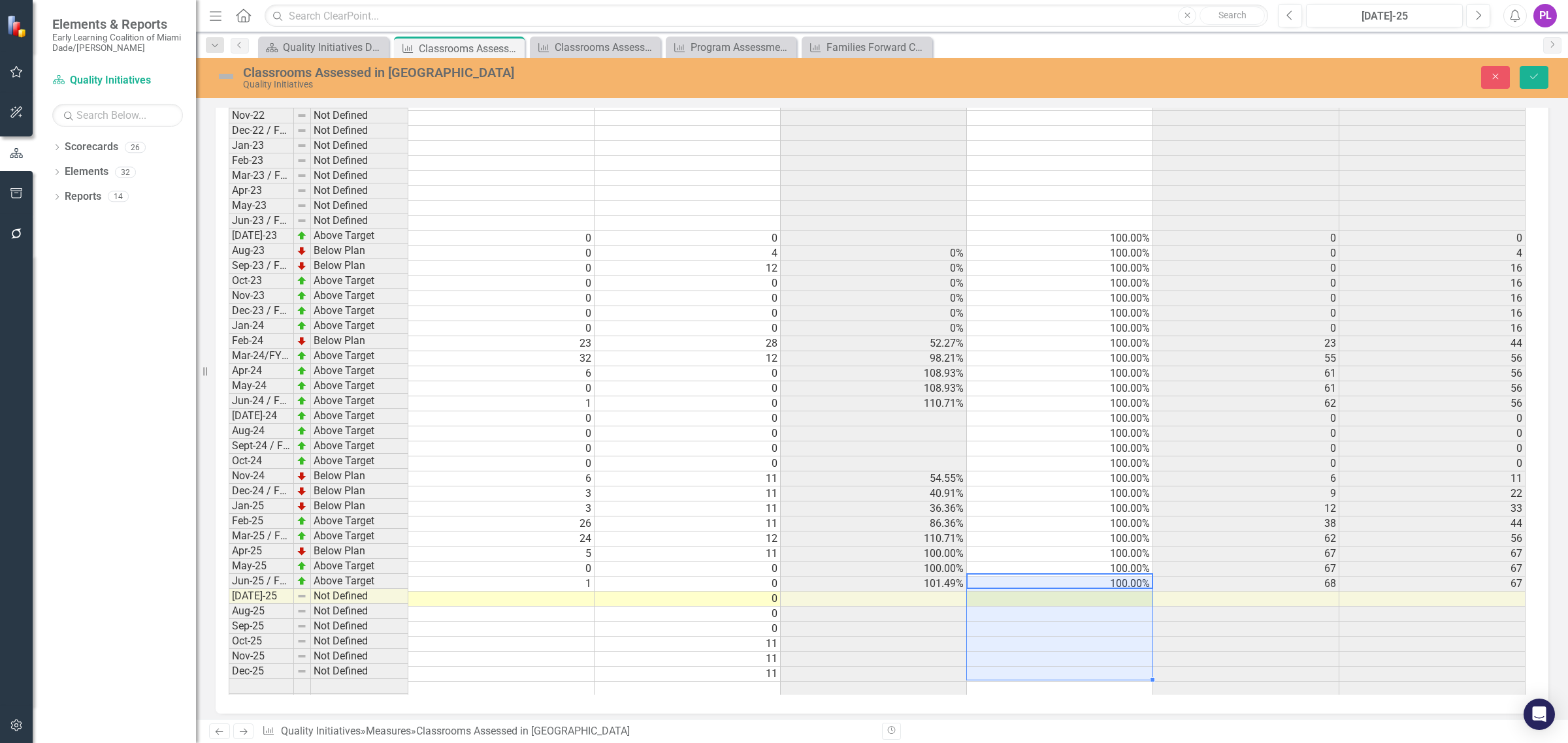
type textarea "100"
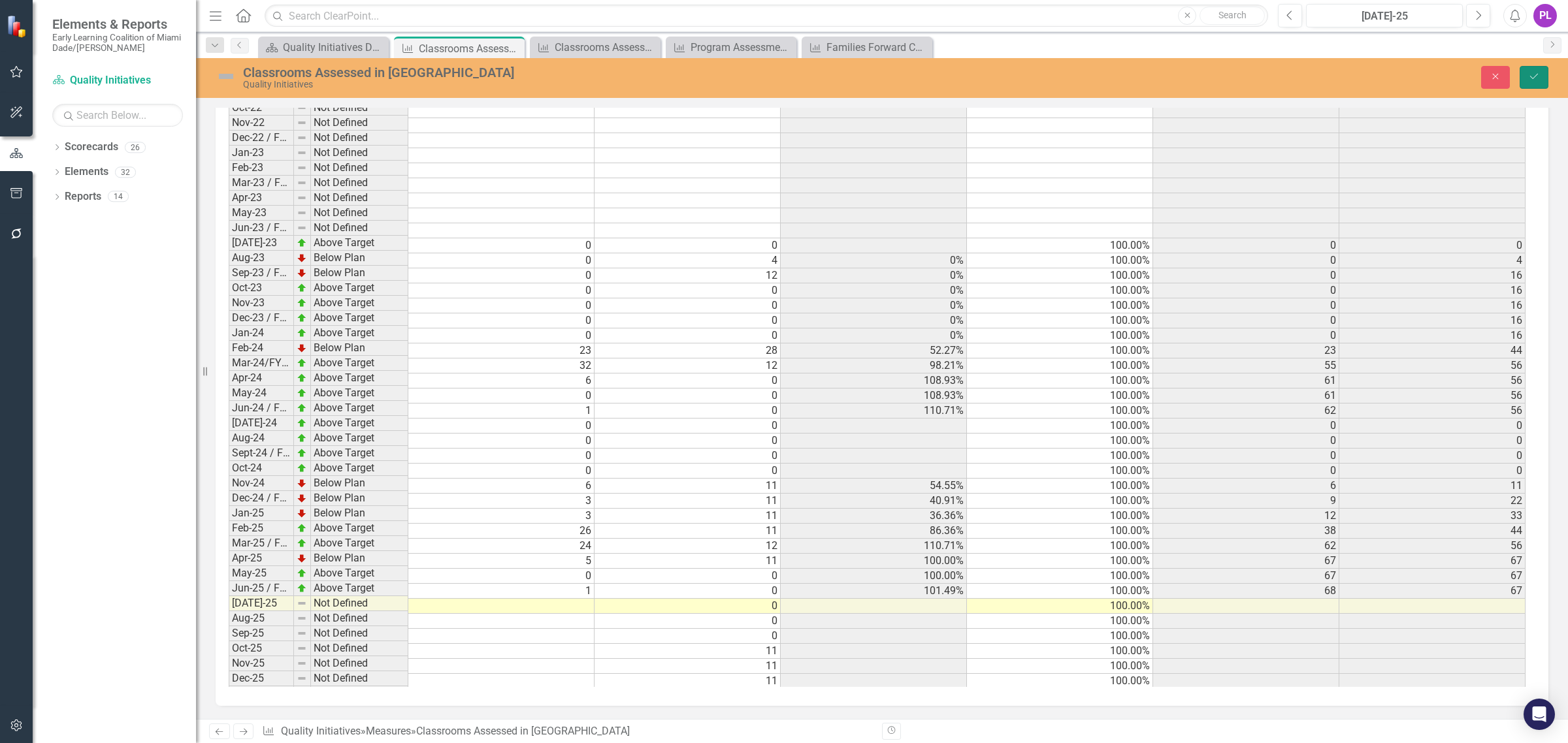
click at [1534, 75] on icon "Save" at bounding box center [1534, 77] width 12 height 9
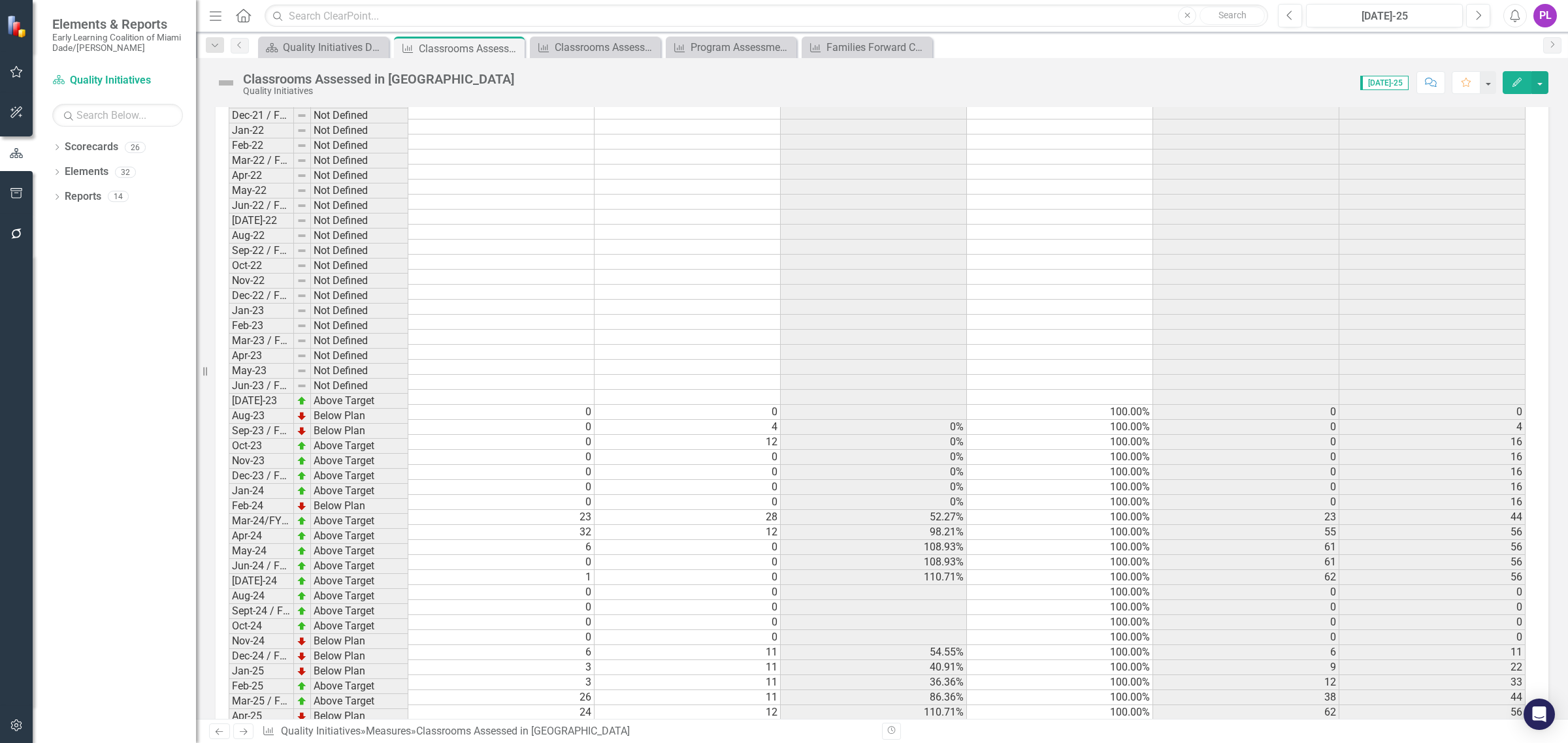
scroll to position [1310, 0]
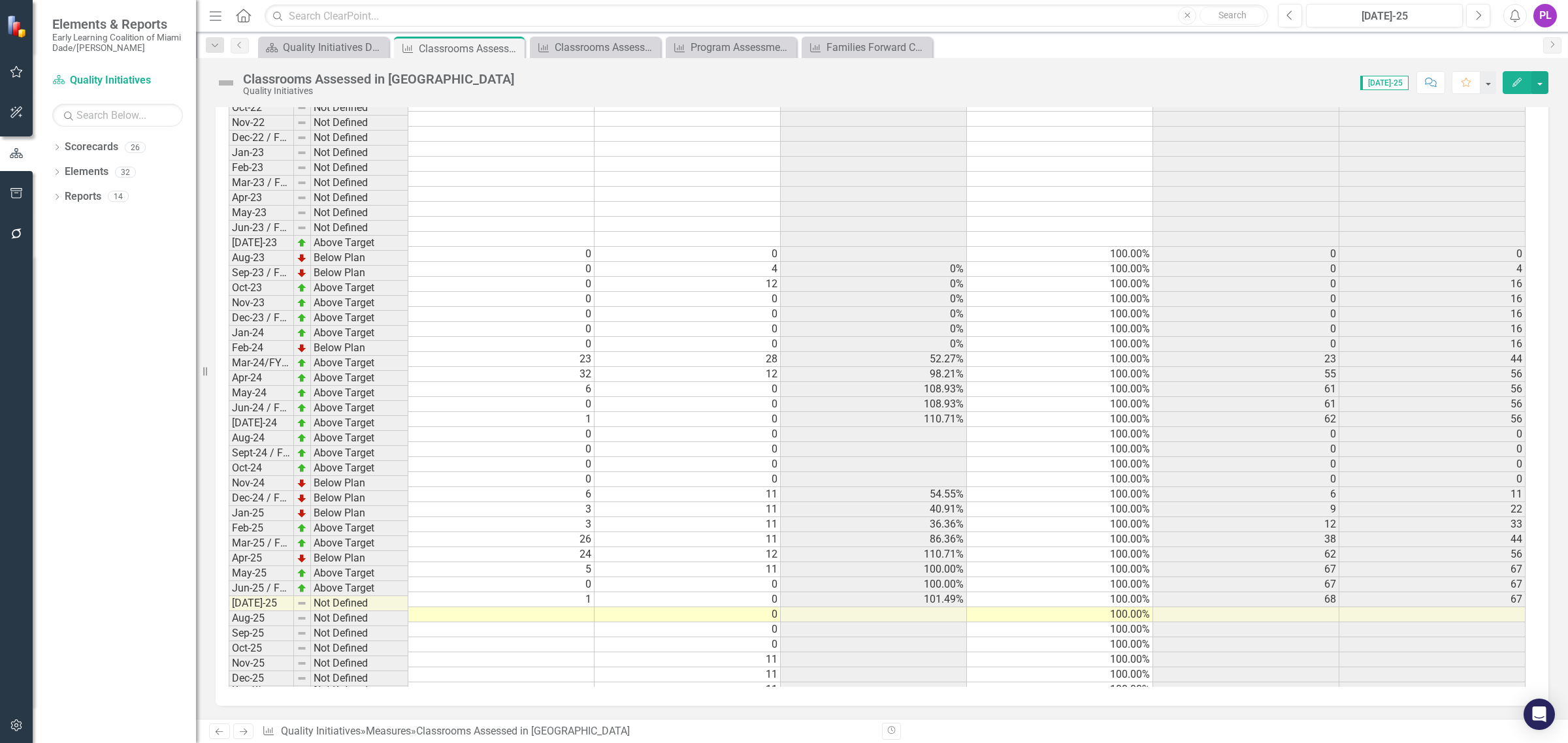
click at [274, 599] on td "[DATE]-25" at bounding box center [261, 604] width 65 height 15
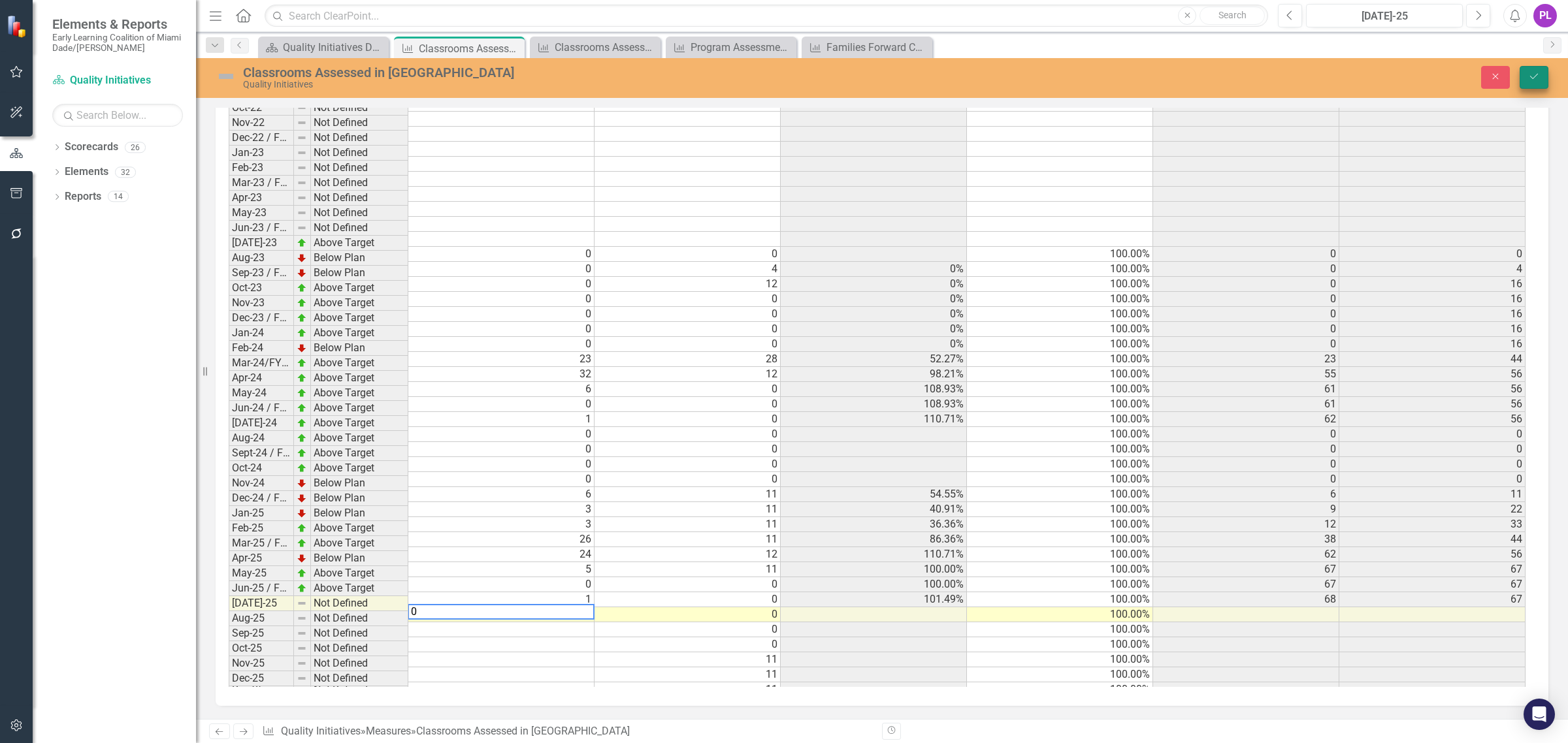
type textarea "0"
click at [1530, 84] on button "Save" at bounding box center [1534, 77] width 29 height 23
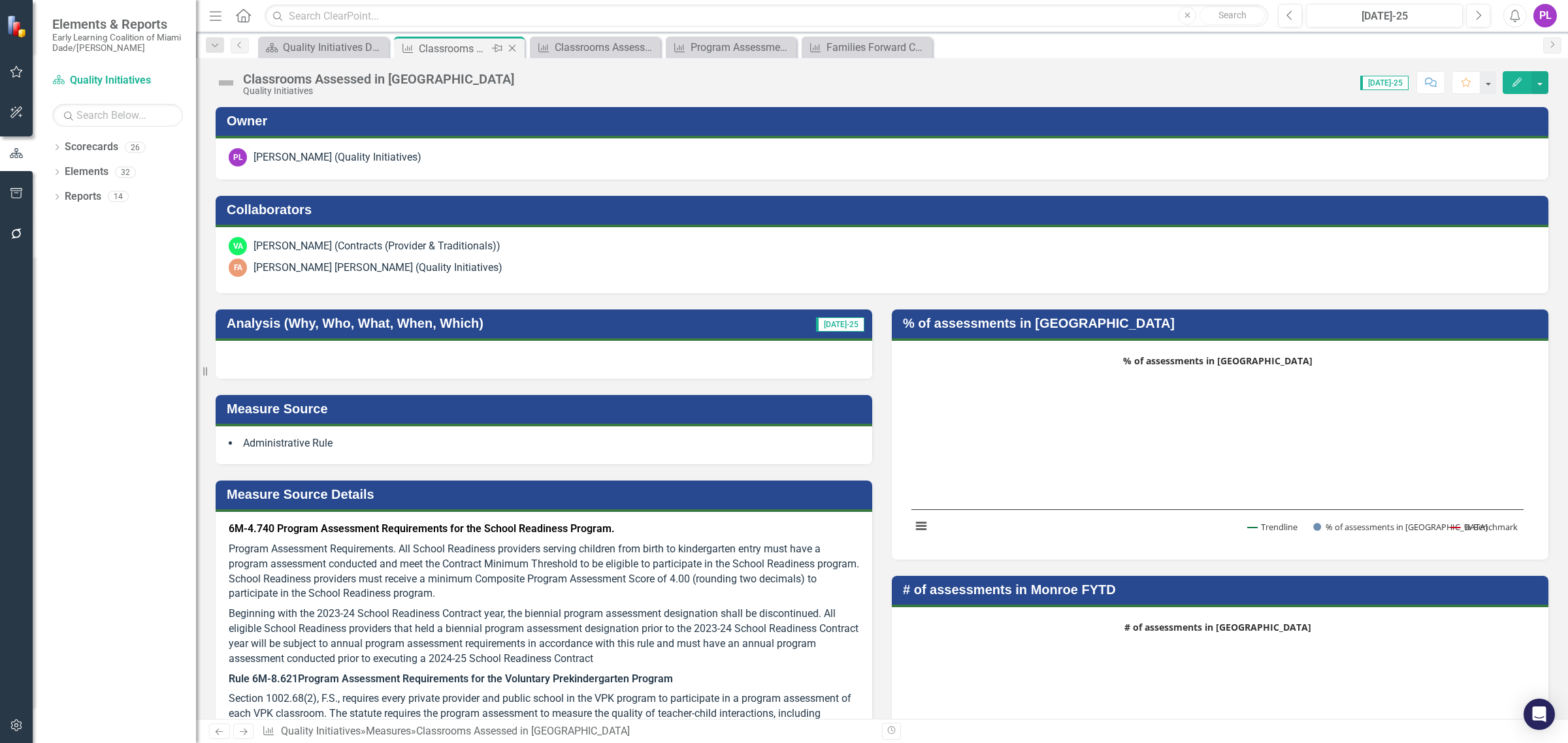
click at [506, 46] on icon "Close" at bounding box center [512, 48] width 13 height 11
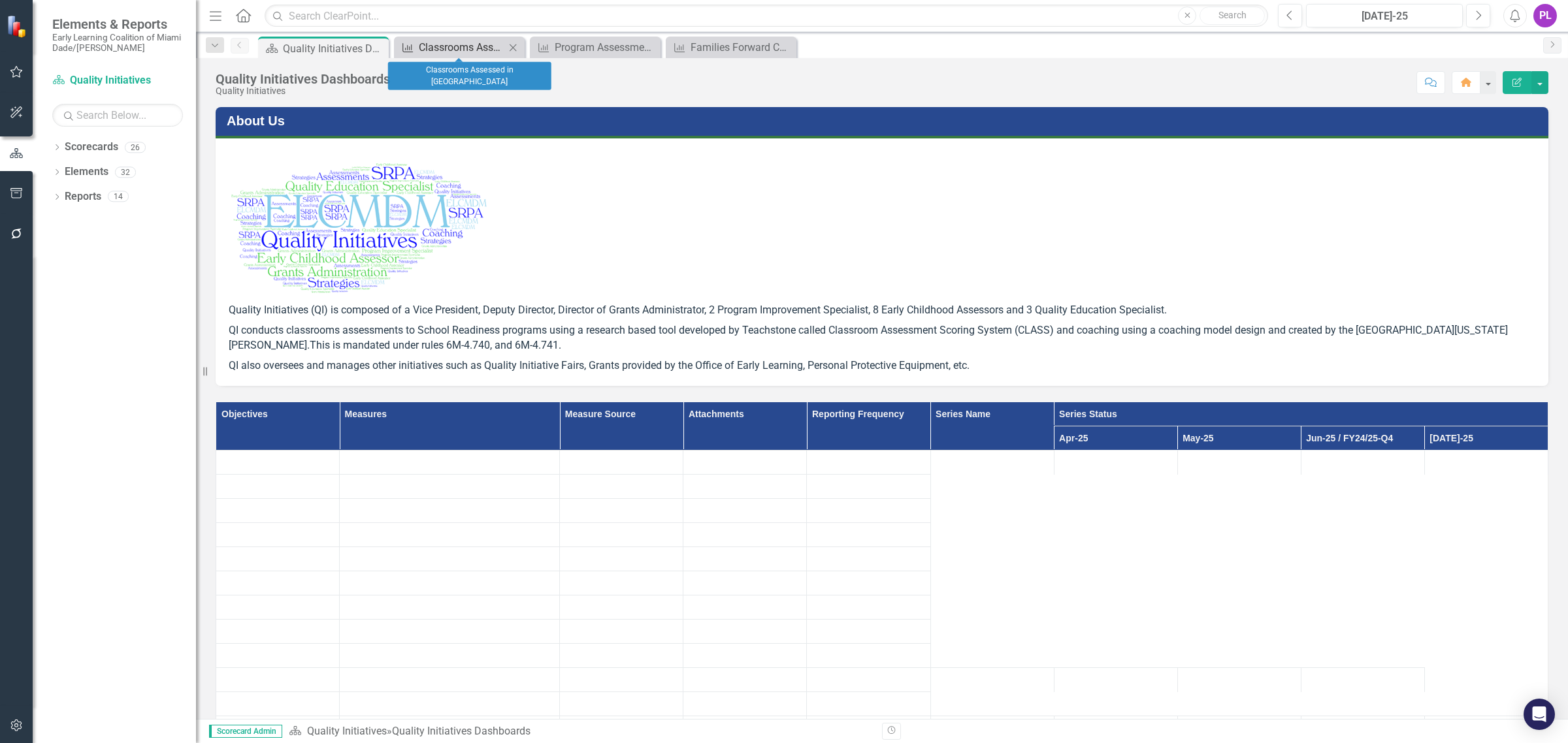
click at [478, 46] on div "Classrooms Assessed in [GEOGRAPHIC_DATA]" at bounding box center [462, 47] width 87 height 17
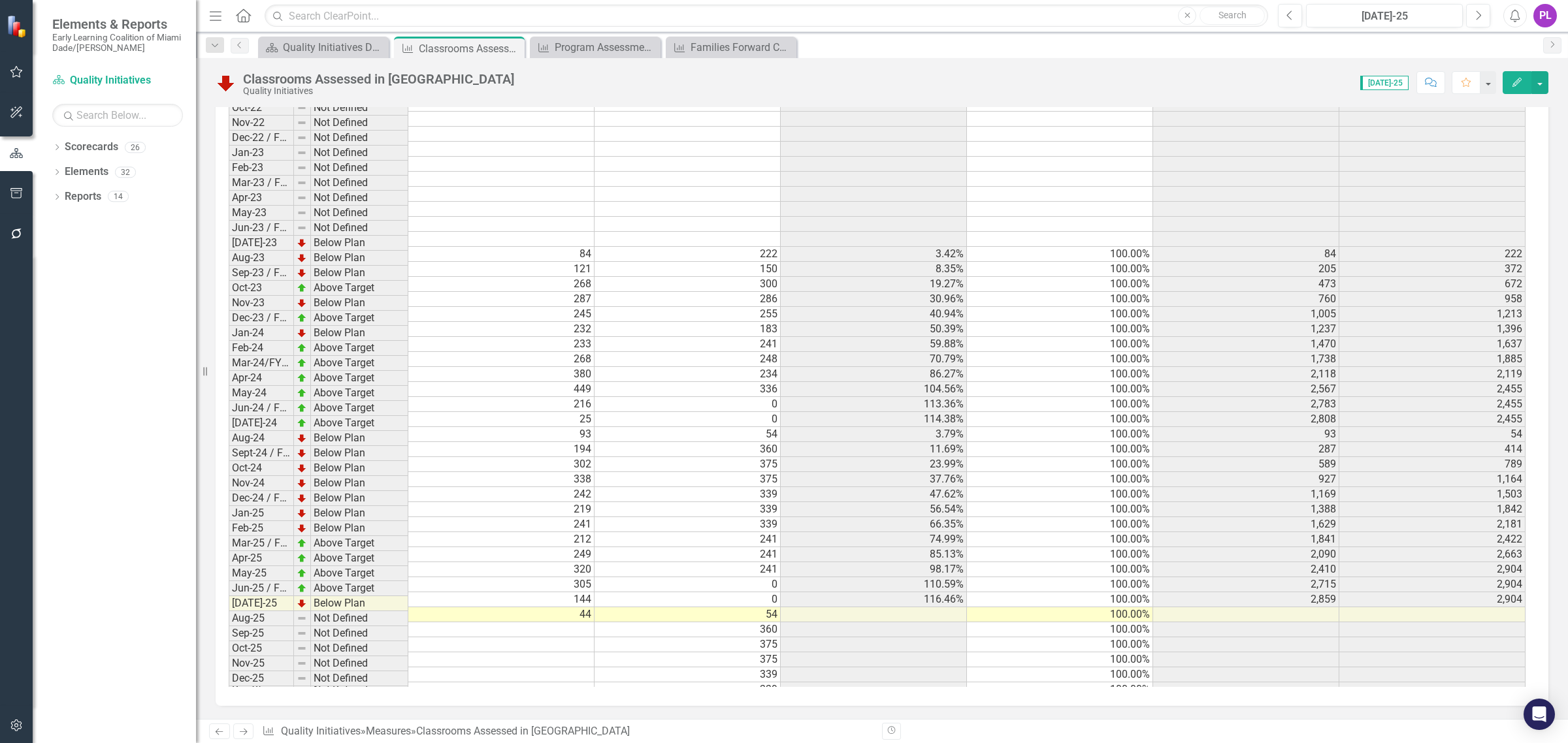
scroll to position [9, 0]
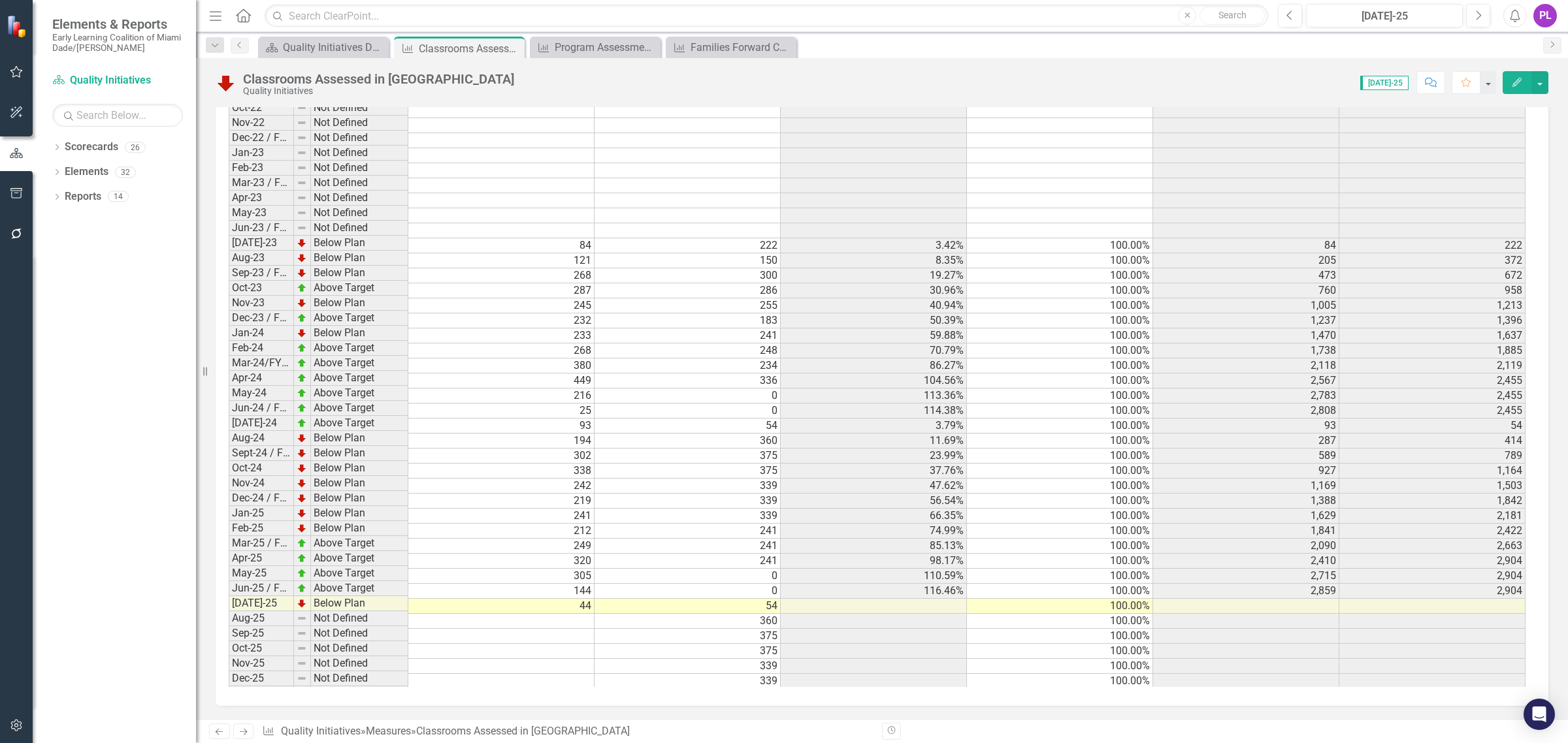
click at [259, 604] on td "[DATE]-25" at bounding box center [261, 604] width 65 height 15
click at [556, 614] on td at bounding box center [501, 621] width 186 height 15
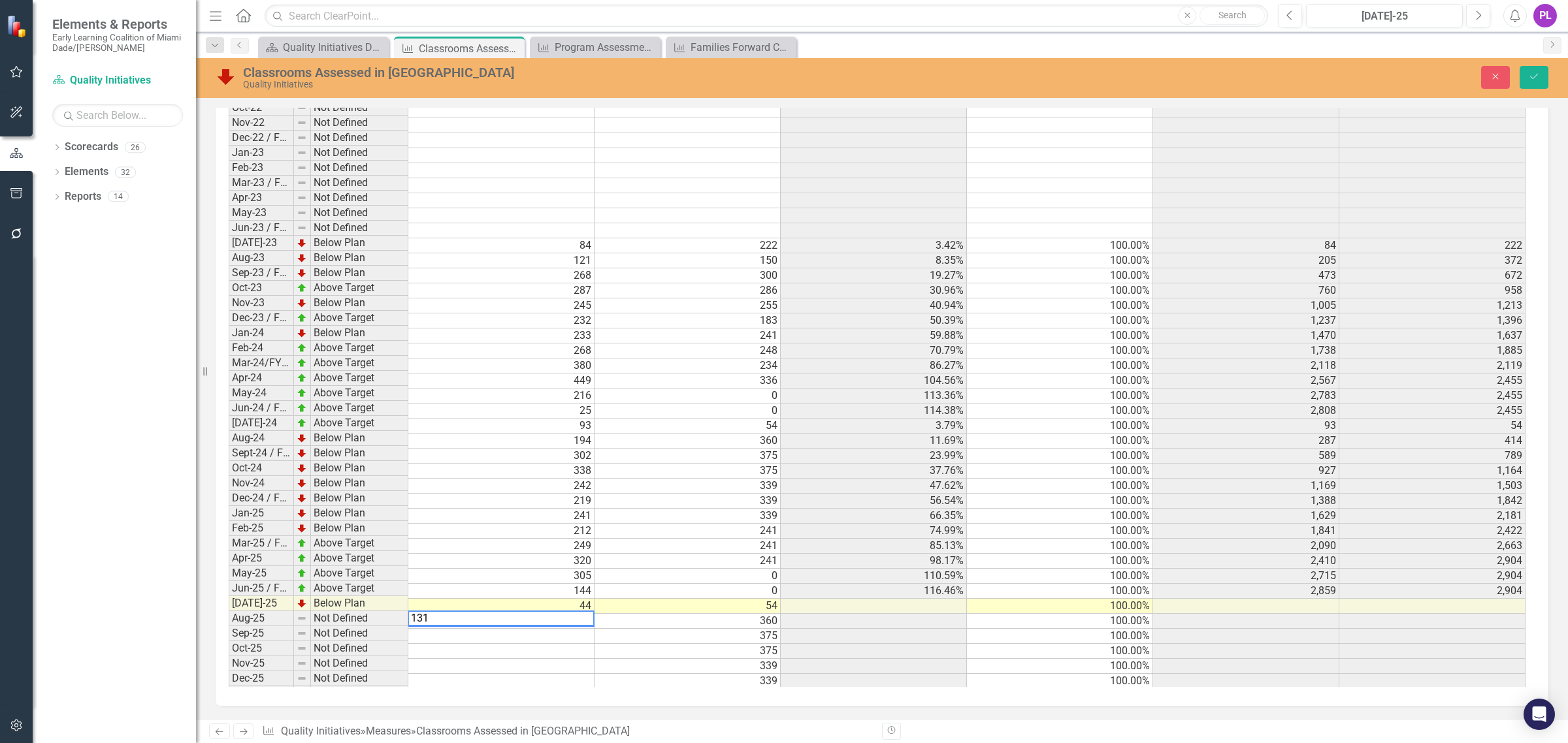
click at [229, 497] on div "Period Status # of assessments in Miami-Dade # Benchmark % of assessments in Mi…" at bounding box center [229, 270] width 0 height 839
type textarea "339"
click at [1534, 76] on icon "Save" at bounding box center [1534, 77] width 12 height 9
